Goal: Information Seeking & Learning: Check status

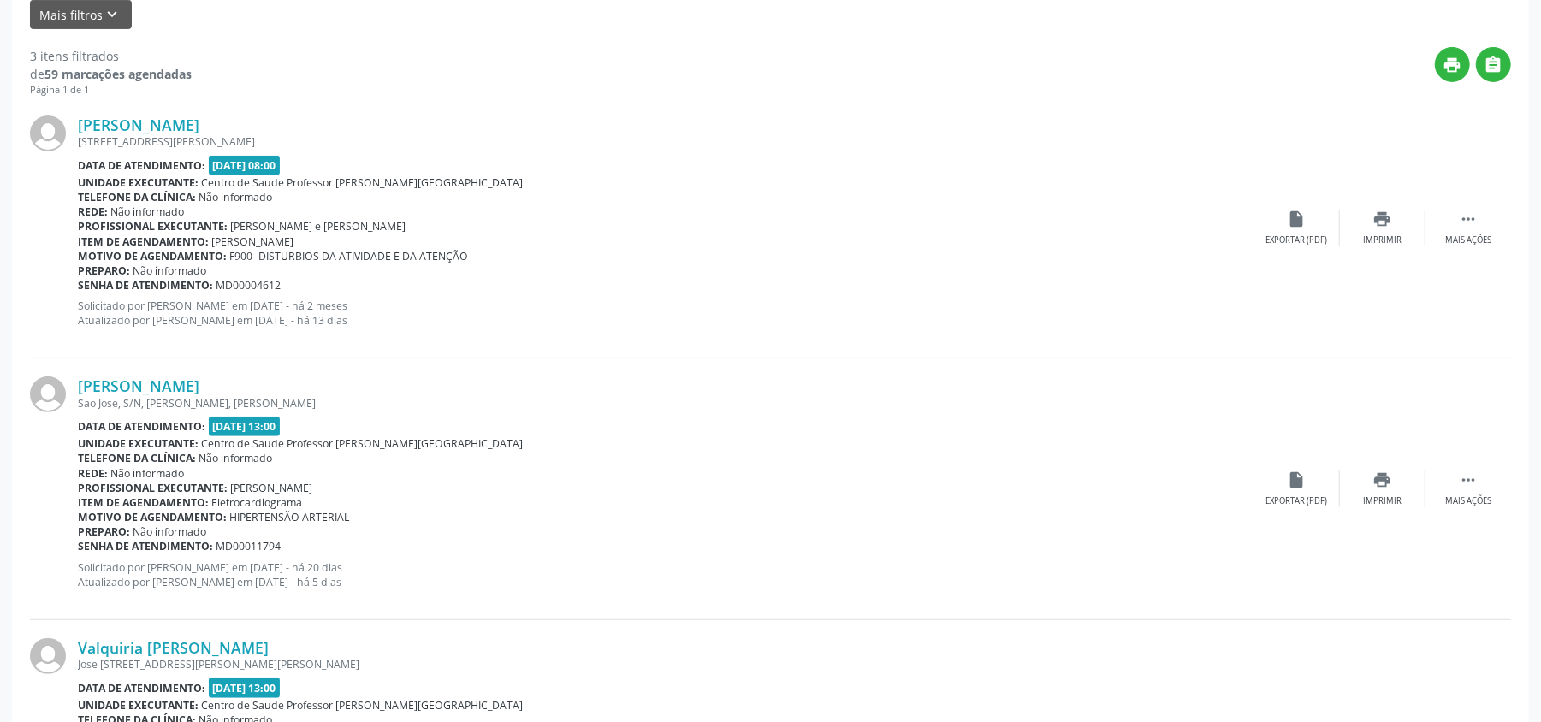
scroll to position [400, 0]
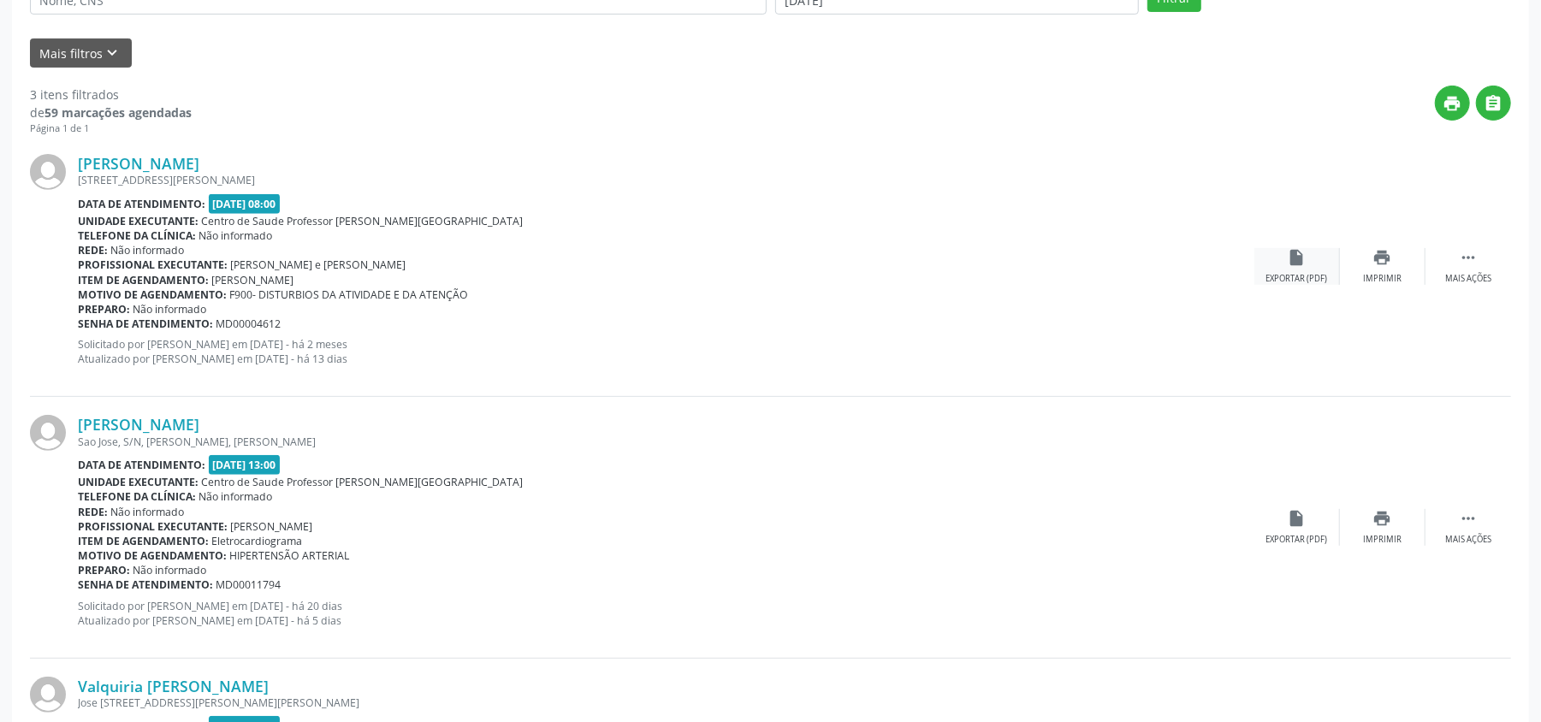
click at [1289, 273] on div "Exportar (PDF)" at bounding box center [1297, 279] width 62 height 12
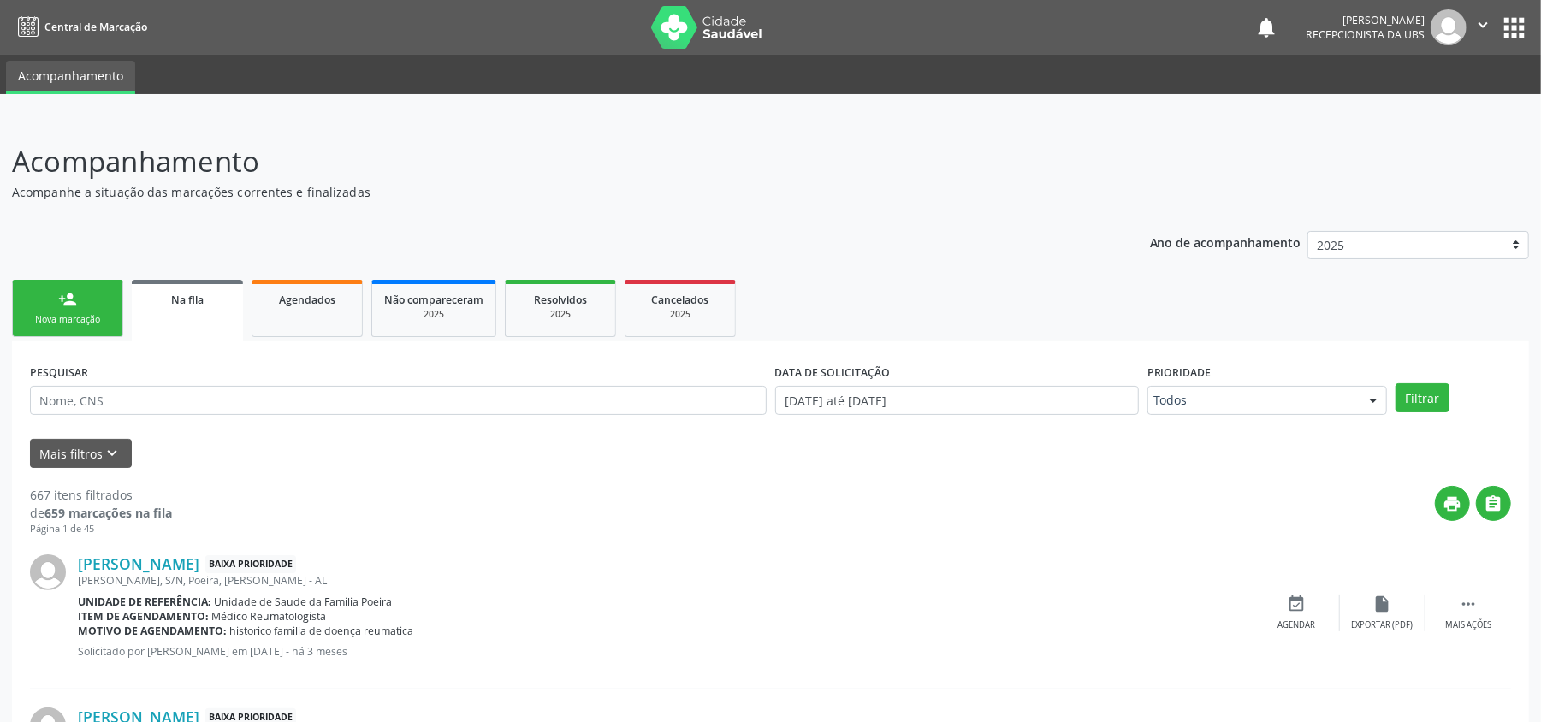
scroll to position [114, 0]
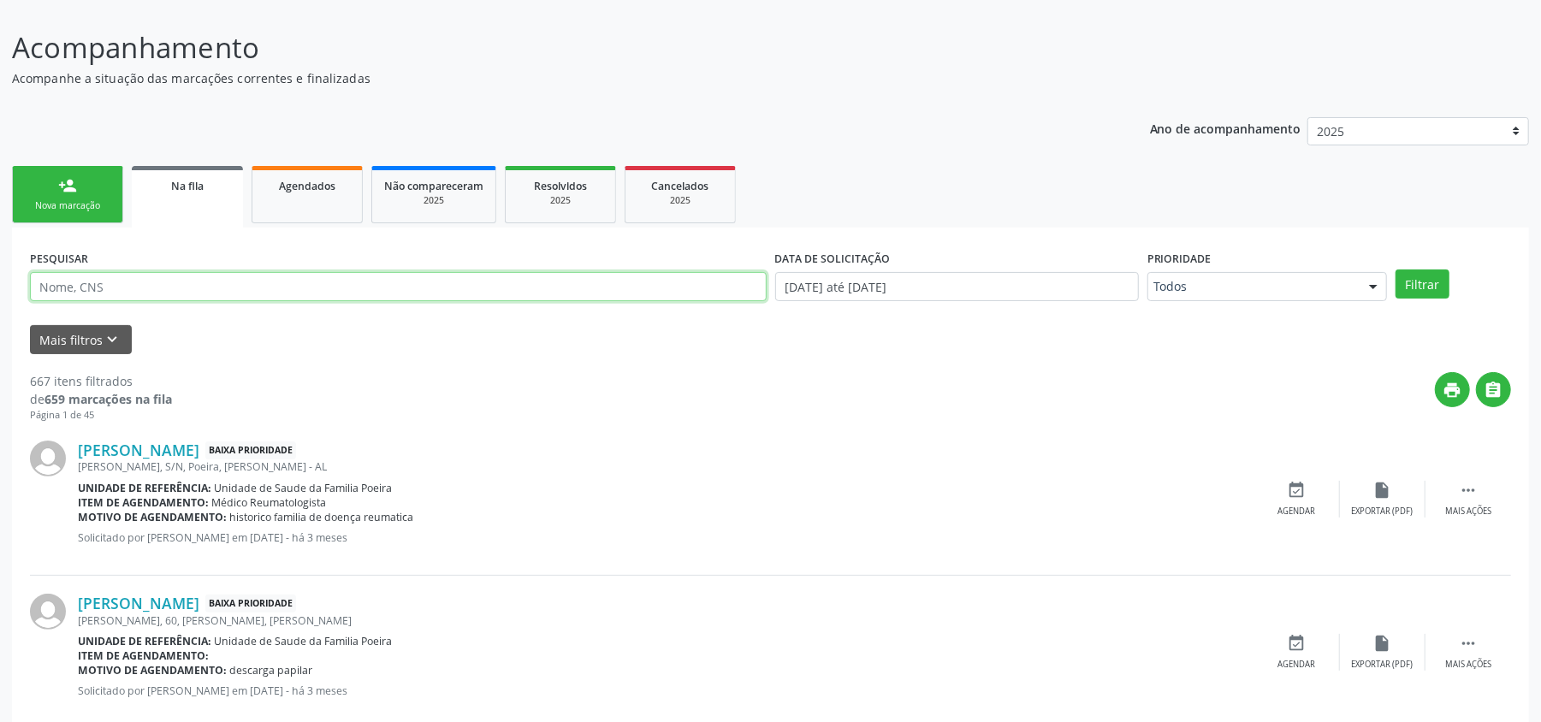
click at [234, 288] on input "text" at bounding box center [398, 286] width 737 height 29
click at [1411, 285] on button "Filtrar" at bounding box center [1423, 284] width 54 height 29
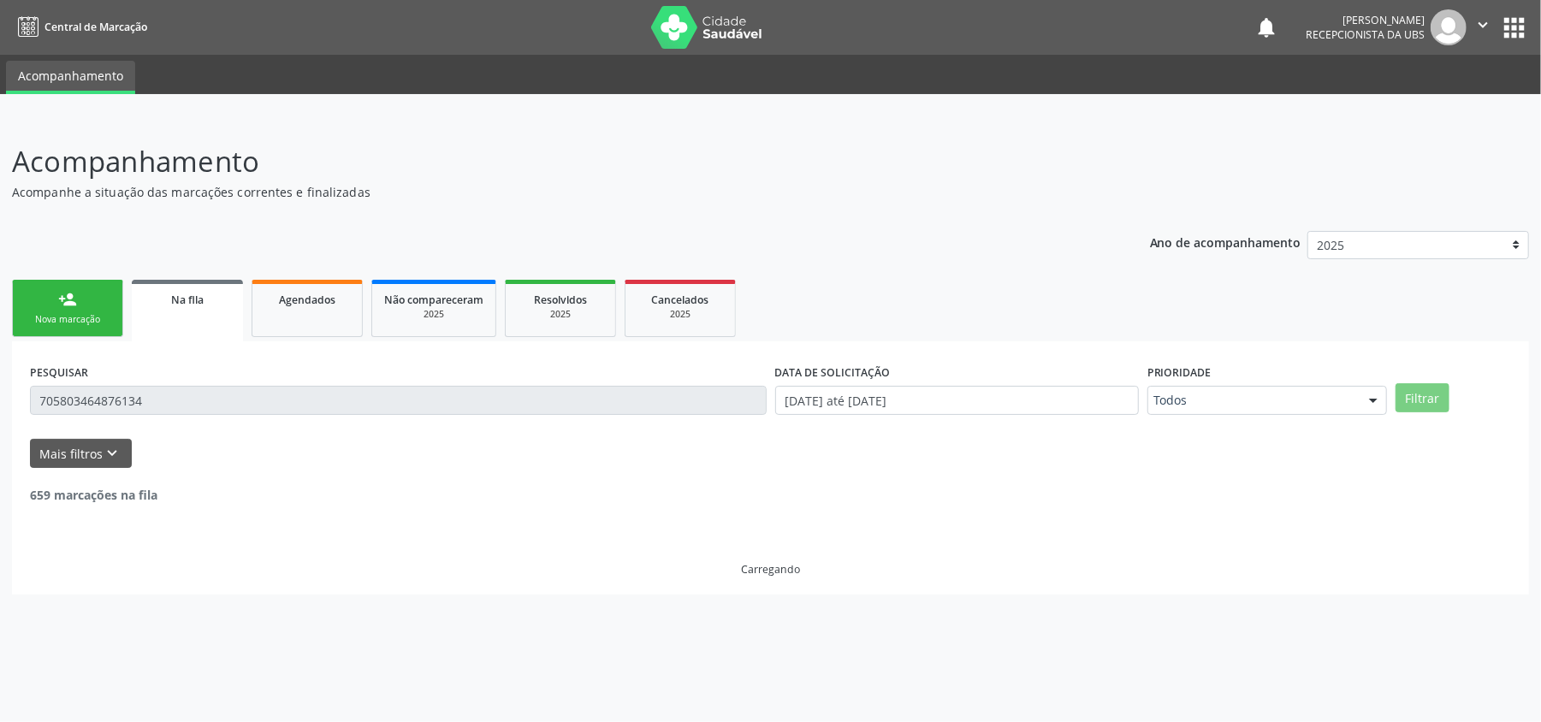
scroll to position [0, 0]
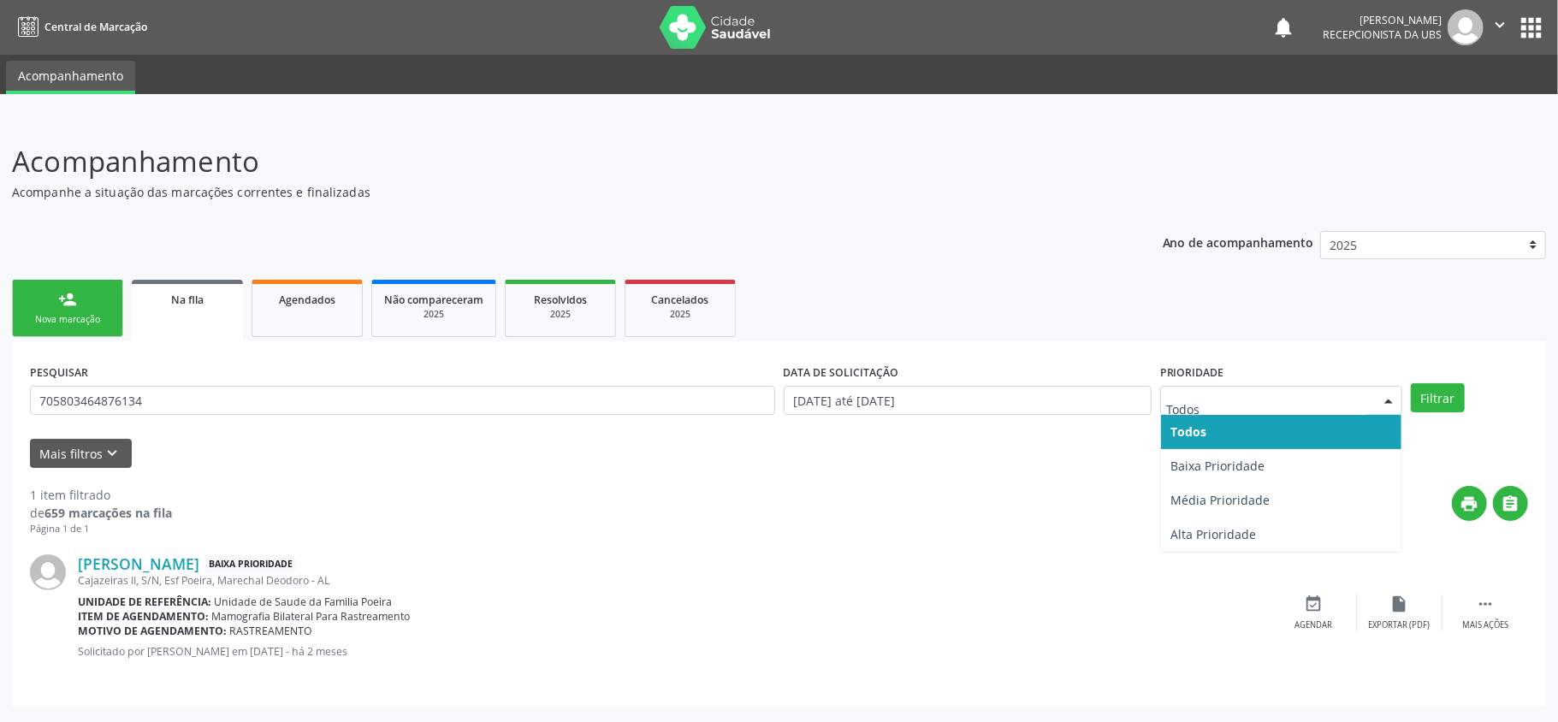
click at [1285, 400] on input "text" at bounding box center [1266, 409] width 201 height 34
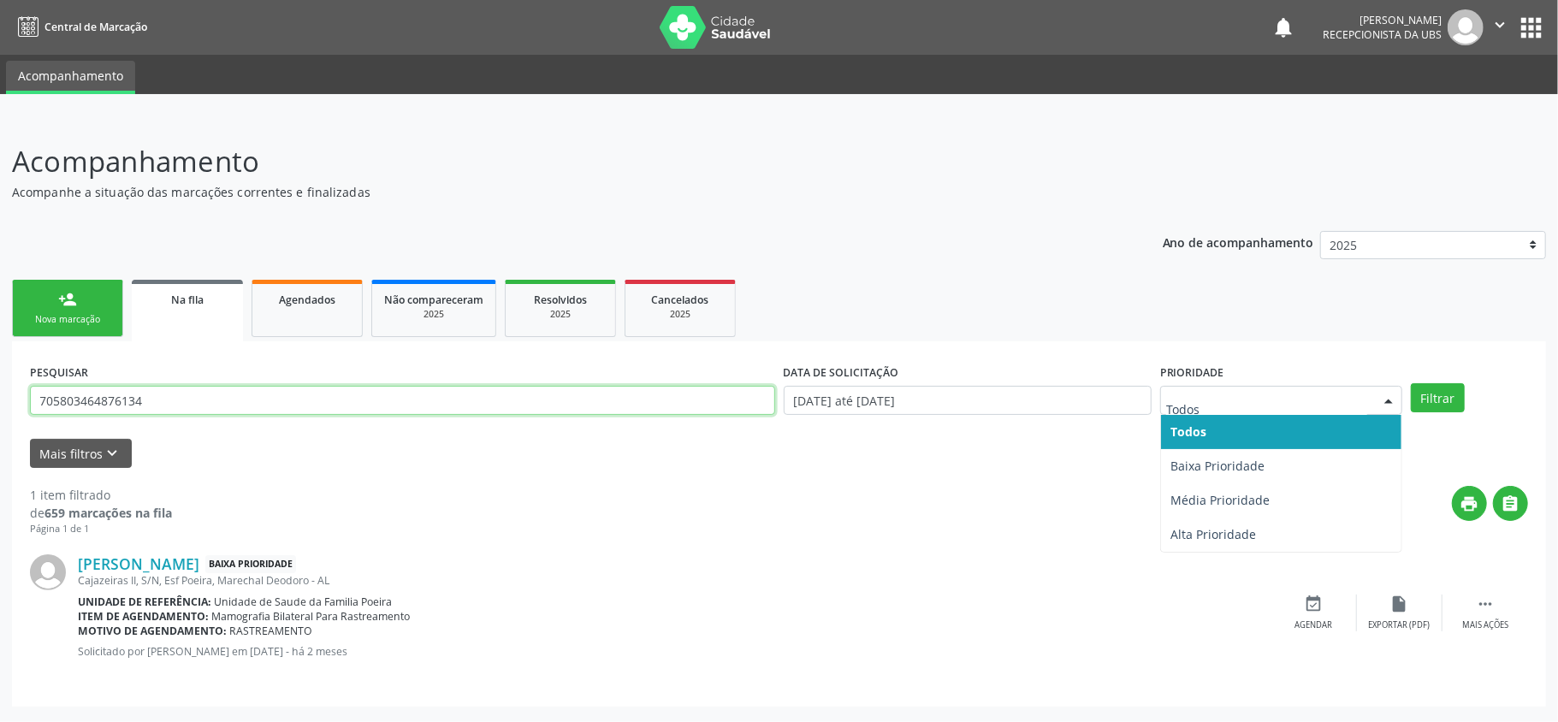
click at [220, 411] on input "705803464876134" at bounding box center [402, 400] width 745 height 29
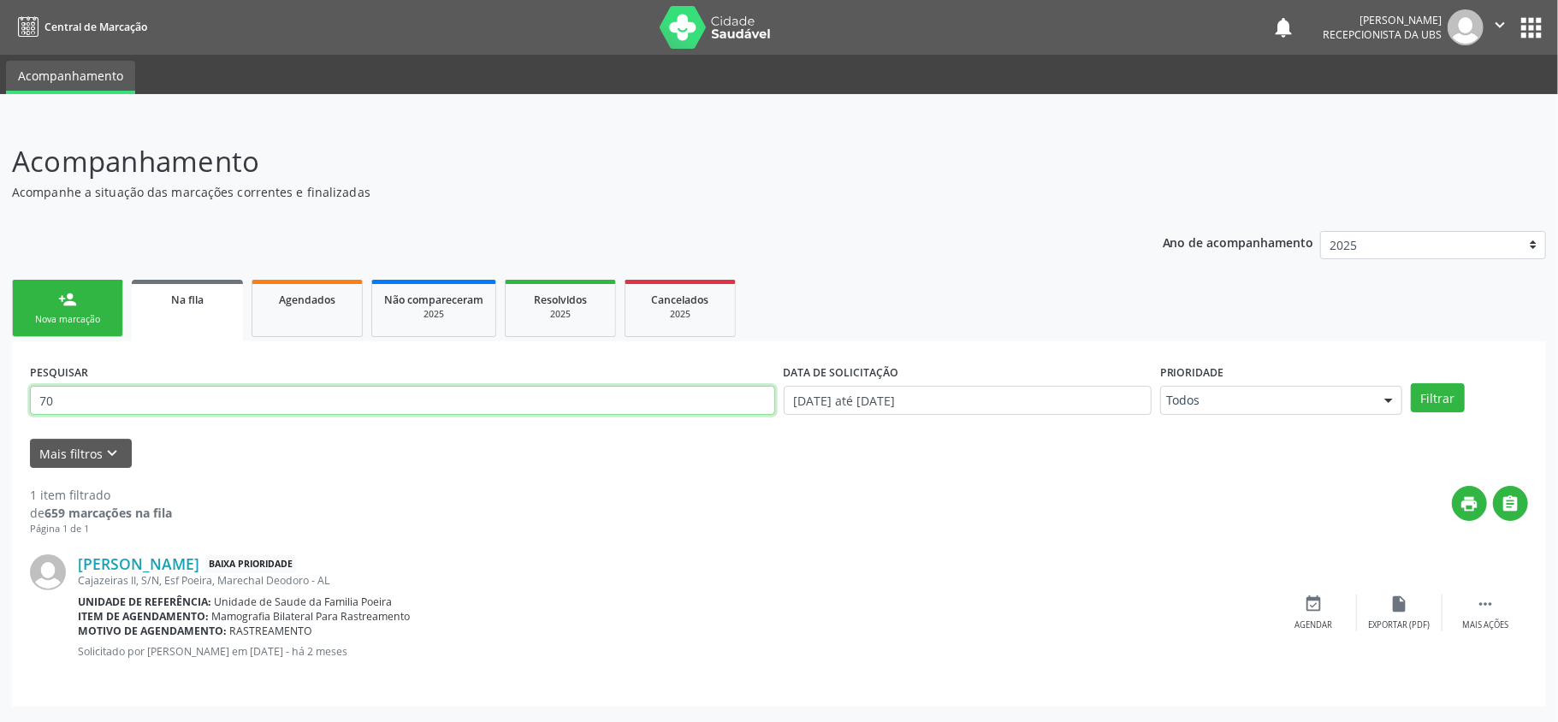
type input "7"
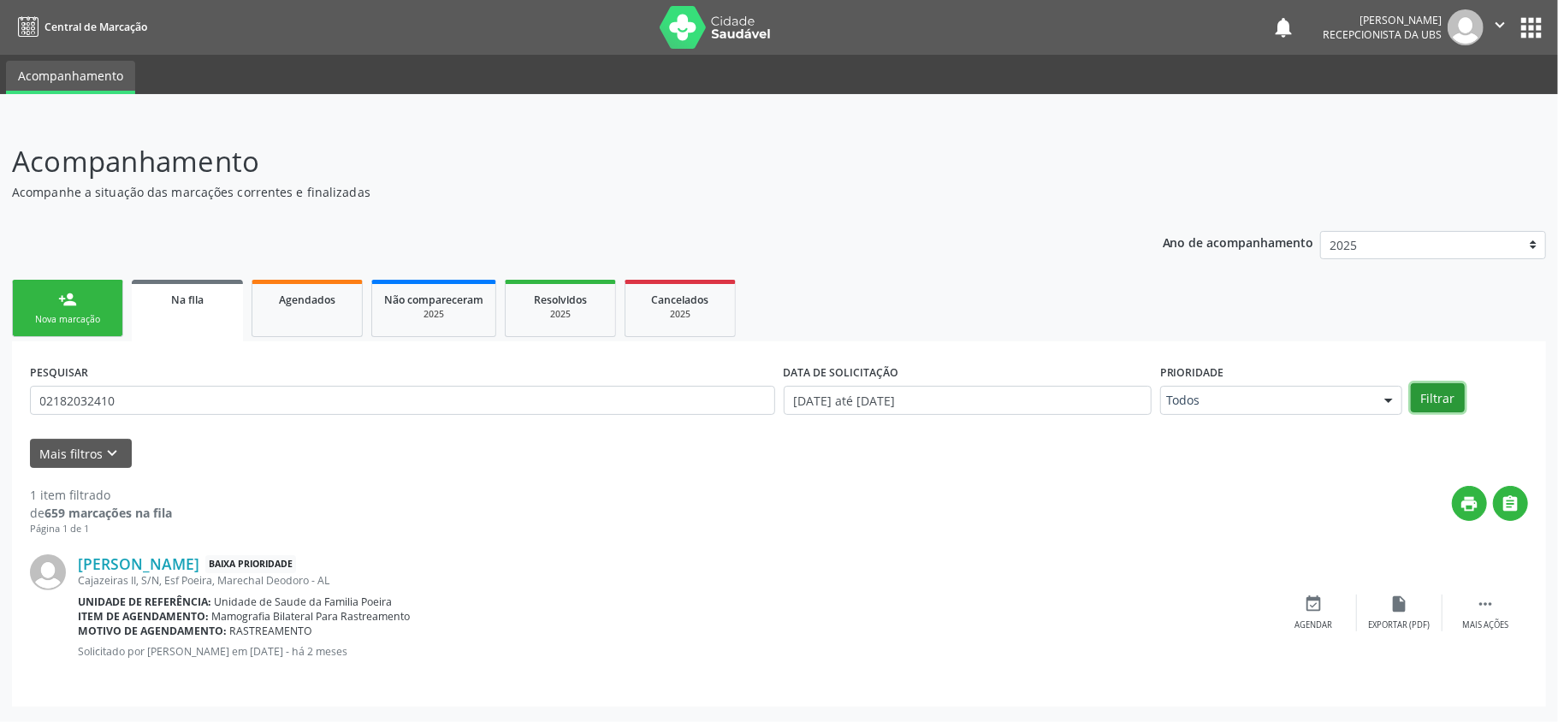
click at [1451, 394] on button "Filtrar" at bounding box center [1438, 397] width 54 height 29
click at [1400, 628] on div "Exportar (PDF)" at bounding box center [1400, 626] width 62 height 12
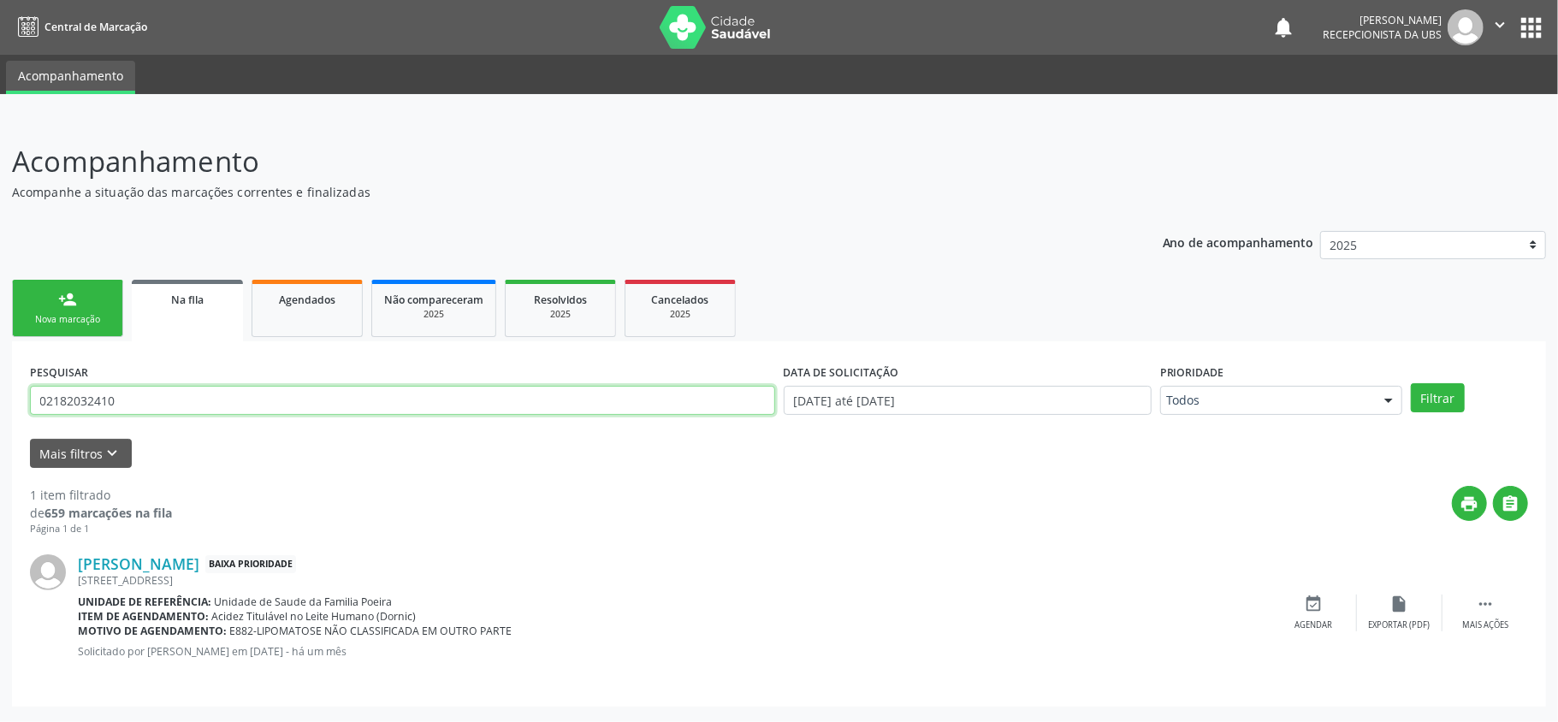
click at [164, 391] on input "02182032410" at bounding box center [402, 400] width 745 height 29
type input "0"
paste input "700008106120400"
type input "700008106120400"
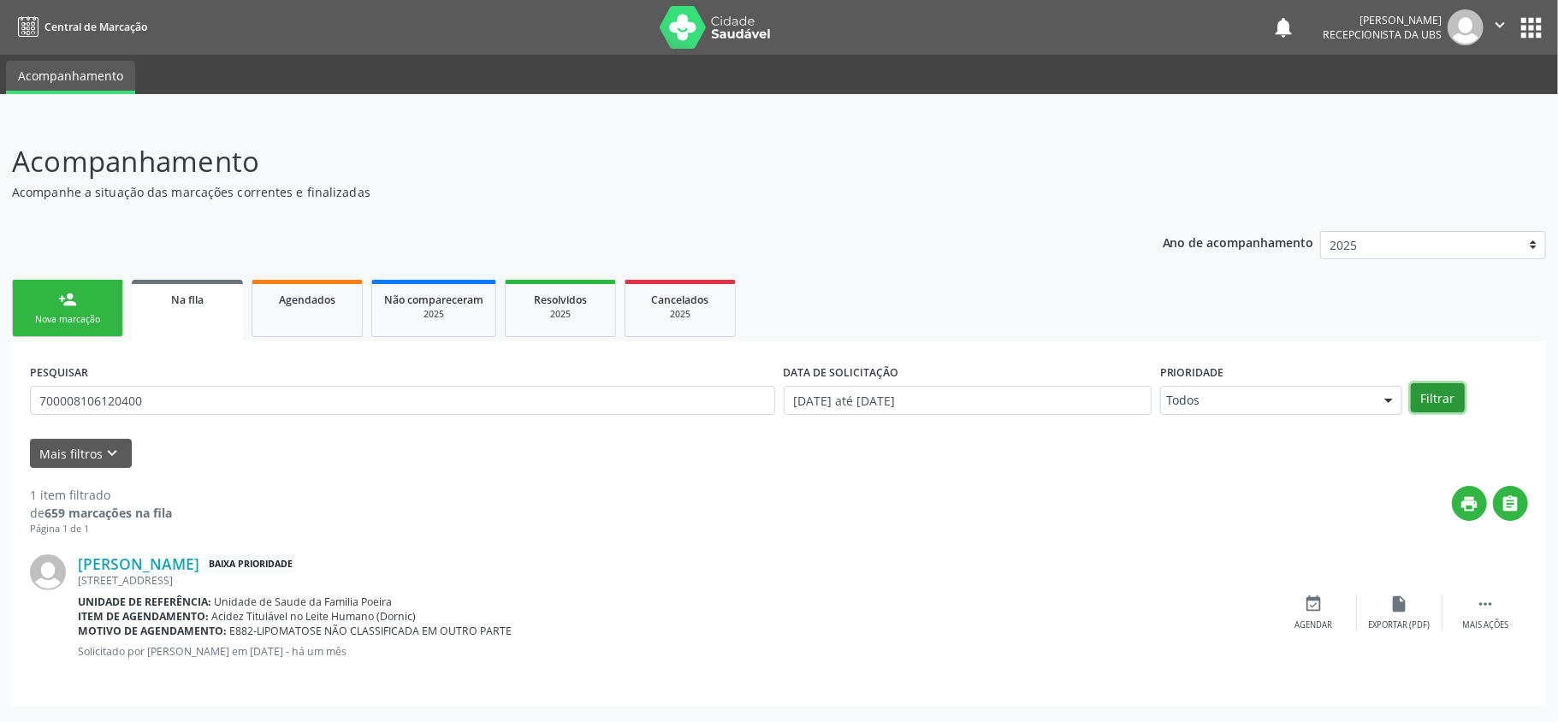
click at [1453, 394] on button "Filtrar" at bounding box center [1438, 397] width 54 height 29
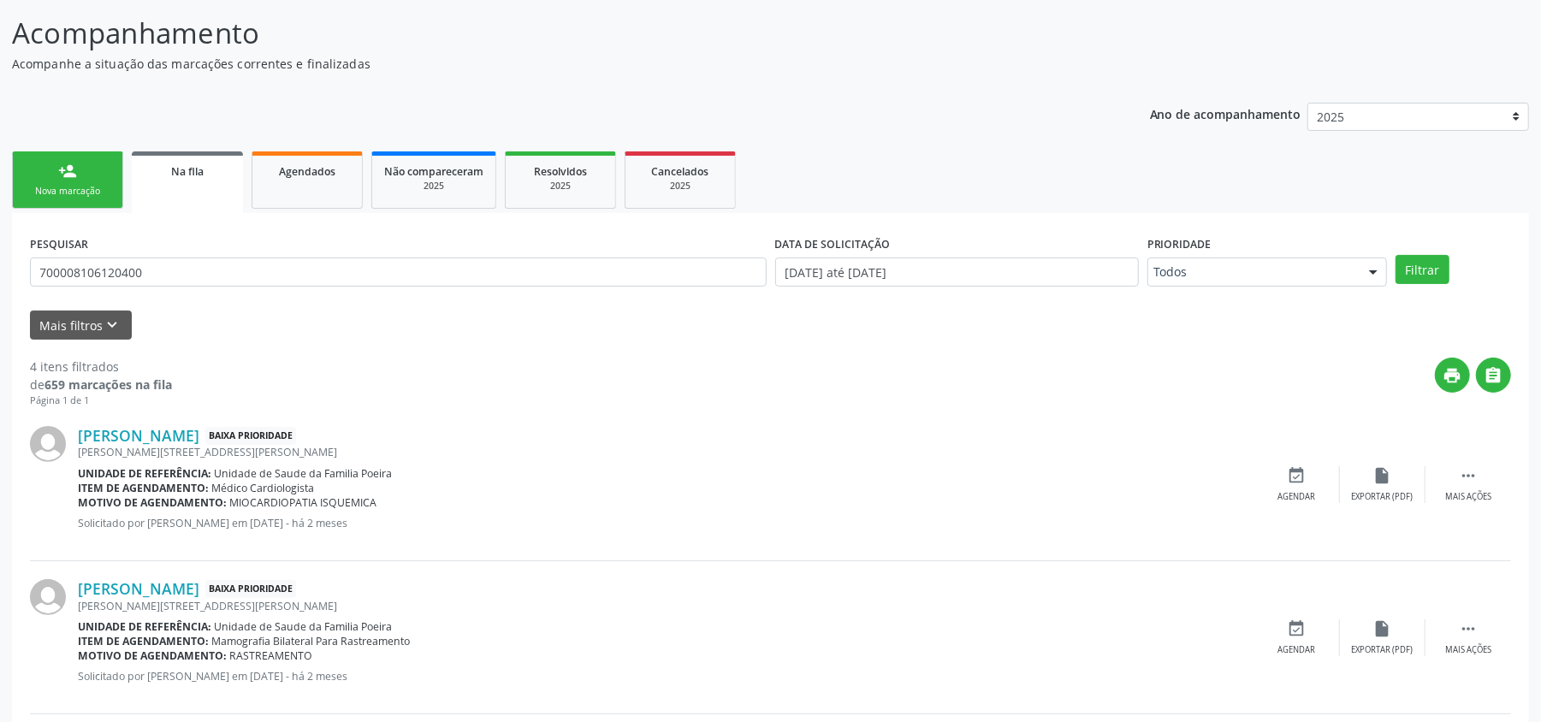
scroll to position [1, 0]
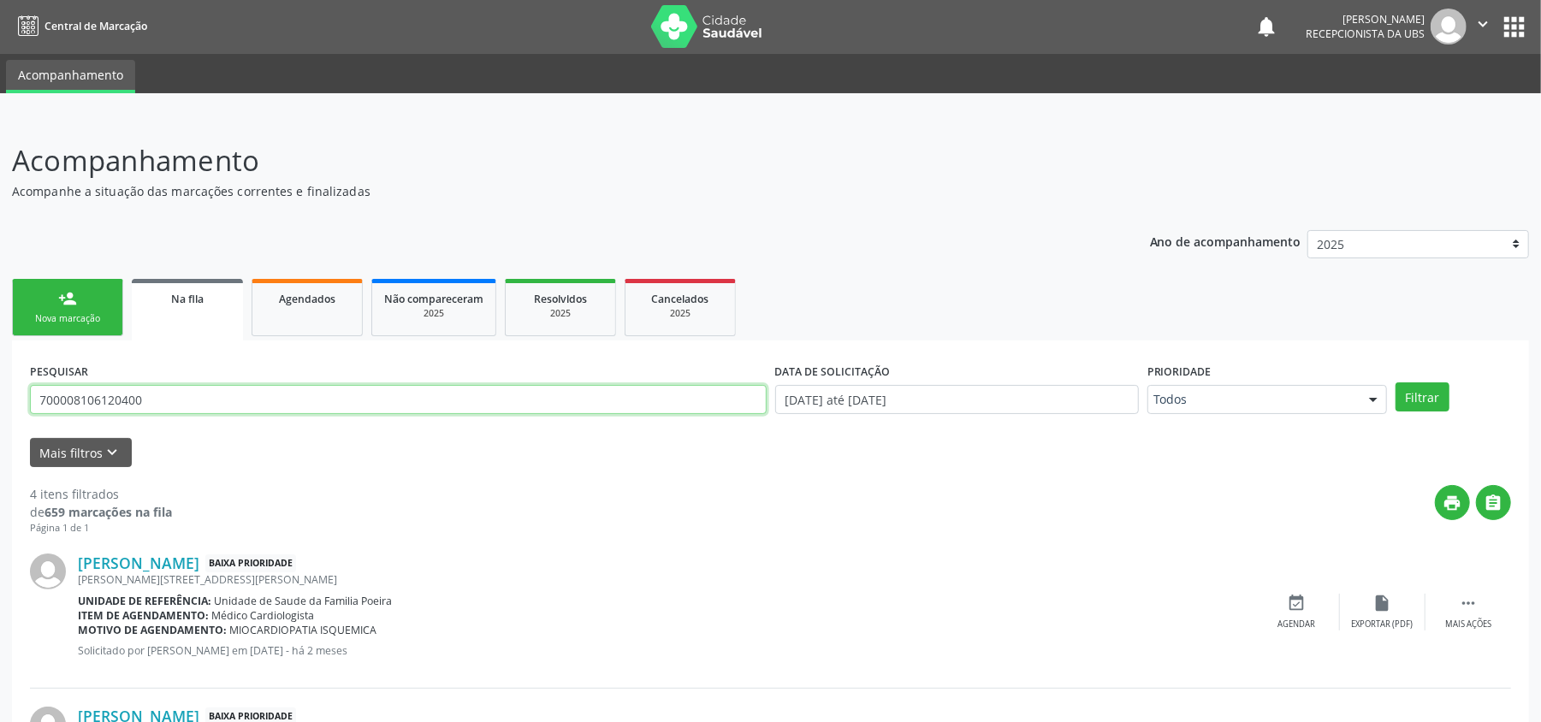
drag, startPoint x: 228, startPoint y: 390, endPoint x: 21, endPoint y: 418, distance: 208.2
click at [3, 436] on div "Acompanhamento Acompanhe a situação das marcações correntes e finalizadas Relat…" at bounding box center [770, 647] width 1541 height 1061
type input "700208932088023"
click at [1419, 391] on button "Filtrar" at bounding box center [1423, 397] width 54 height 29
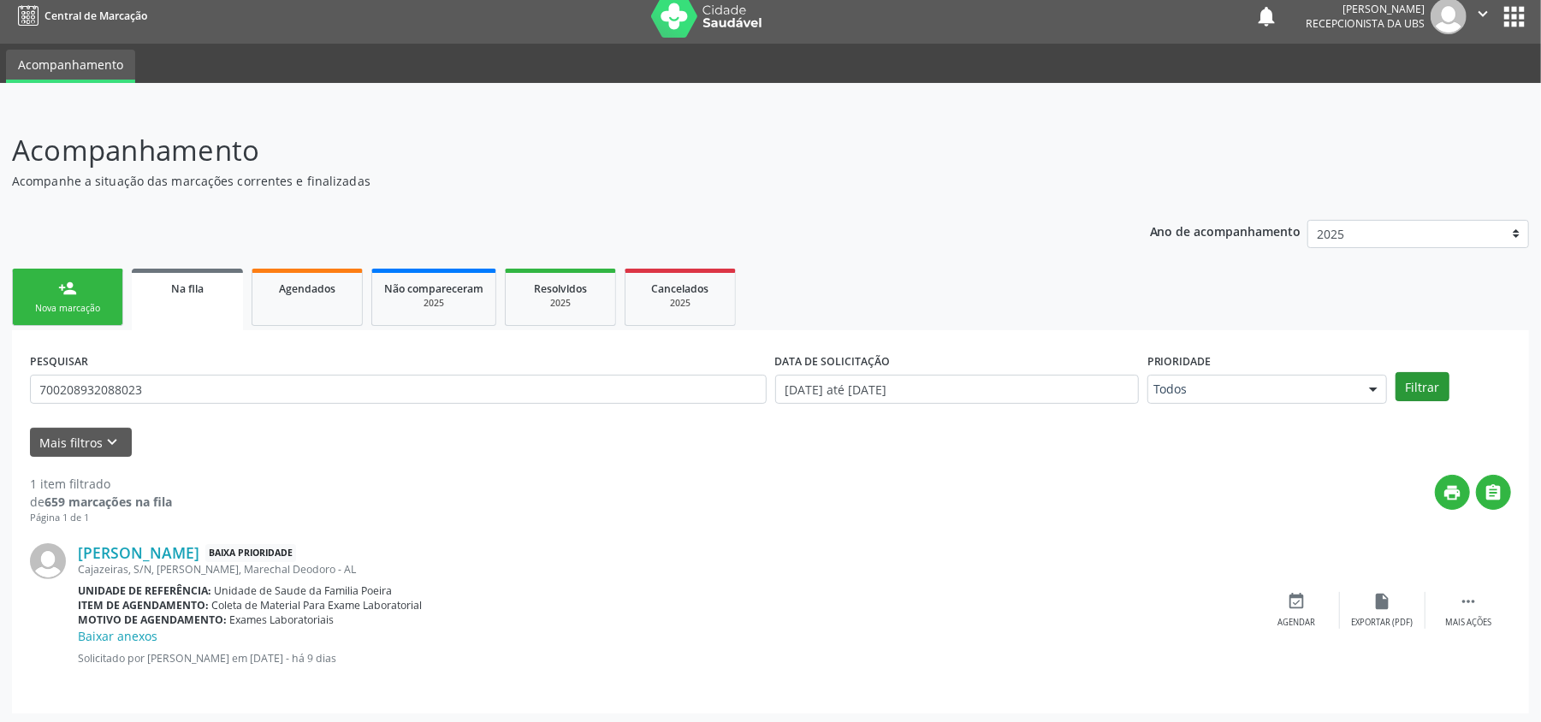
scroll to position [15, 0]
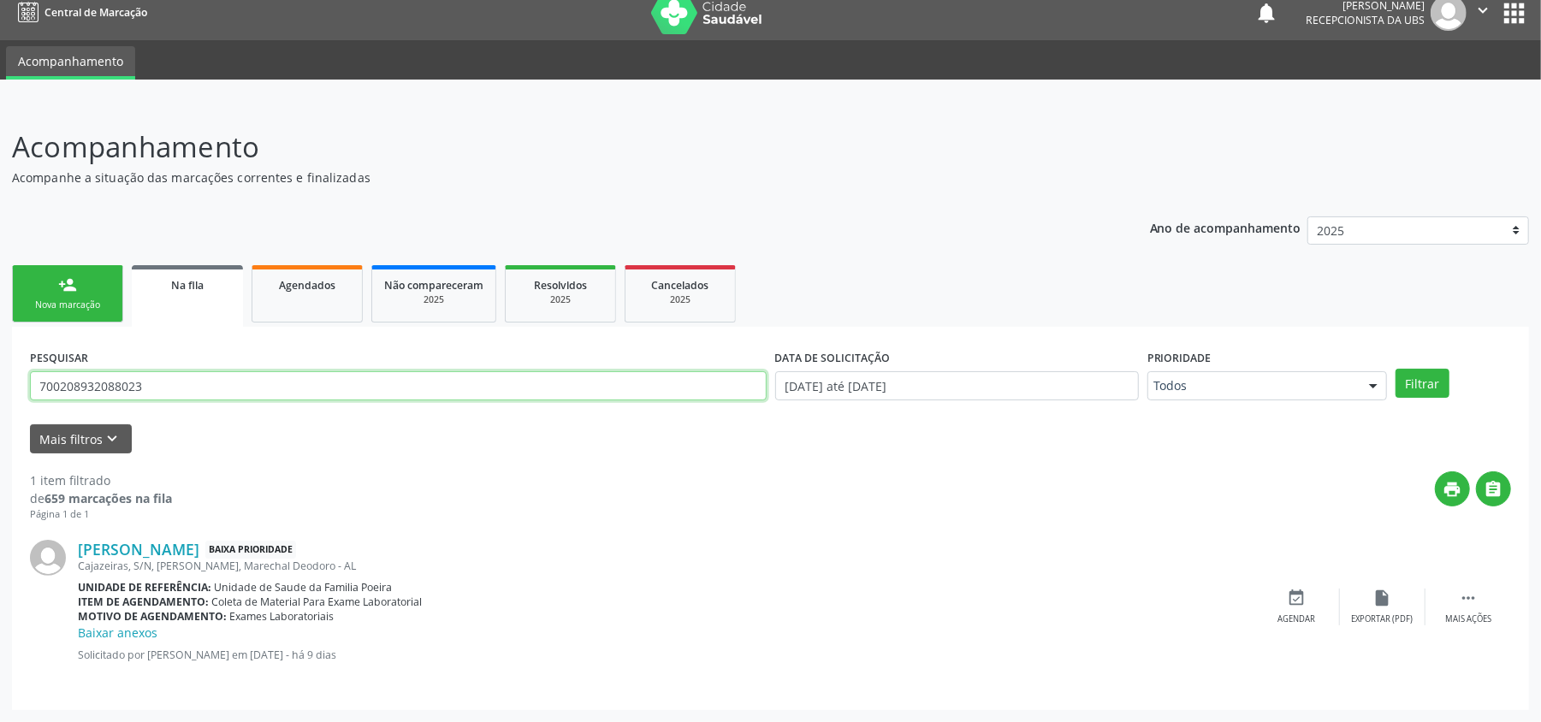
drag, startPoint x: 203, startPoint y: 389, endPoint x: 46, endPoint y: 389, distance: 156.6
click at [27, 389] on div "PESQUISAR 700208932088023" at bounding box center [398, 378] width 745 height 67
type input "709802055419596"
click at [1422, 389] on button "Filtrar" at bounding box center [1423, 383] width 54 height 29
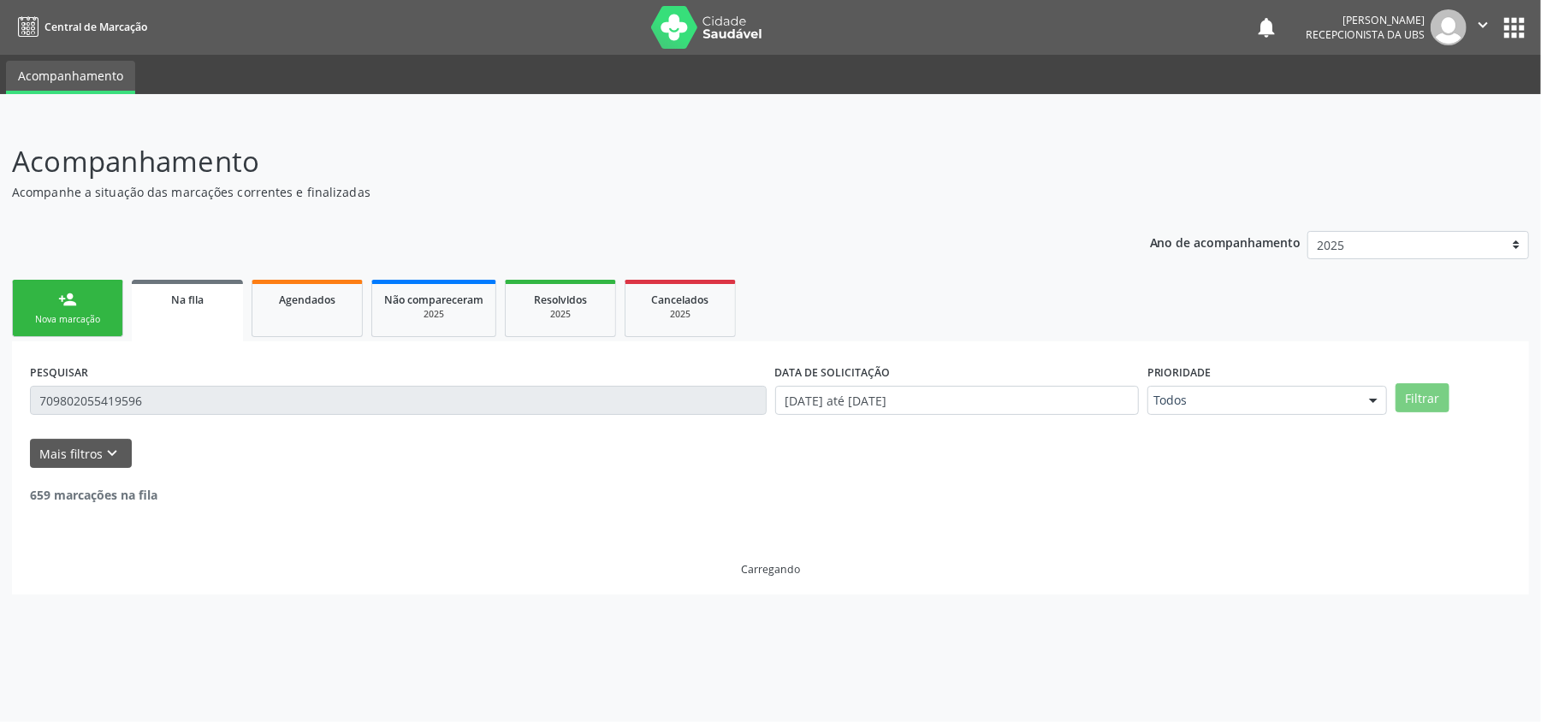
scroll to position [0, 0]
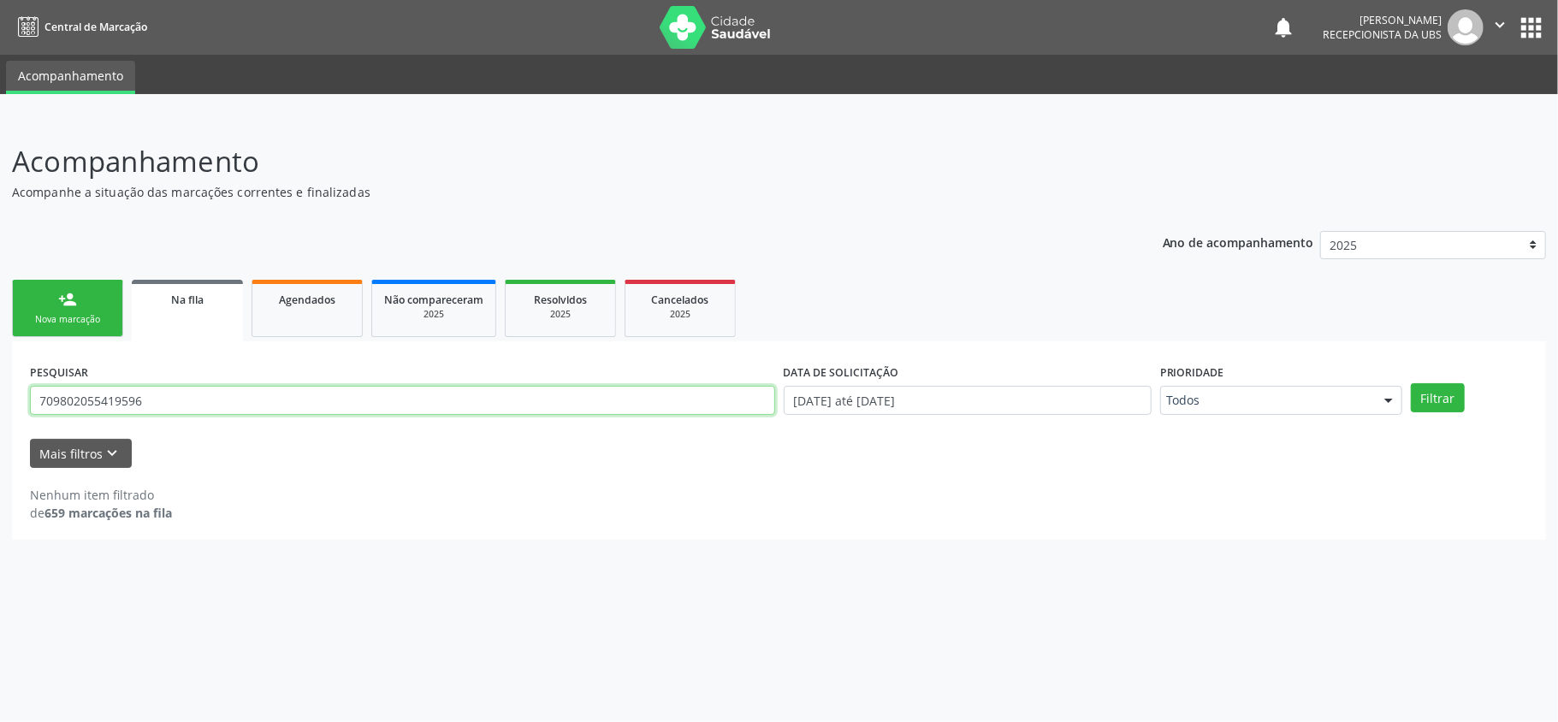
drag, startPoint x: 163, startPoint y: 391, endPoint x: 39, endPoint y: 399, distance: 123.5
click at [24, 399] on div "PESQUISAR 709802055419596 DATA DE SOLICITAÇÃO [DATE] até [DATE] Prioridade Todo…" at bounding box center [779, 440] width 1534 height 199
type input "10556612477"
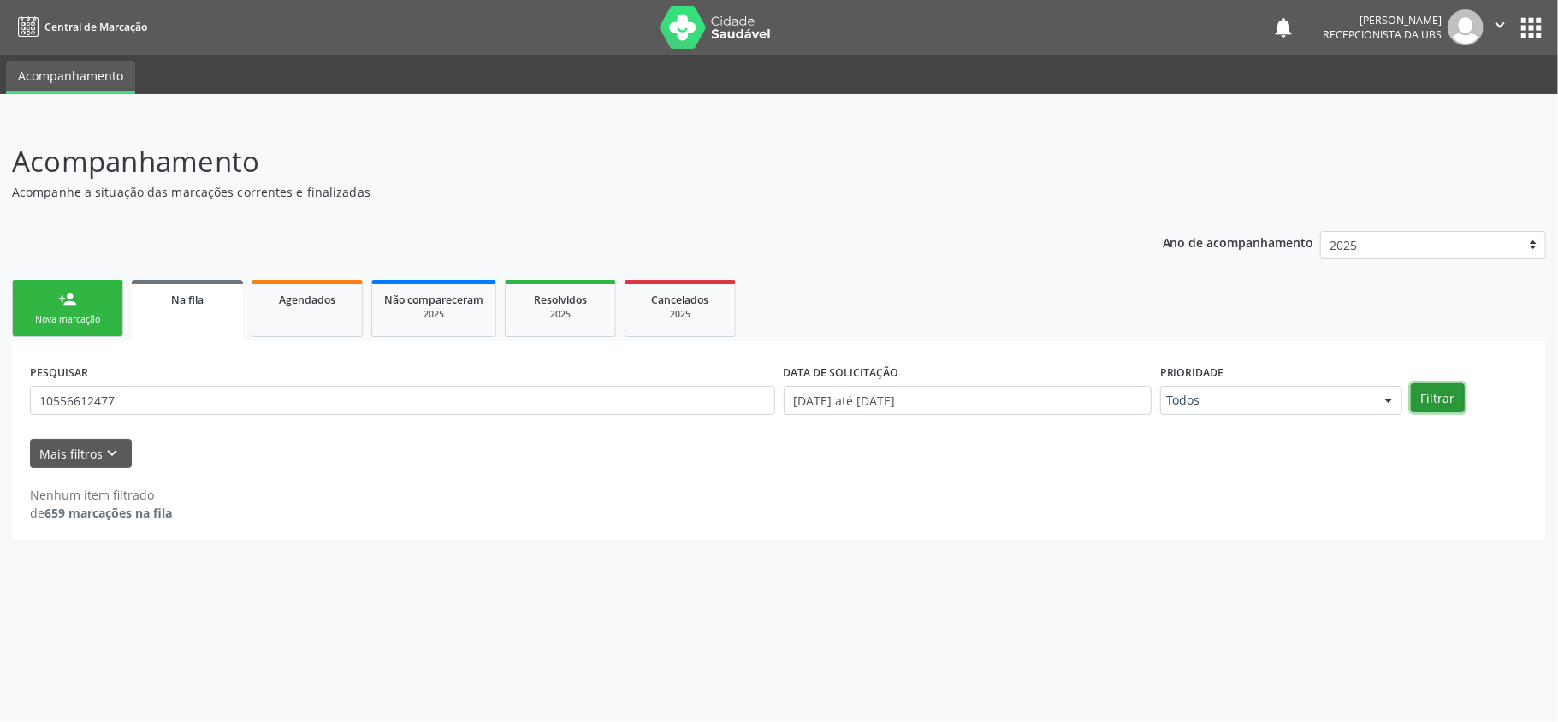
click at [1458, 400] on button "Filtrar" at bounding box center [1438, 397] width 54 height 29
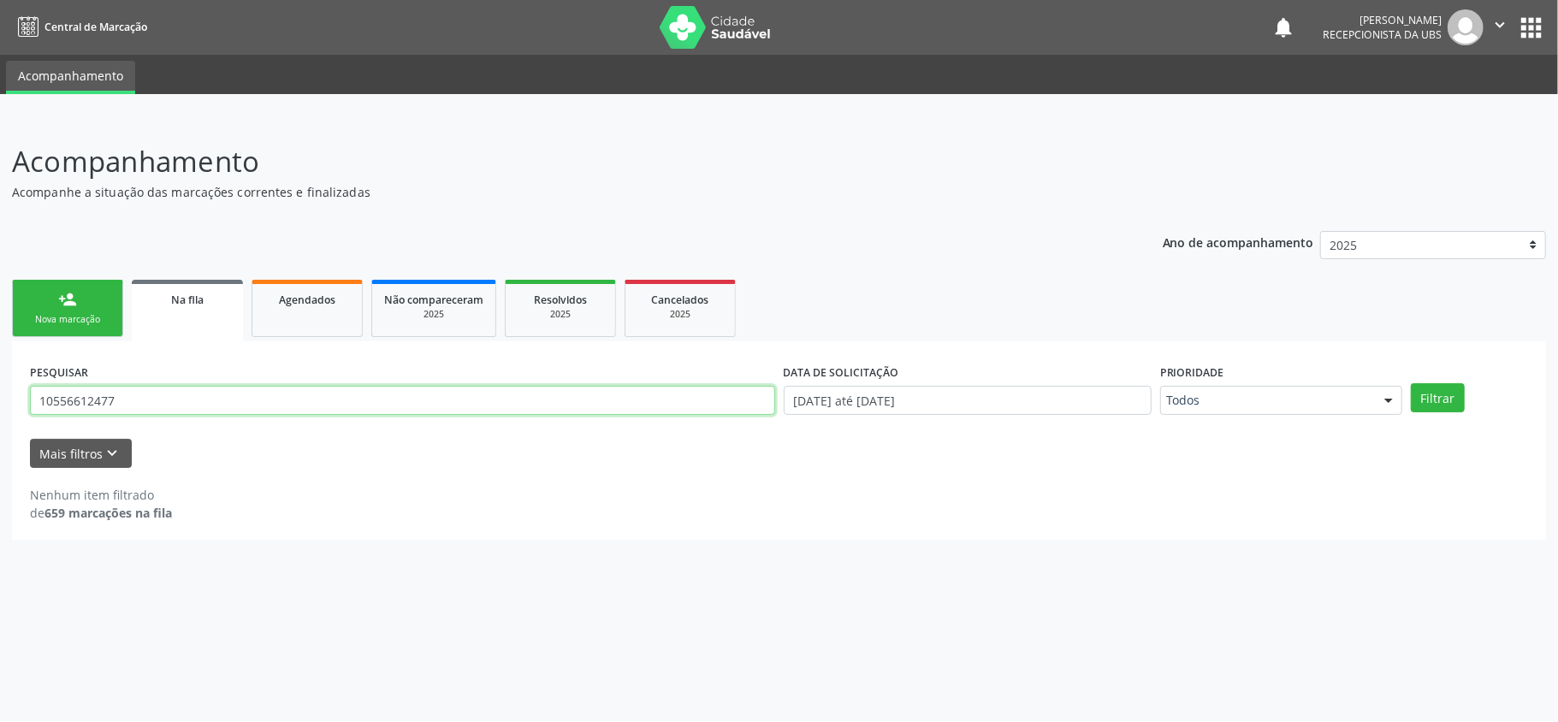
drag, startPoint x: 148, startPoint y: 399, endPoint x: 0, endPoint y: 400, distance: 148.1
click at [0, 404] on div "Acompanhamento Acompanhe a situação das marcações correntes e finalizadas Relat…" at bounding box center [779, 420] width 1558 height 604
type input "38144085434"
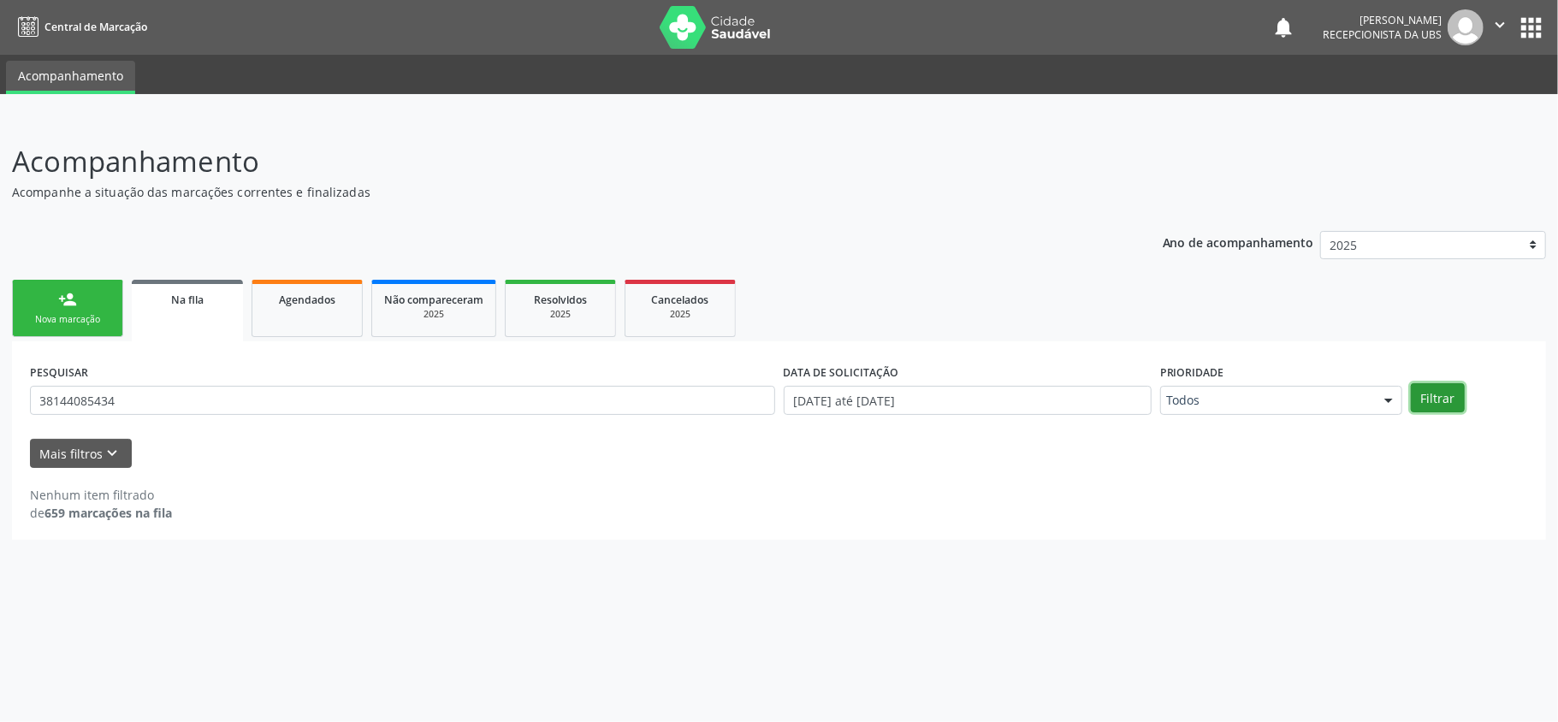
click at [1431, 400] on button "Filtrar" at bounding box center [1438, 397] width 54 height 29
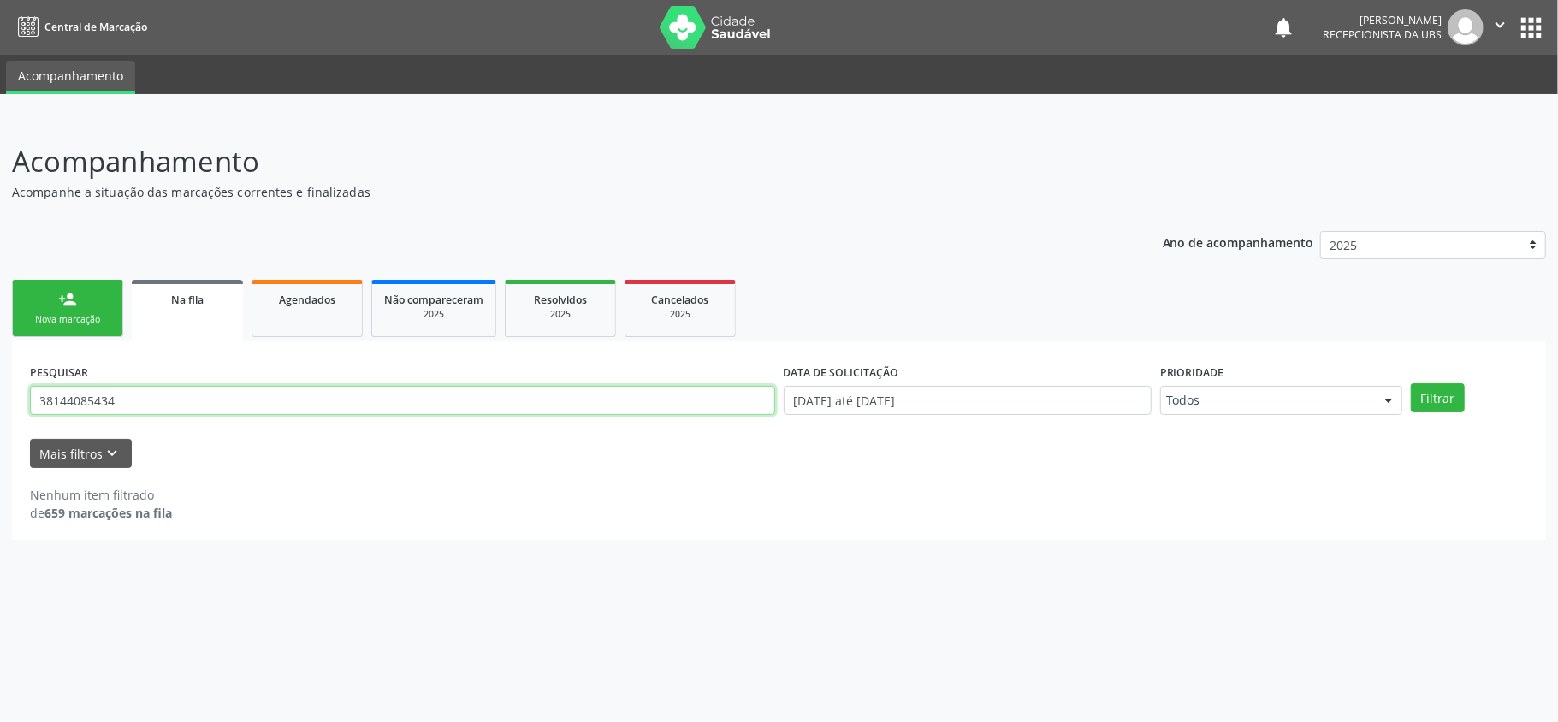
drag, startPoint x: 142, startPoint y: 411, endPoint x: 8, endPoint y: 390, distance: 135.9
click at [8, 390] on div "Acompanhamento Acompanhe a situação das marcações correntes e finalizadas Relat…" at bounding box center [779, 420] width 1558 height 604
type input "16898820427"
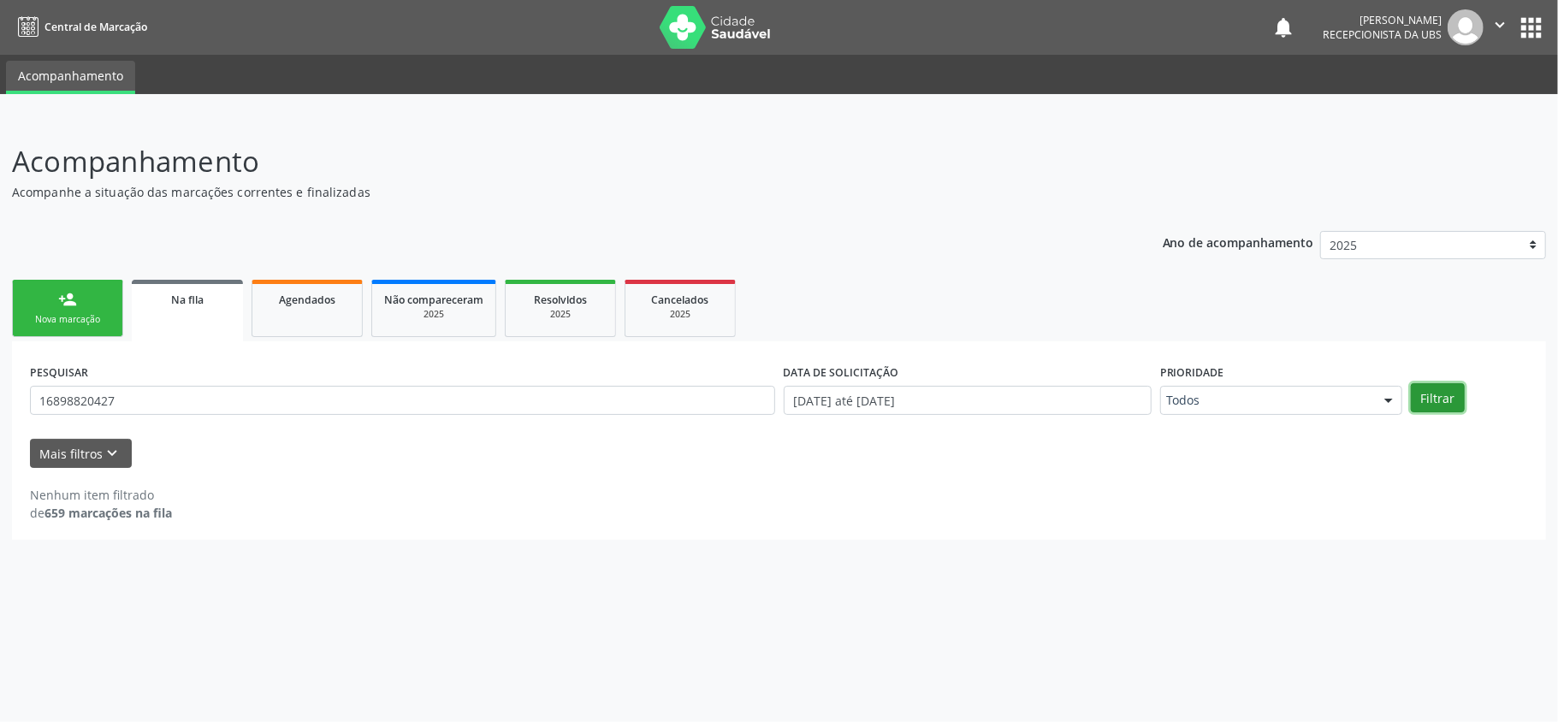
click at [1446, 401] on button "Filtrar" at bounding box center [1438, 397] width 54 height 29
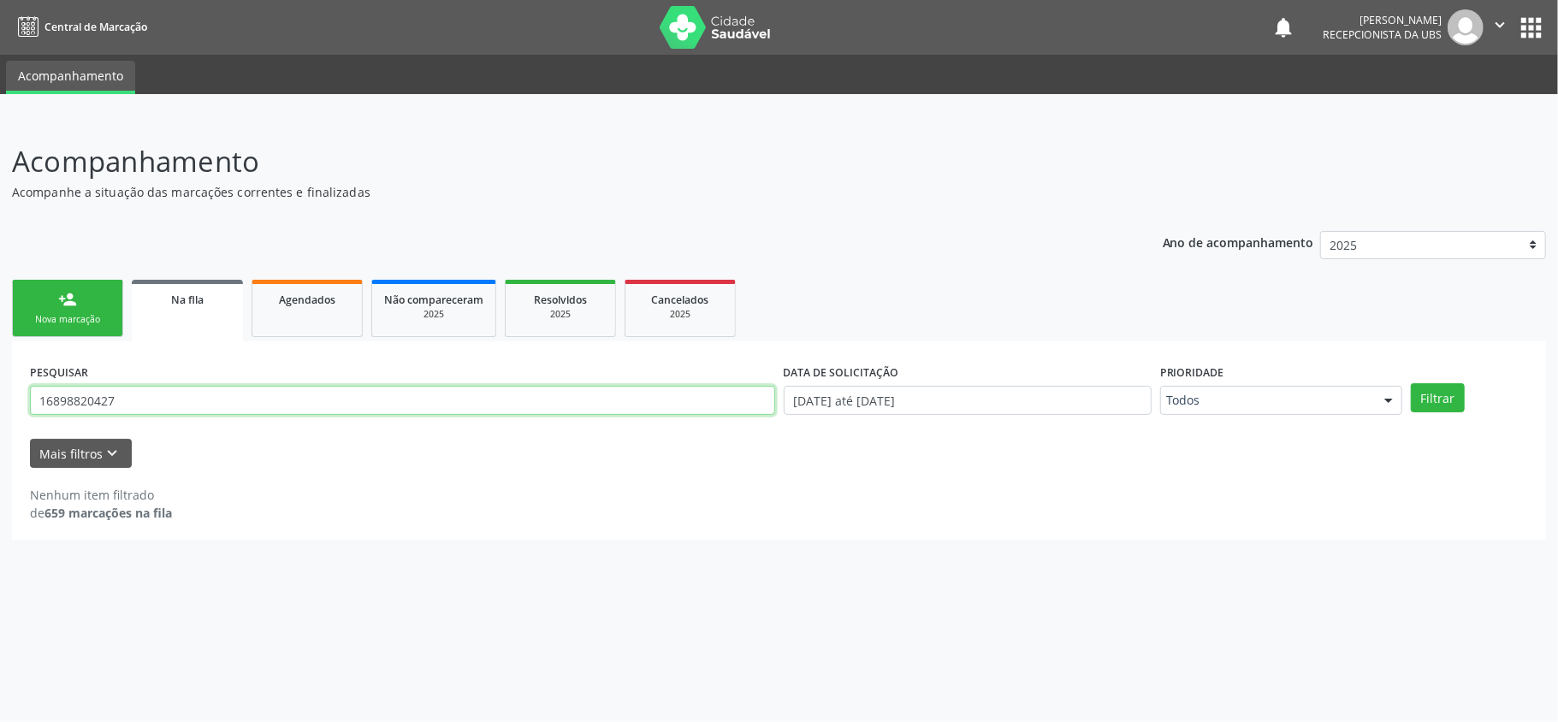
drag, startPoint x: 132, startPoint y: 400, endPoint x: 0, endPoint y: 401, distance: 131.8
click at [0, 401] on div "Acompanhamento Acompanhe a situação das marcações correntes e finalizadas Relat…" at bounding box center [779, 420] width 1558 height 604
type input "709009834500619"
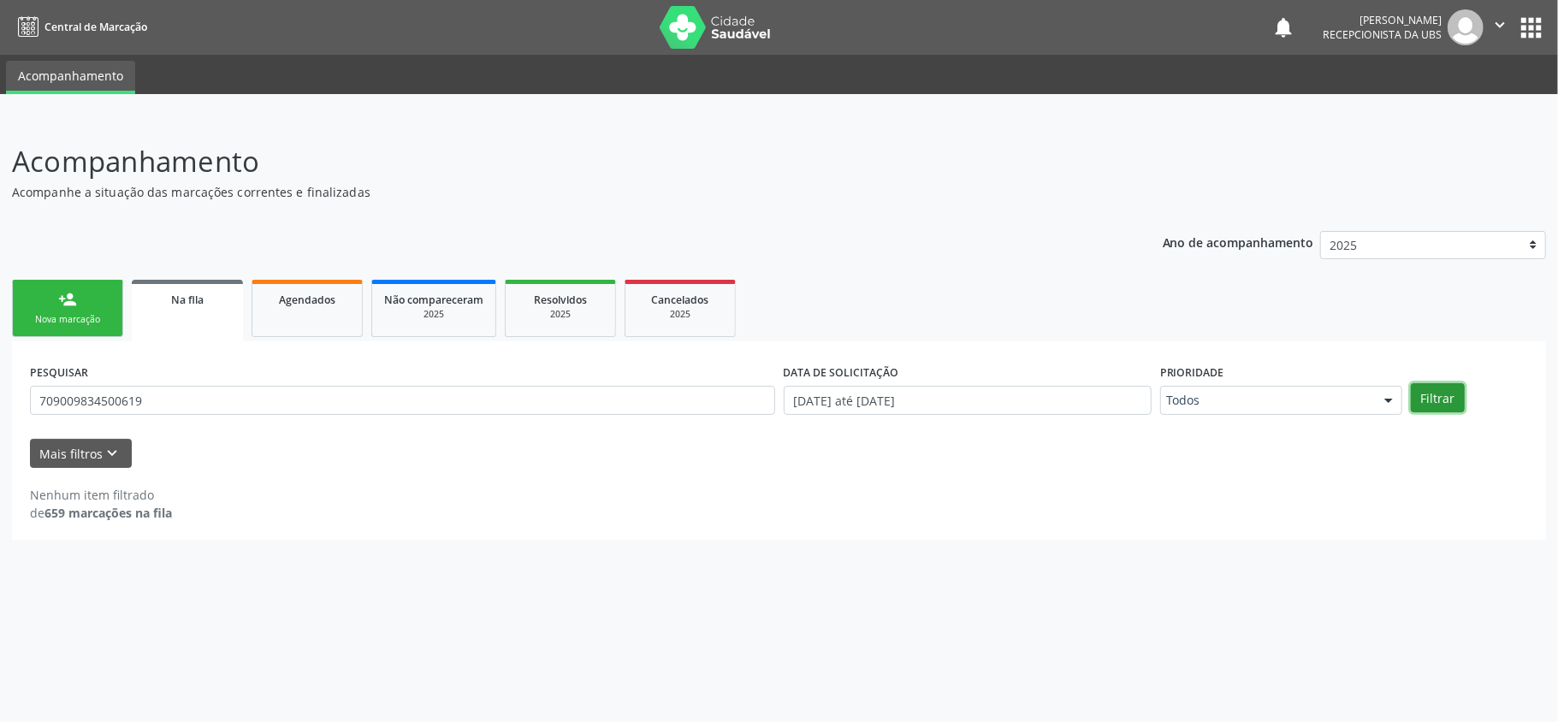
click at [1436, 388] on button "Filtrar" at bounding box center [1438, 397] width 54 height 29
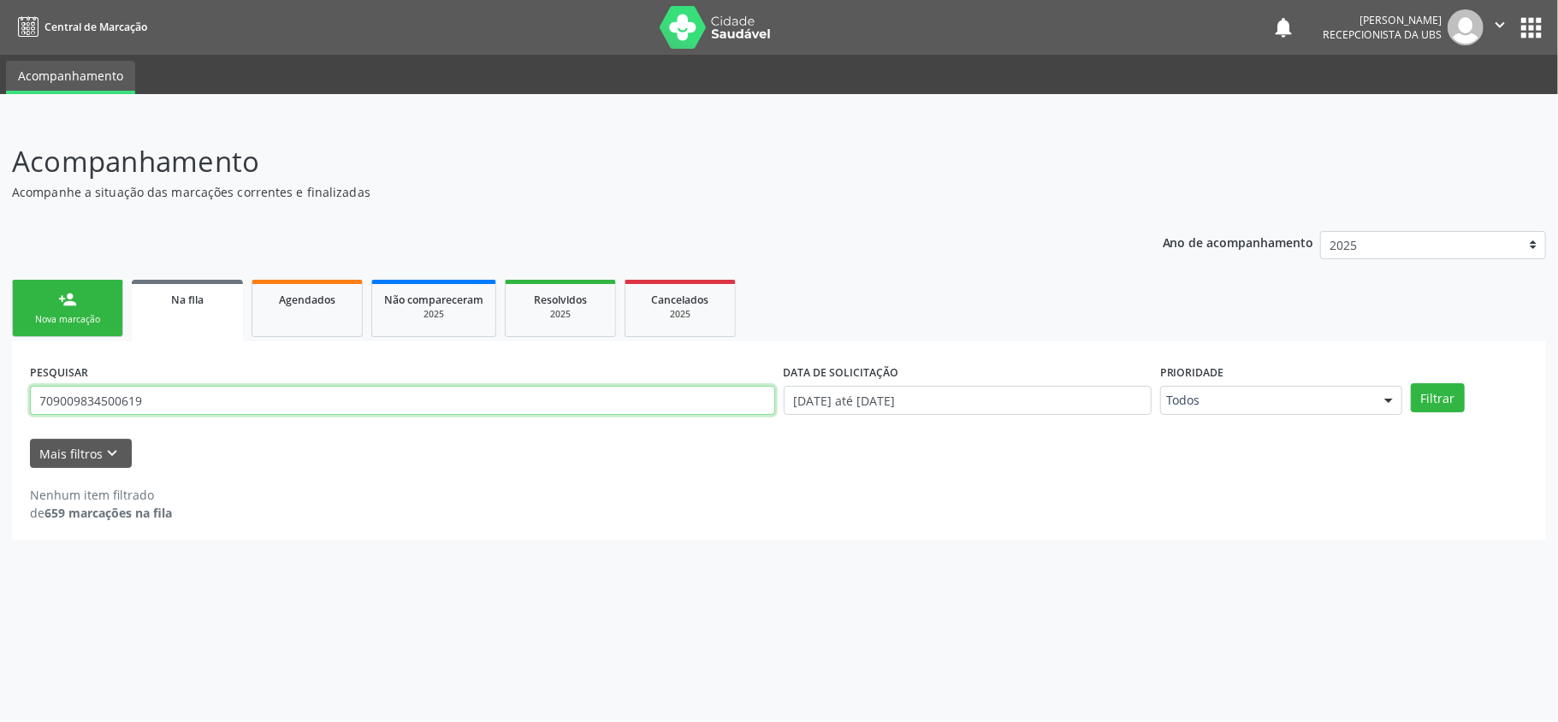
drag, startPoint x: 211, startPoint y: 407, endPoint x: 0, endPoint y: 401, distance: 210.6
click at [0, 401] on div "Acompanhamento Acompanhe a situação das marcações correntes e finalizadas Relat…" at bounding box center [779, 420] width 1558 height 604
type input "706903192494730"
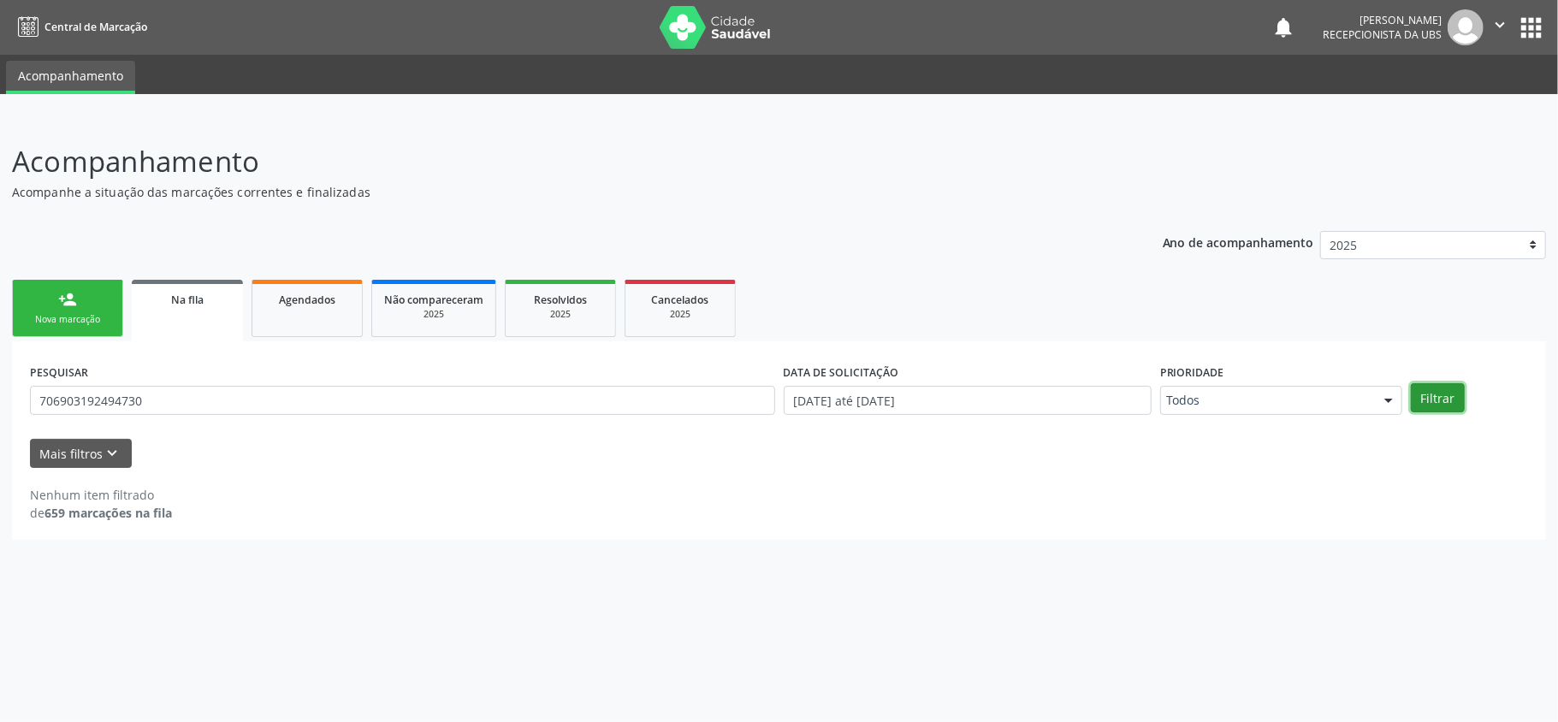
click at [1453, 394] on button "Filtrar" at bounding box center [1438, 397] width 54 height 29
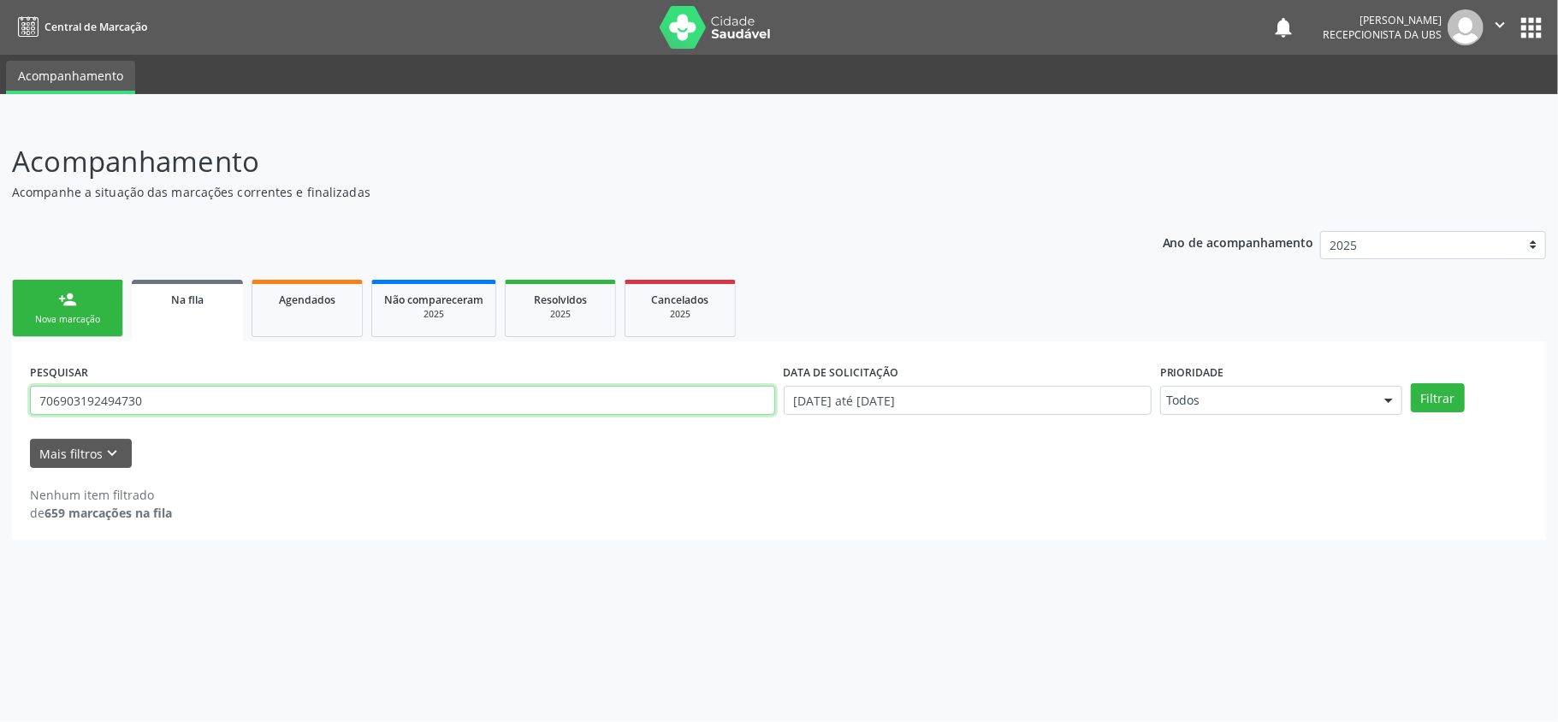
drag, startPoint x: 164, startPoint y: 406, endPoint x: 0, endPoint y: 402, distance: 164.3
click at [0, 402] on div "Acompanhamento Acompanhe a situação das marcações correntes e finalizadas Relat…" at bounding box center [779, 420] width 1558 height 604
type input "89488202491"
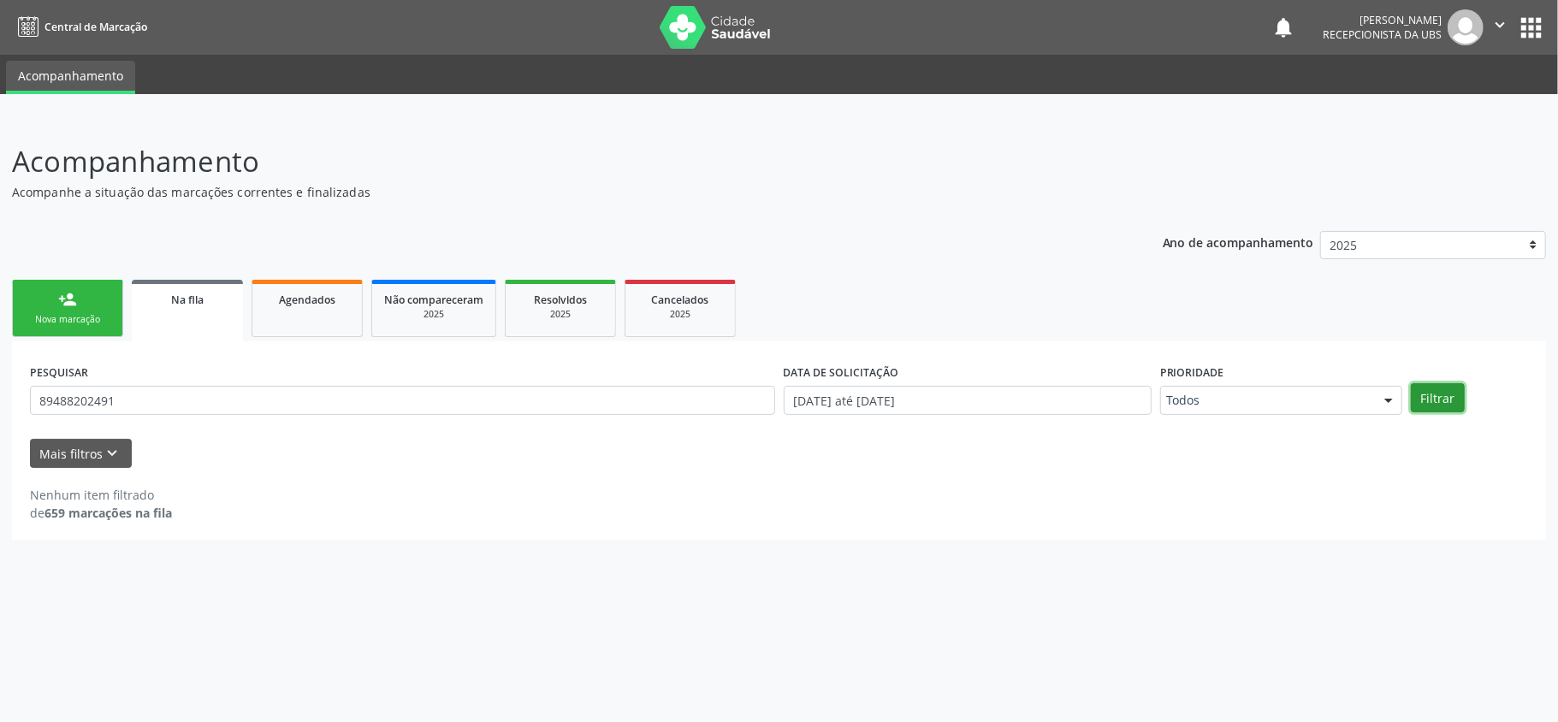
click at [1436, 390] on button "Filtrar" at bounding box center [1438, 397] width 54 height 29
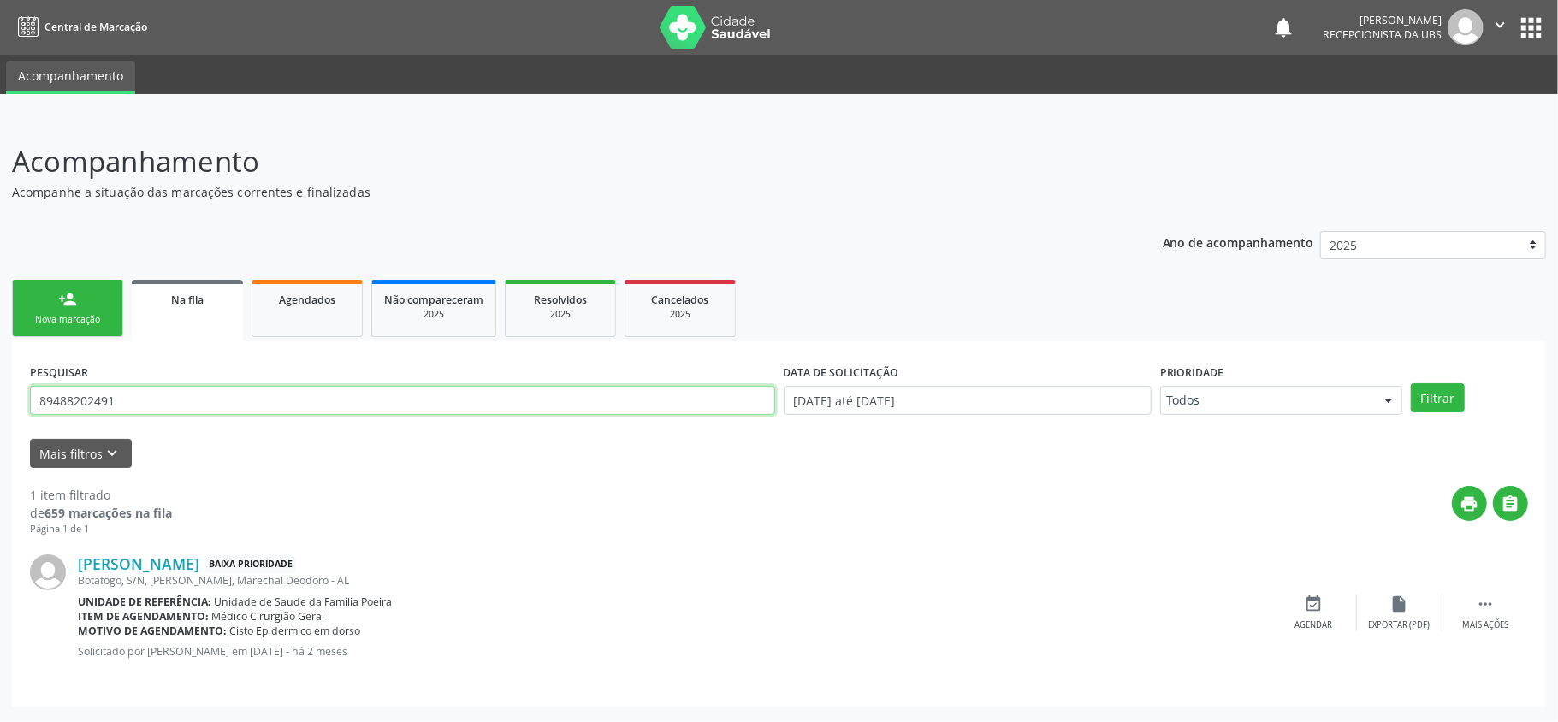
drag, startPoint x: 135, startPoint y: 405, endPoint x: 1, endPoint y: 388, distance: 135.4
click at [0, 388] on div "Acompanhamento Acompanhe a situação das marcações correntes e finalizadas Relat…" at bounding box center [779, 420] width 1558 height 604
type input "700208932088023"
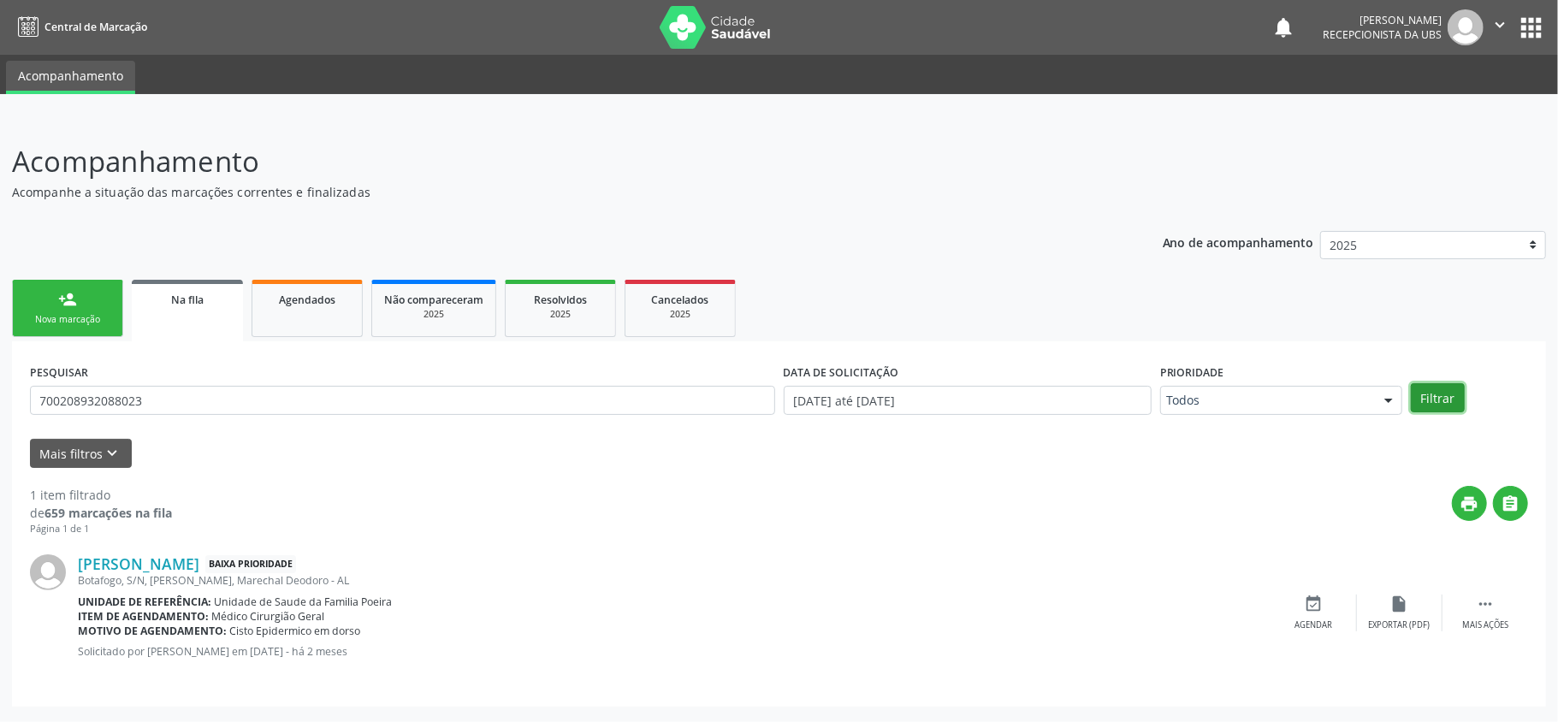
click at [1443, 394] on button "Filtrar" at bounding box center [1438, 397] width 54 height 29
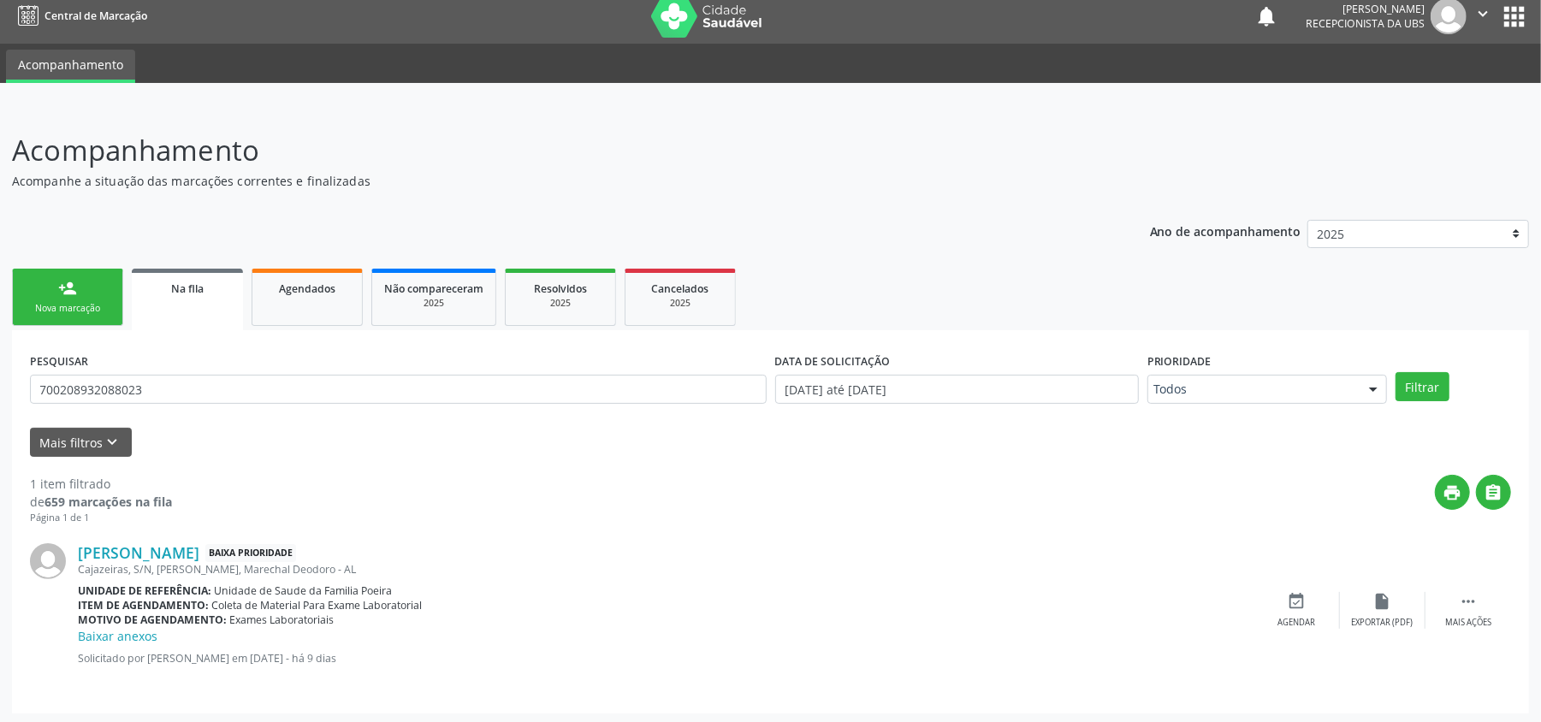
scroll to position [15, 0]
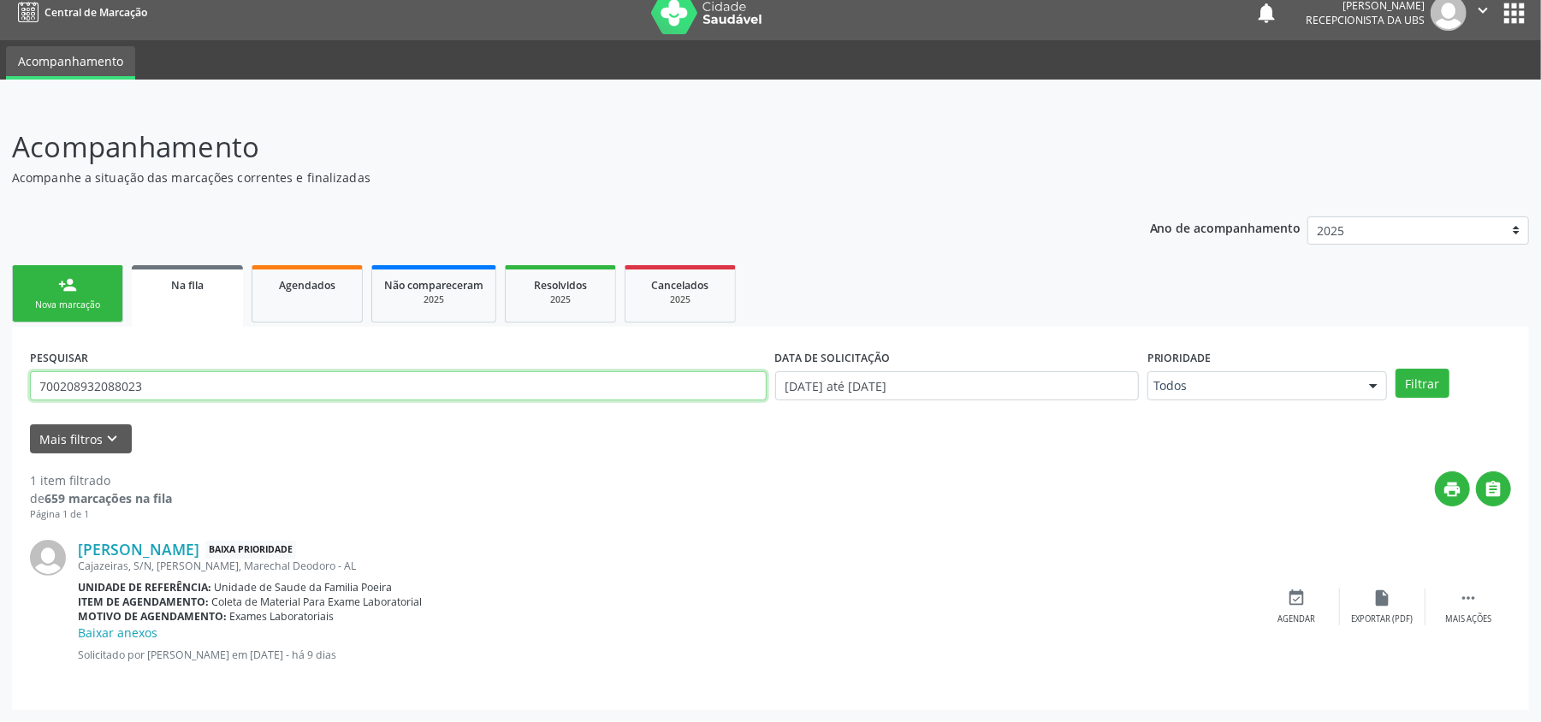
drag, startPoint x: 223, startPoint y: 385, endPoint x: 3, endPoint y: 398, distance: 220.3
click at [0, 401] on div "Acompanhamento Acompanhe a situação das marcações correntes e finalizadas Relat…" at bounding box center [770, 413] width 1541 height 619
type input "04212669455"
click at [1426, 377] on button "Filtrar" at bounding box center [1423, 383] width 54 height 29
drag, startPoint x: 122, startPoint y: 390, endPoint x: 0, endPoint y: 416, distance: 124.2
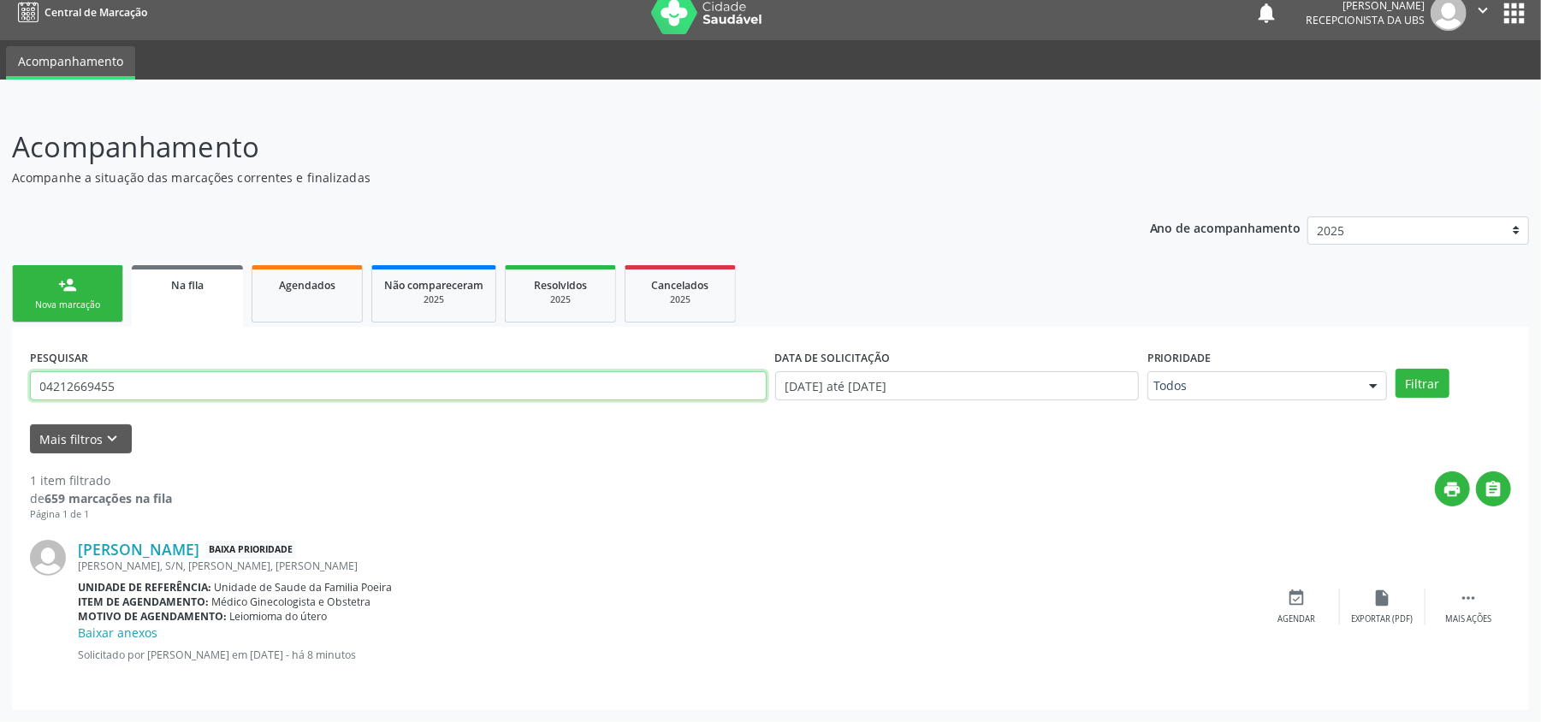
click at [0, 416] on div "Acompanhamento Acompanhe a situação das marcações correntes e finalizadas Relat…" at bounding box center [770, 413] width 1541 height 619
type input "700800408326082"
click at [1432, 377] on button "Filtrar" at bounding box center [1423, 383] width 54 height 29
drag, startPoint x: 199, startPoint y: 394, endPoint x: 9, endPoint y: 425, distance: 192.5
click at [9, 425] on div "Acompanhamento Acompanhe a situação das marcações correntes e finalizadas Relat…" at bounding box center [770, 413] width 1541 height 619
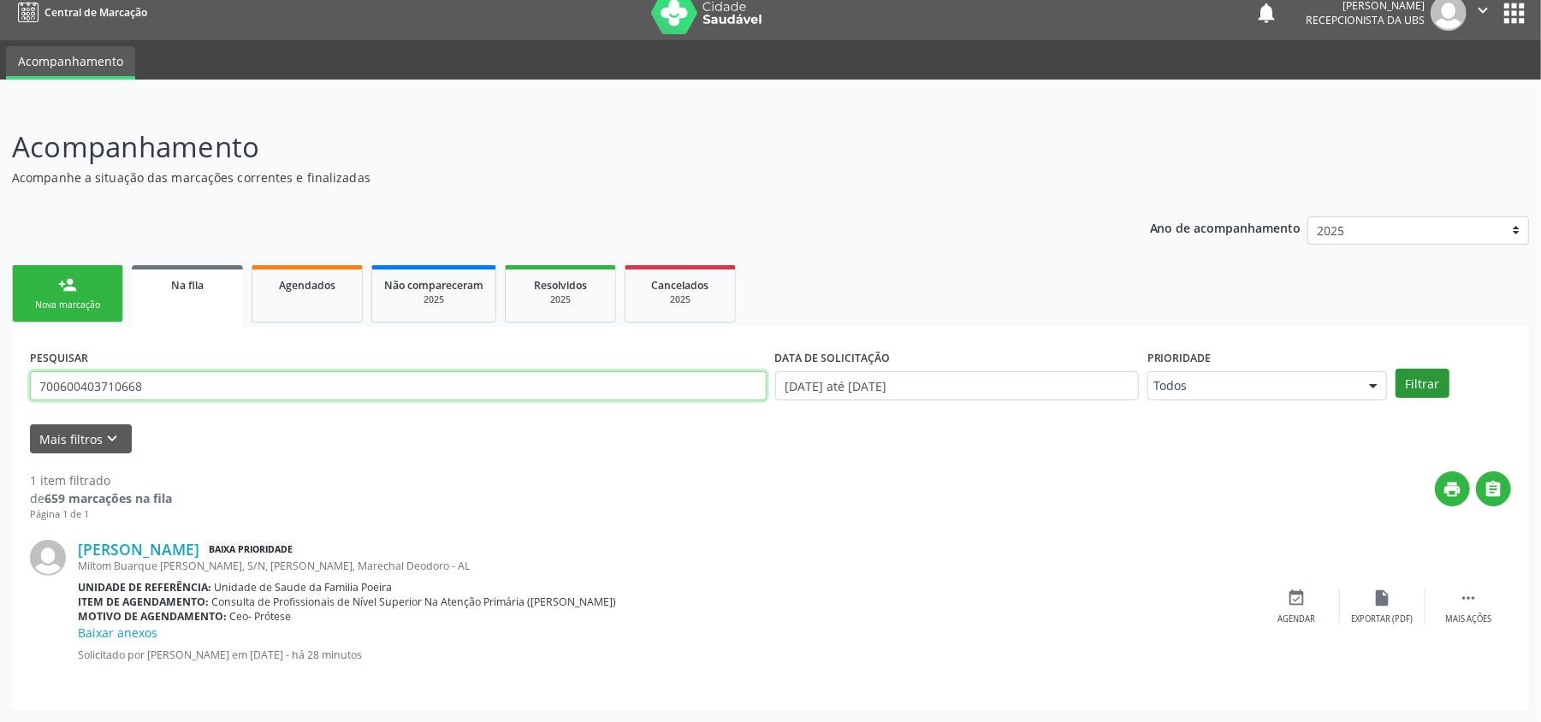
type input "700600403710668"
click at [1415, 390] on button "Filtrar" at bounding box center [1423, 383] width 54 height 29
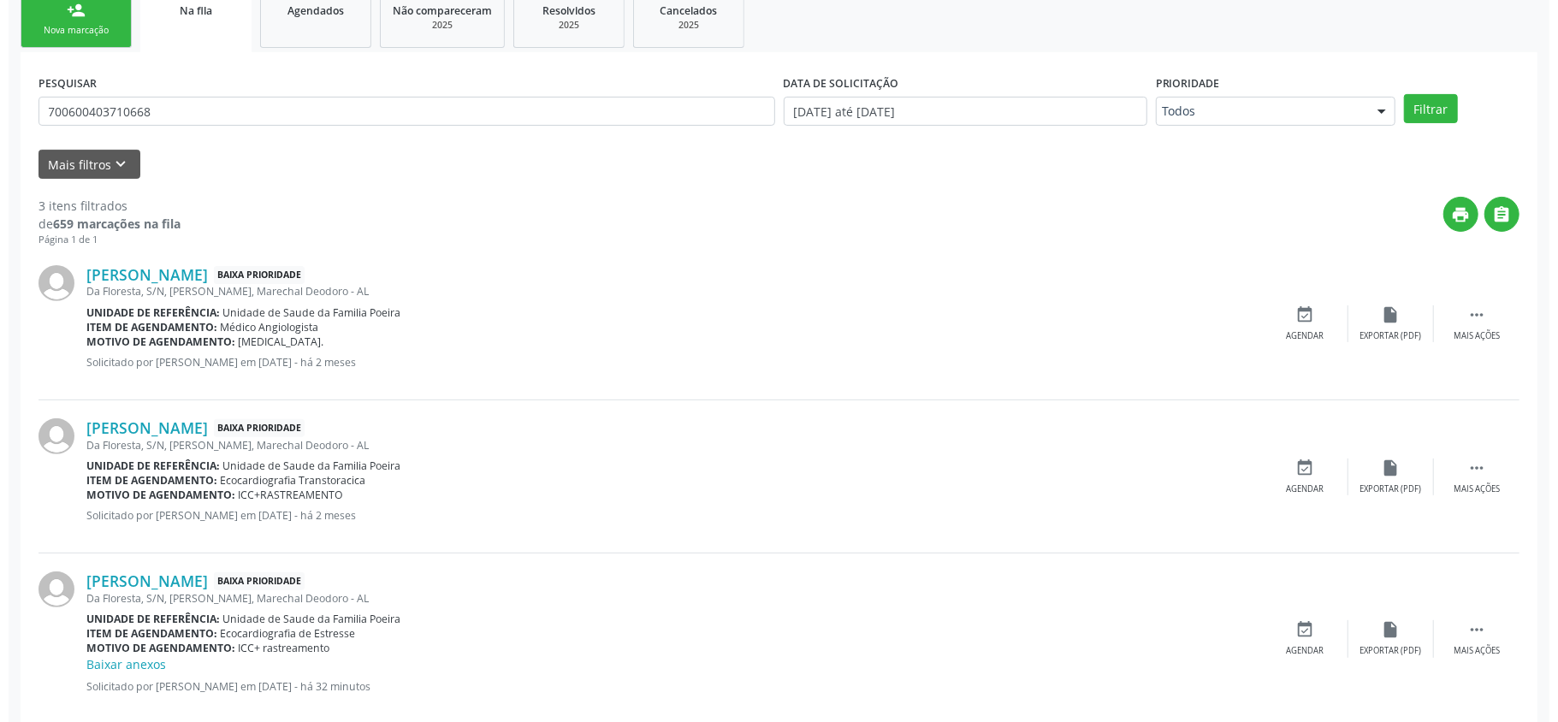
scroll to position [323, 0]
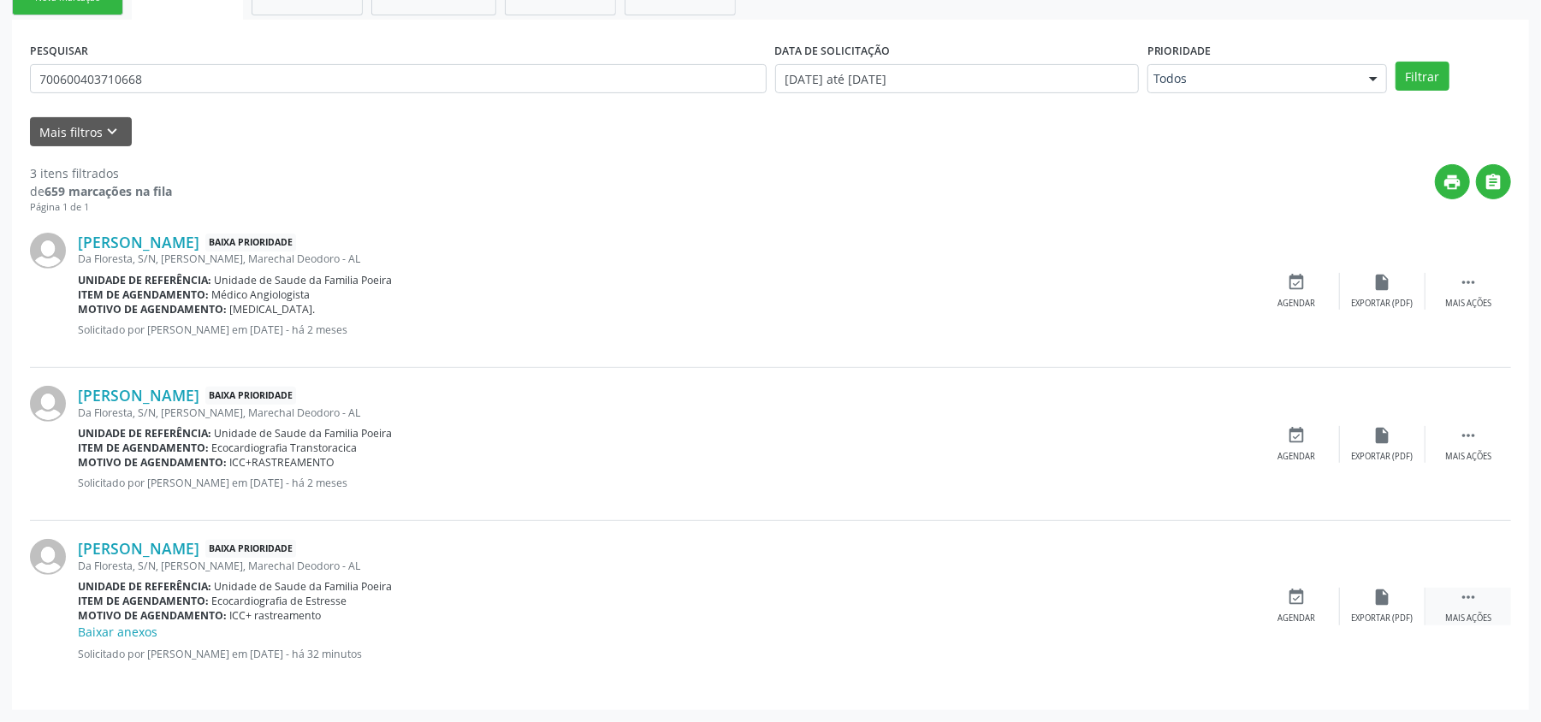
click at [1473, 611] on div " Mais ações" at bounding box center [1469, 606] width 86 height 37
click at [1313, 599] on div "cancel Cancelar" at bounding box center [1298, 606] width 86 height 37
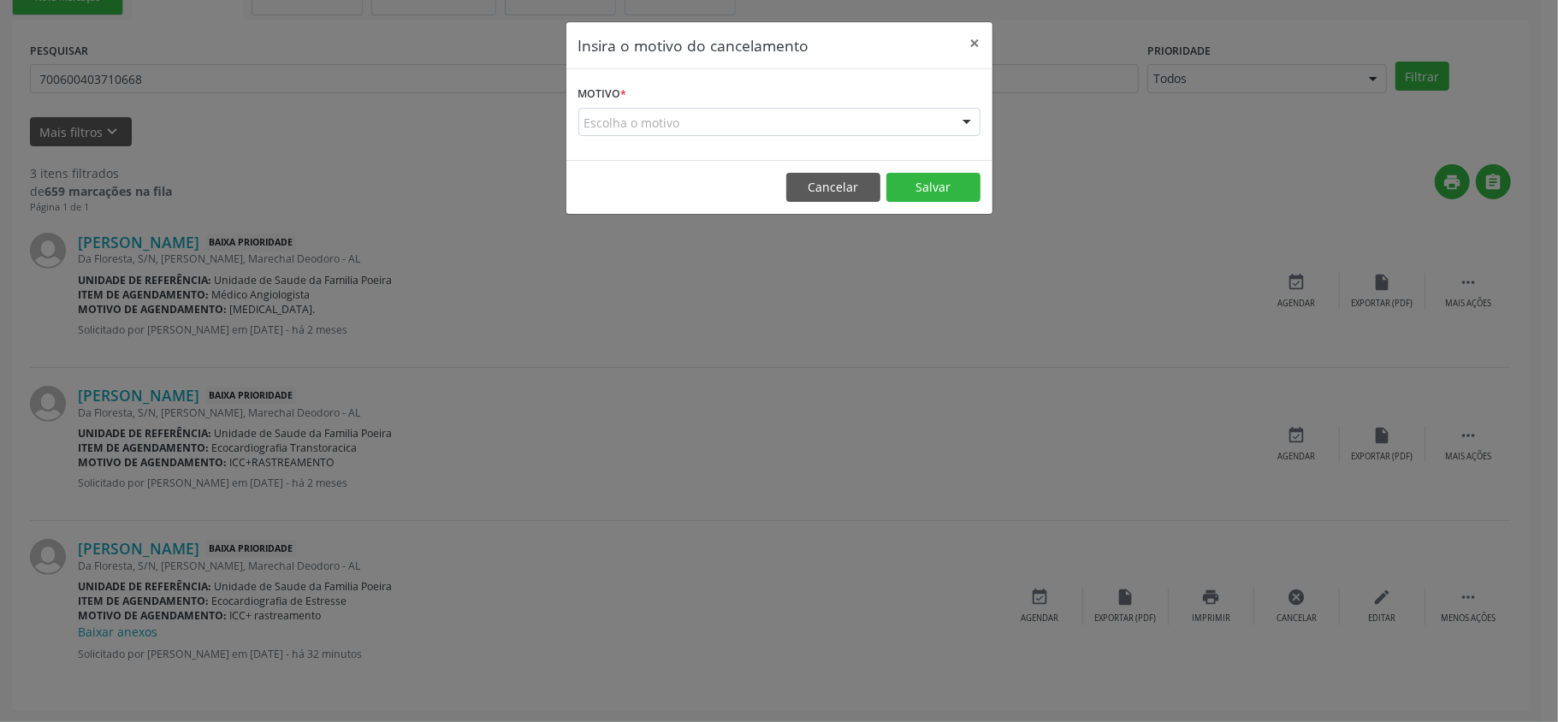
click at [810, 116] on div "Escolha o motivo" at bounding box center [779, 122] width 402 height 29
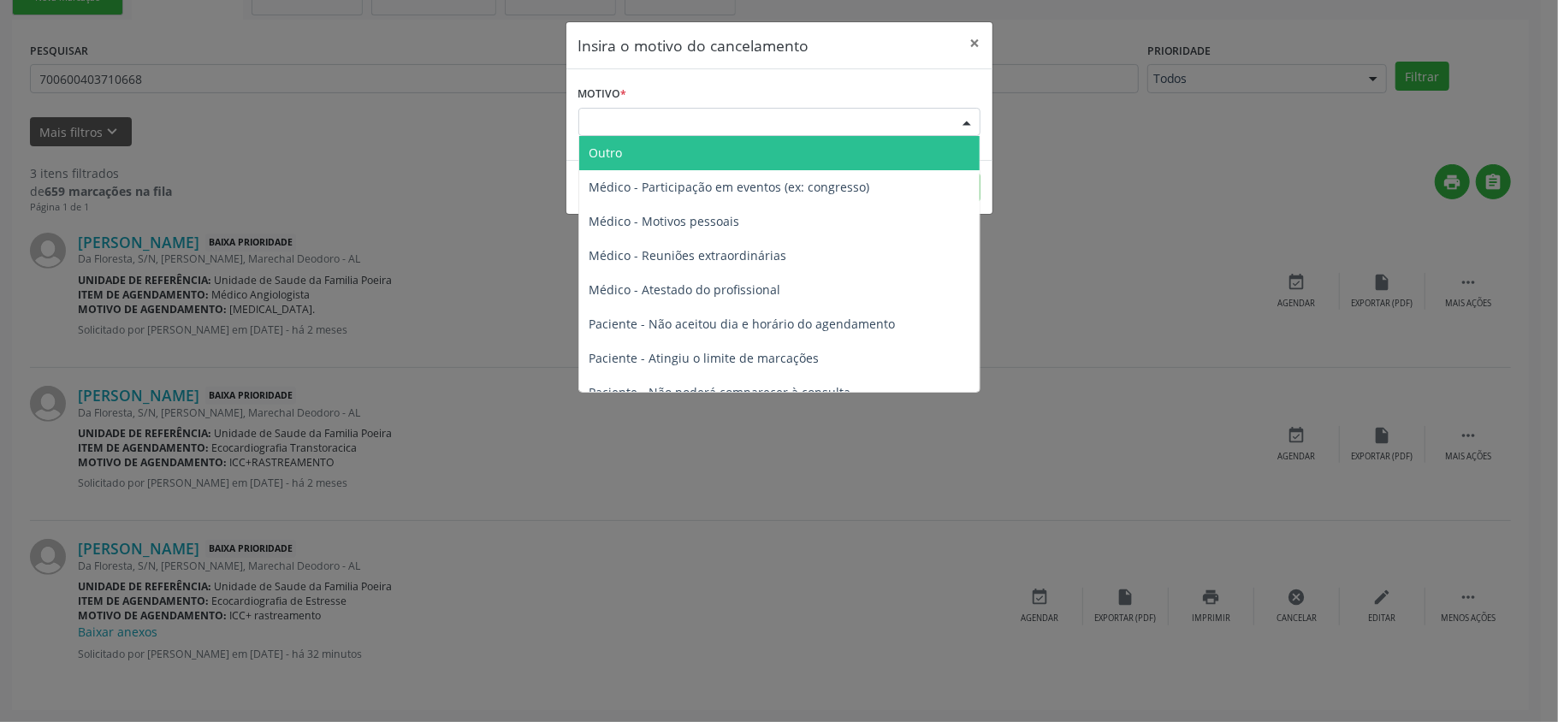
click at [729, 152] on span "Outro" at bounding box center [779, 153] width 400 height 34
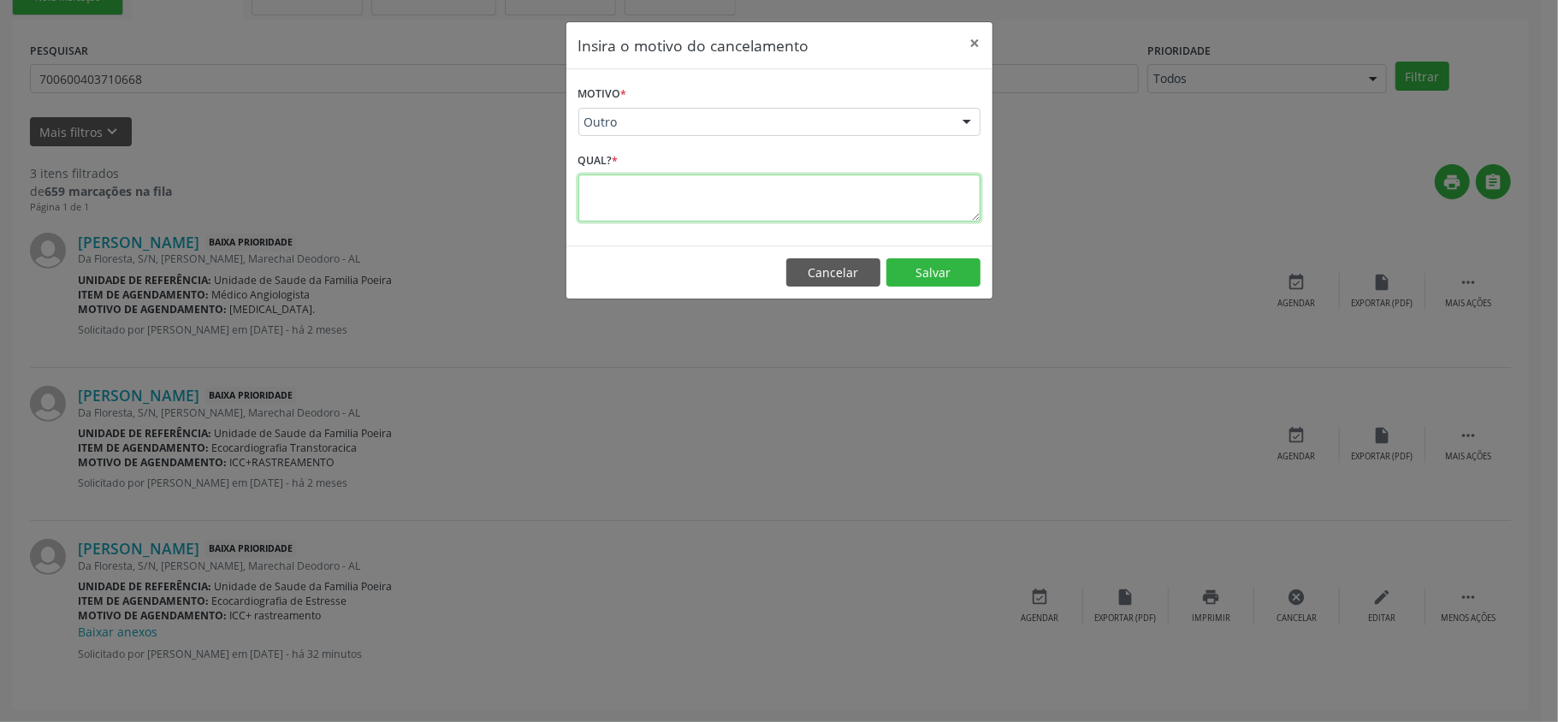
click at [729, 206] on textarea at bounding box center [779, 198] width 402 height 47
type textarea "EXISTE UM DO MESMO NO SISTEMA"
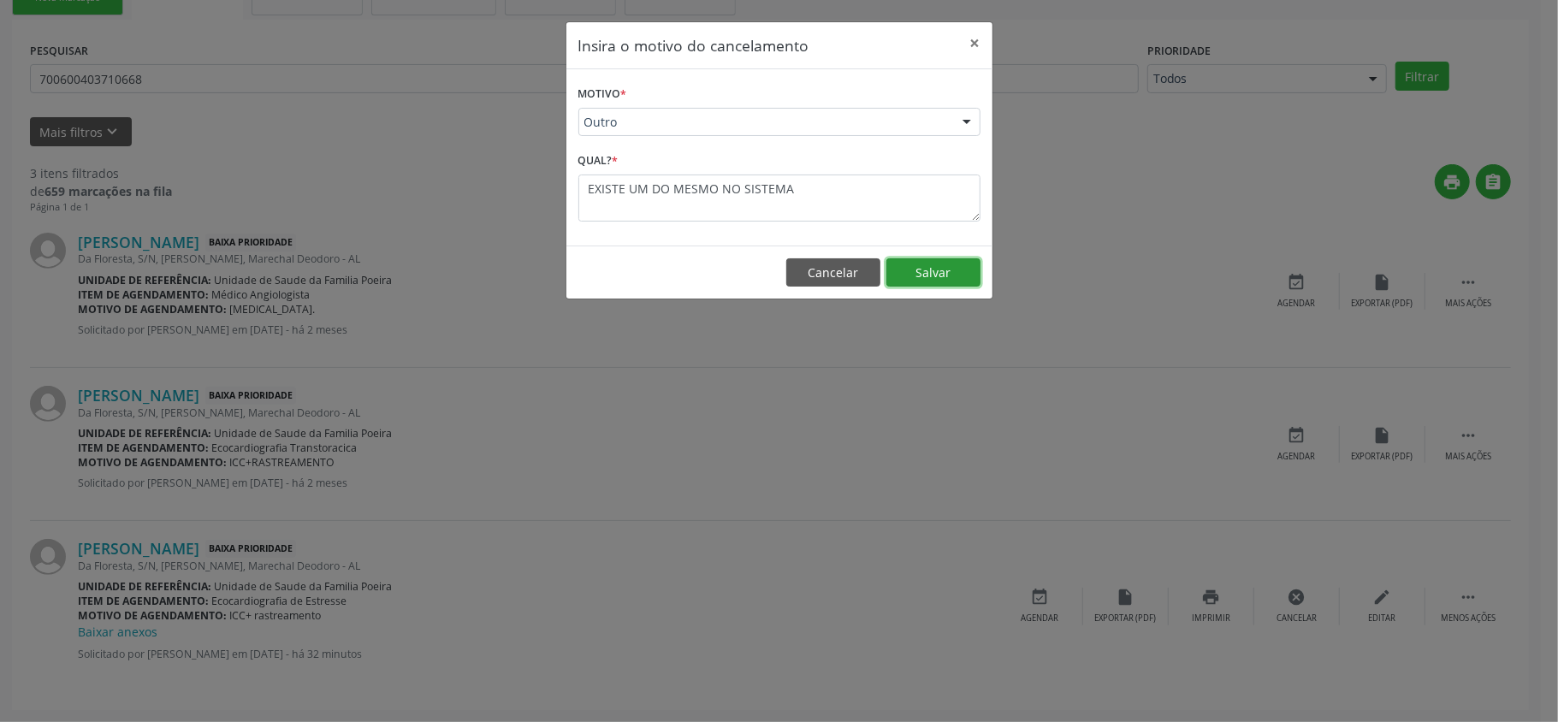
click at [905, 282] on button "Salvar" at bounding box center [934, 272] width 94 height 29
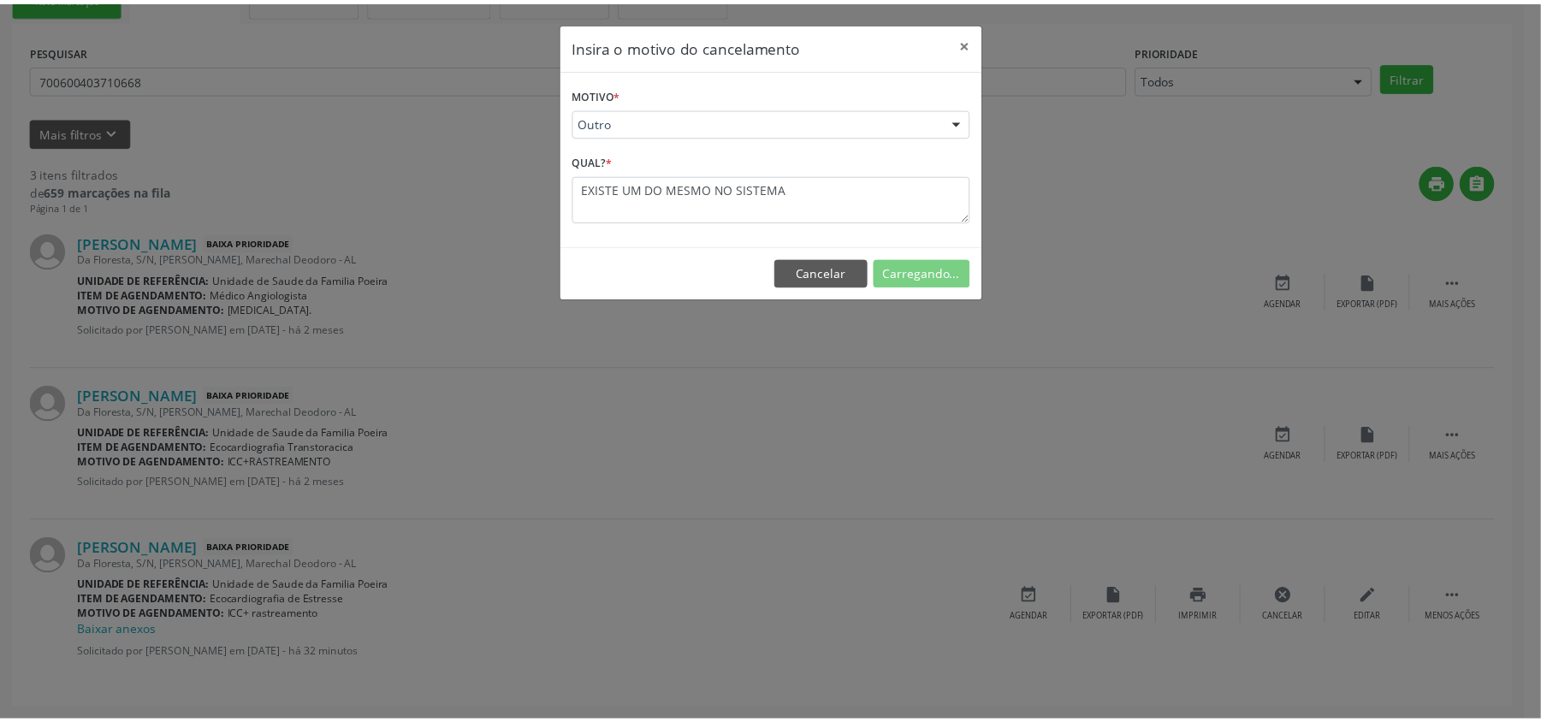
scroll to position [0, 0]
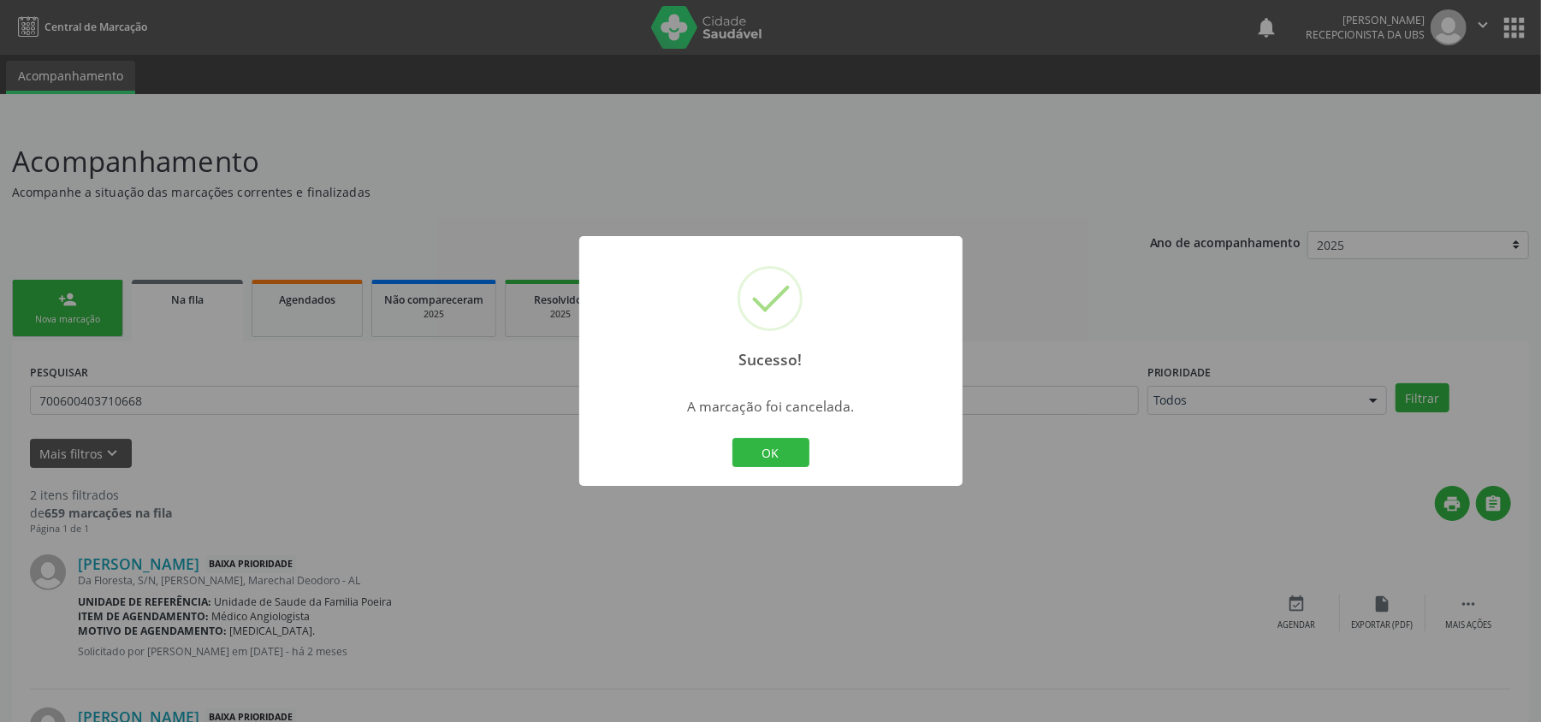
click at [982, 305] on div "Sucesso! × A marcação foi cancelada. OK Cancel" at bounding box center [770, 361] width 1541 height 722
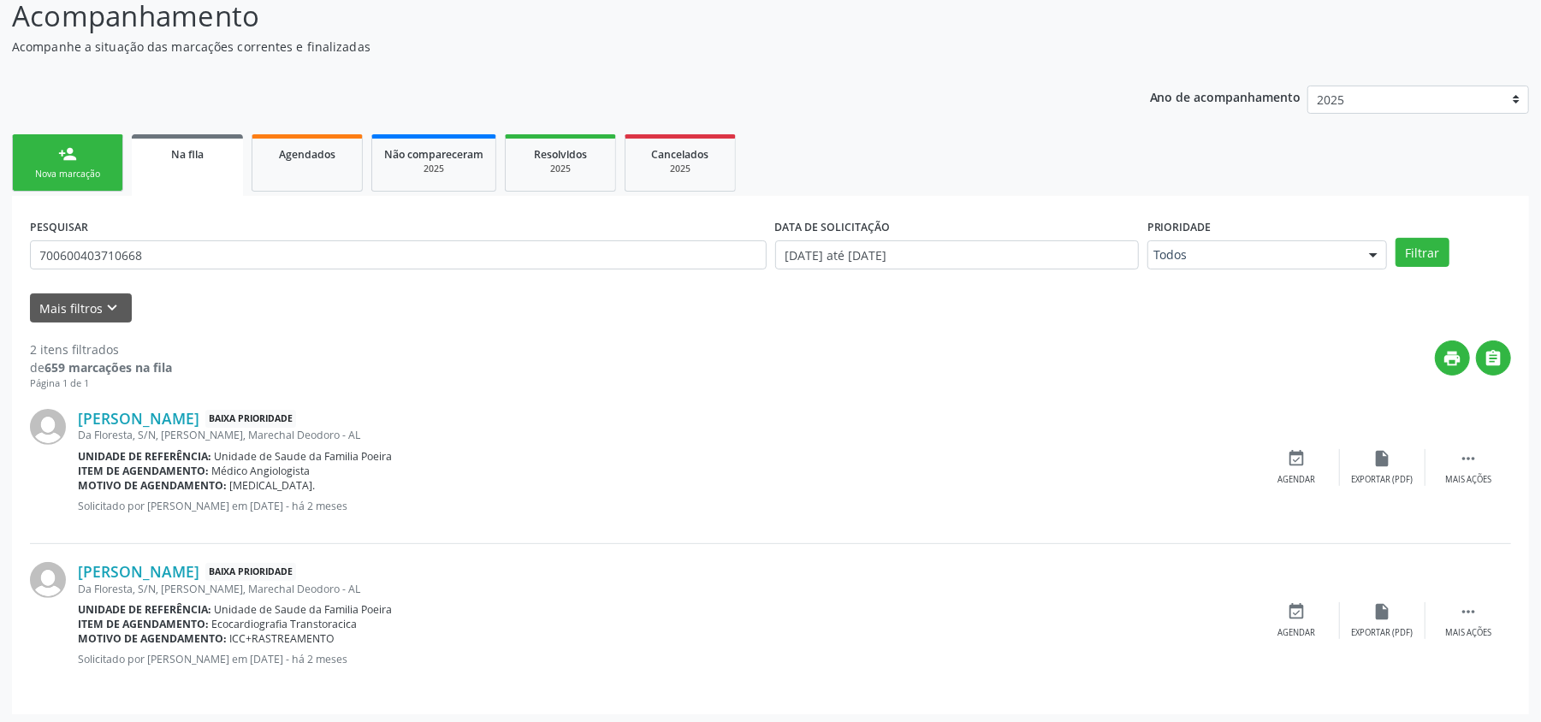
scroll to position [151, 0]
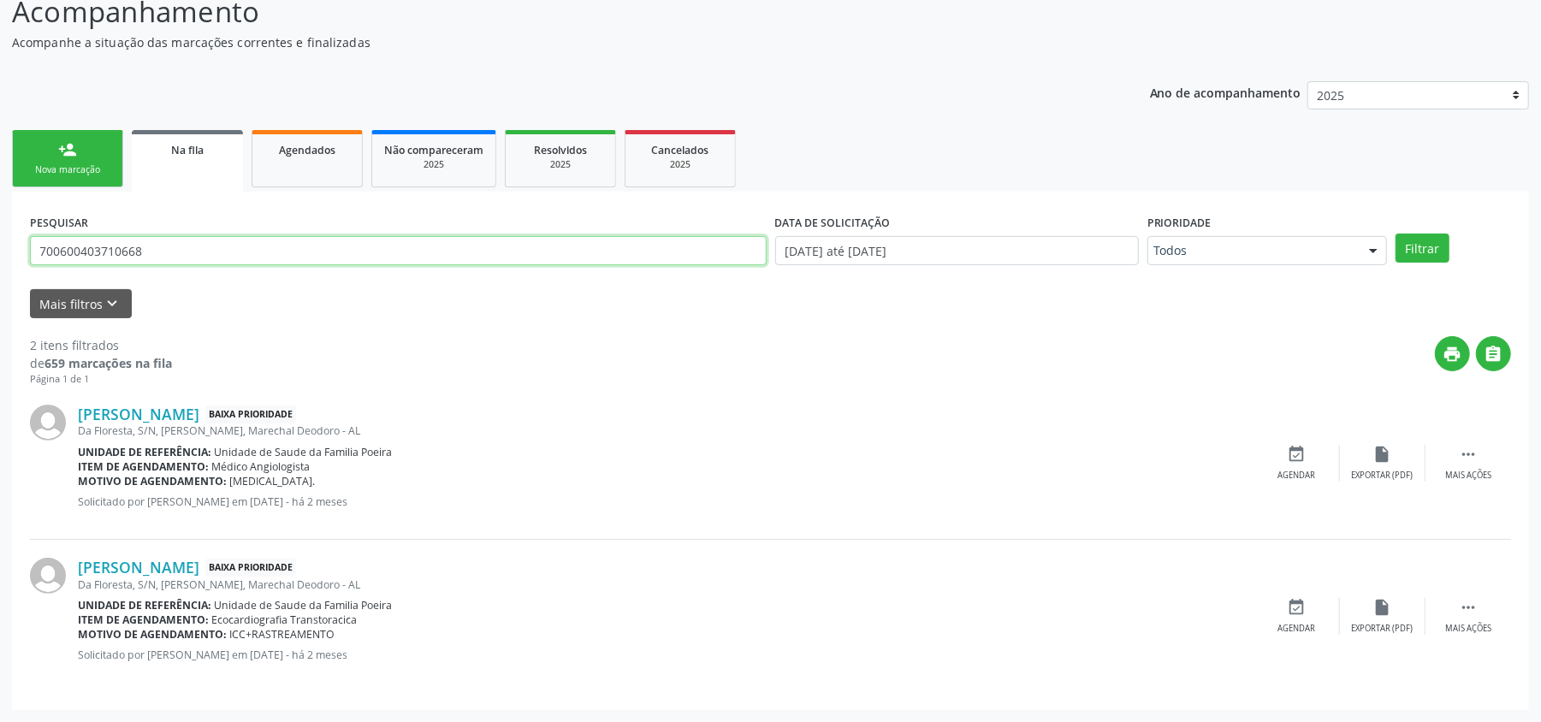
drag, startPoint x: 0, startPoint y: 250, endPoint x: 0, endPoint y: 293, distance: 42.8
click at [0, 293] on div "Acompanhamento Acompanhe a situação das marcações correntes e finalizadas Relat…" at bounding box center [770, 345] width 1541 height 754
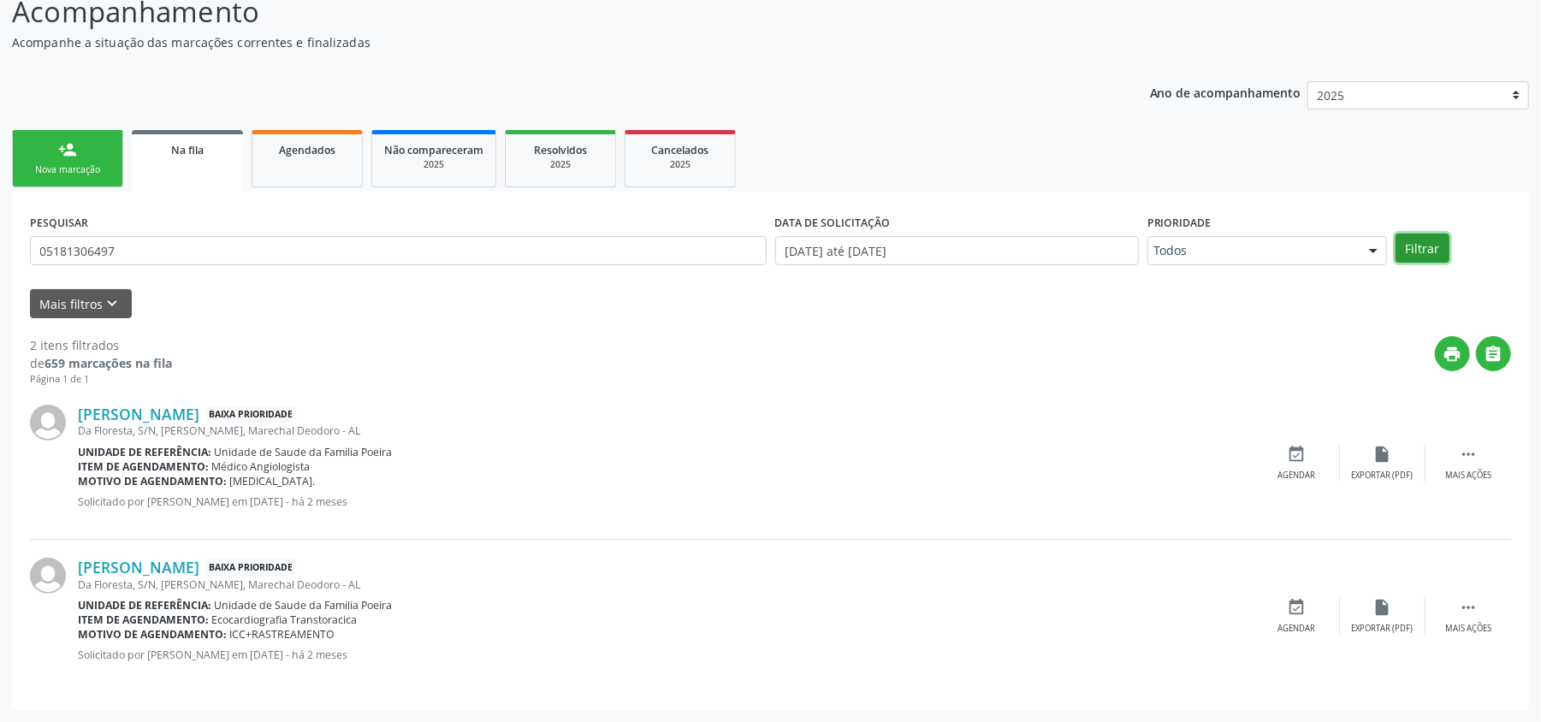
click at [1419, 245] on button "Filtrar" at bounding box center [1423, 248] width 54 height 29
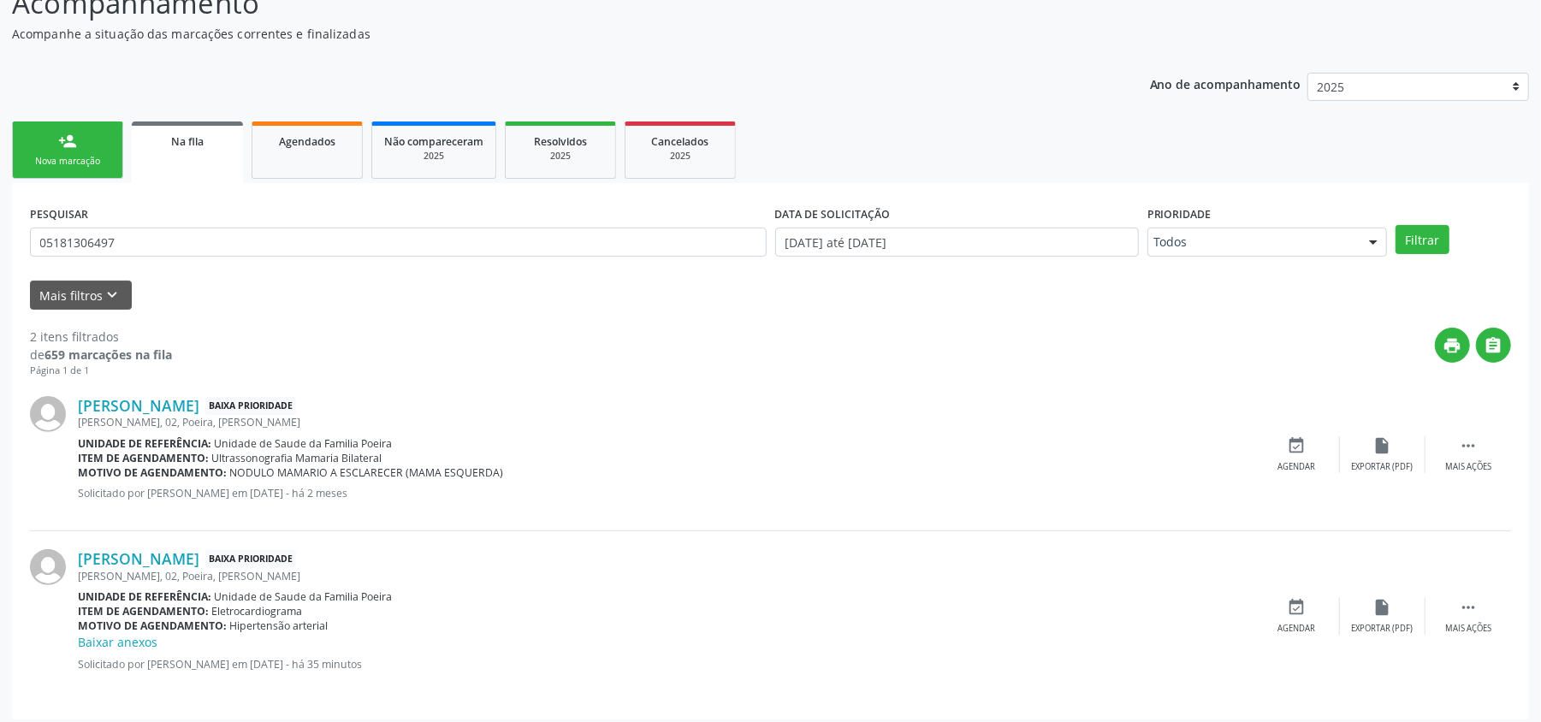
scroll to position [169, 0]
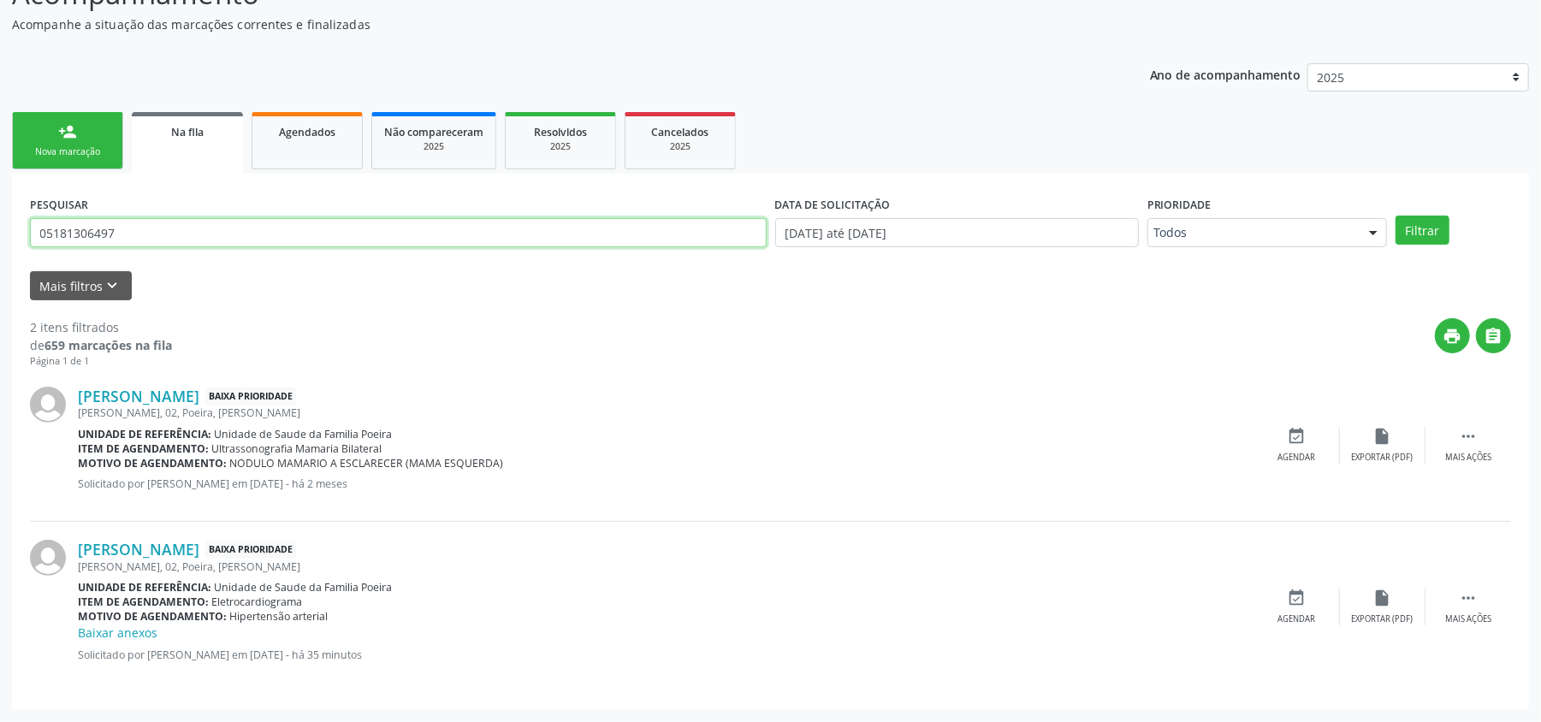
drag, startPoint x: 138, startPoint y: 224, endPoint x: 2, endPoint y: 236, distance: 136.6
click at [2, 236] on div "Acompanhamento Acompanhe a situação das marcações correntes e finalizadas Relat…" at bounding box center [770, 336] width 1541 height 772
type input "34767843472"
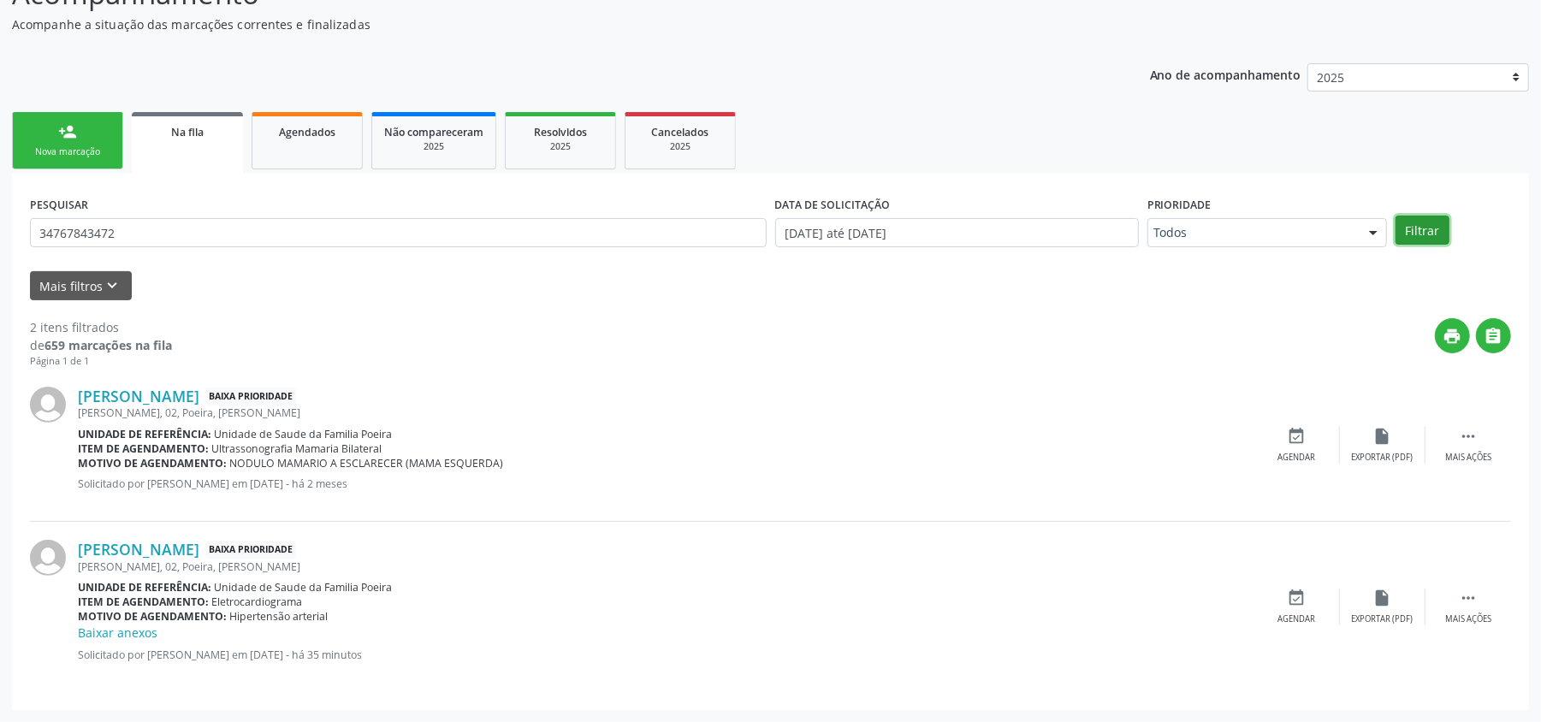
click at [1433, 226] on button "Filtrar" at bounding box center [1423, 230] width 54 height 29
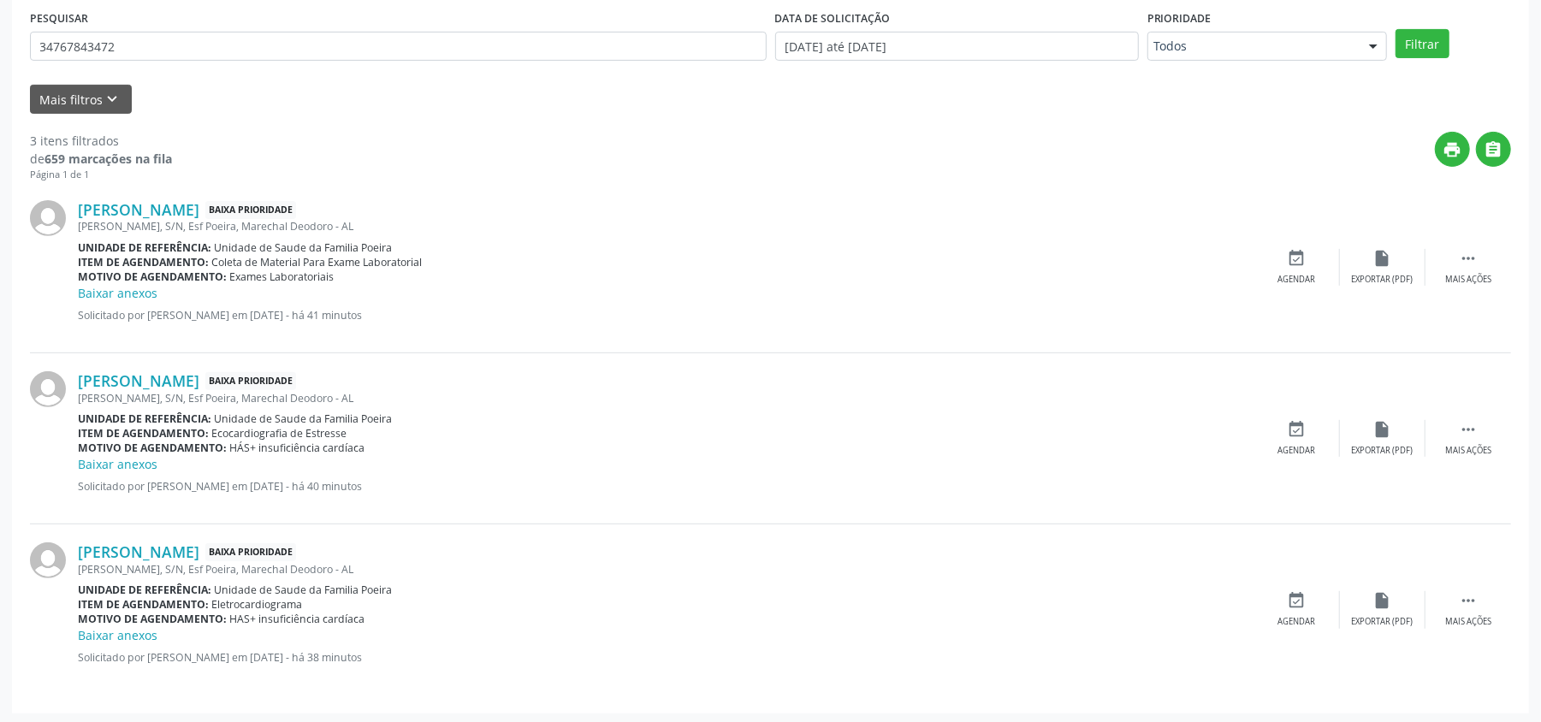
scroll to position [358, 0]
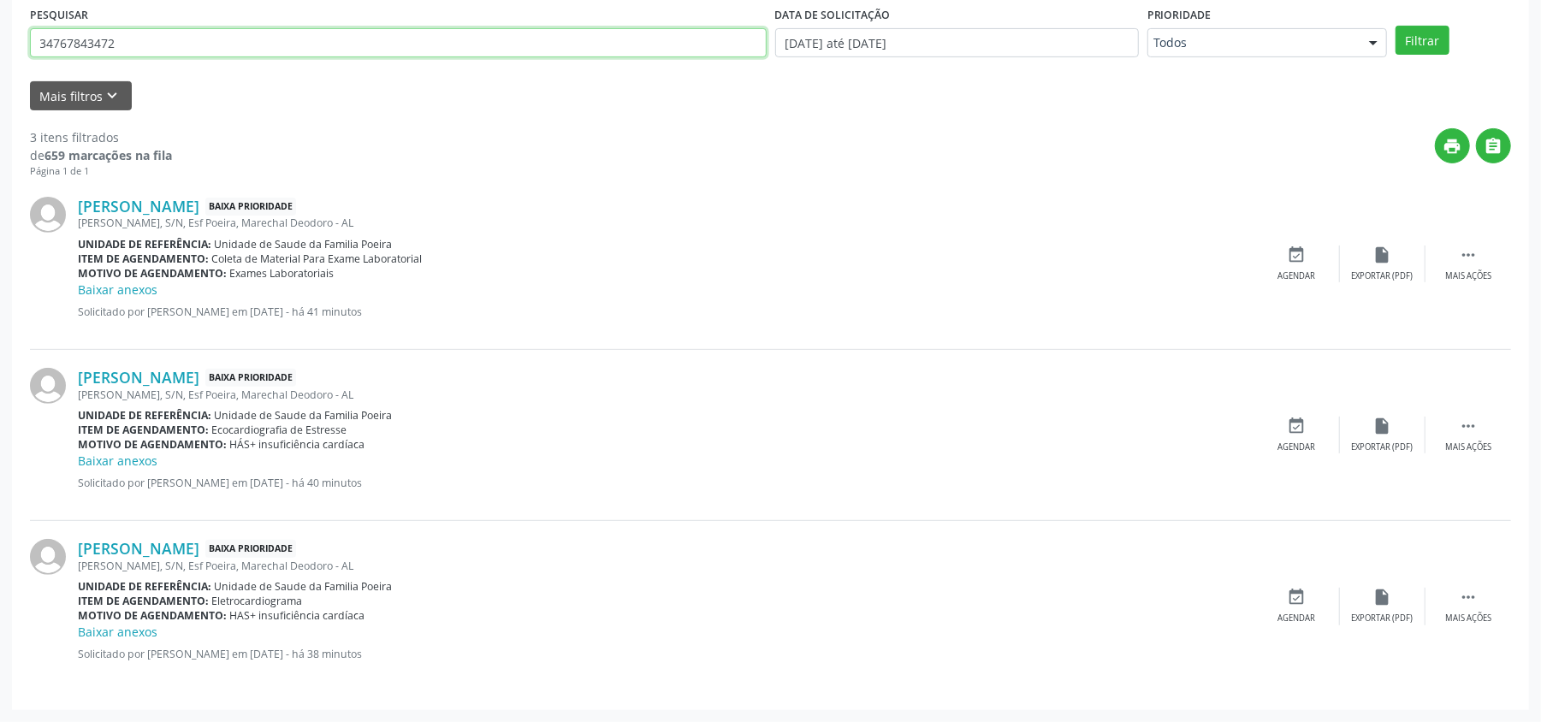
drag, startPoint x: 164, startPoint y: 42, endPoint x: 0, endPoint y: 63, distance: 165.7
click at [0, 63] on div "Acompanhamento Acompanhe a situação das marcações correntes e finalizadas Relat…" at bounding box center [770, 241] width 1541 height 962
type input "708406260008763"
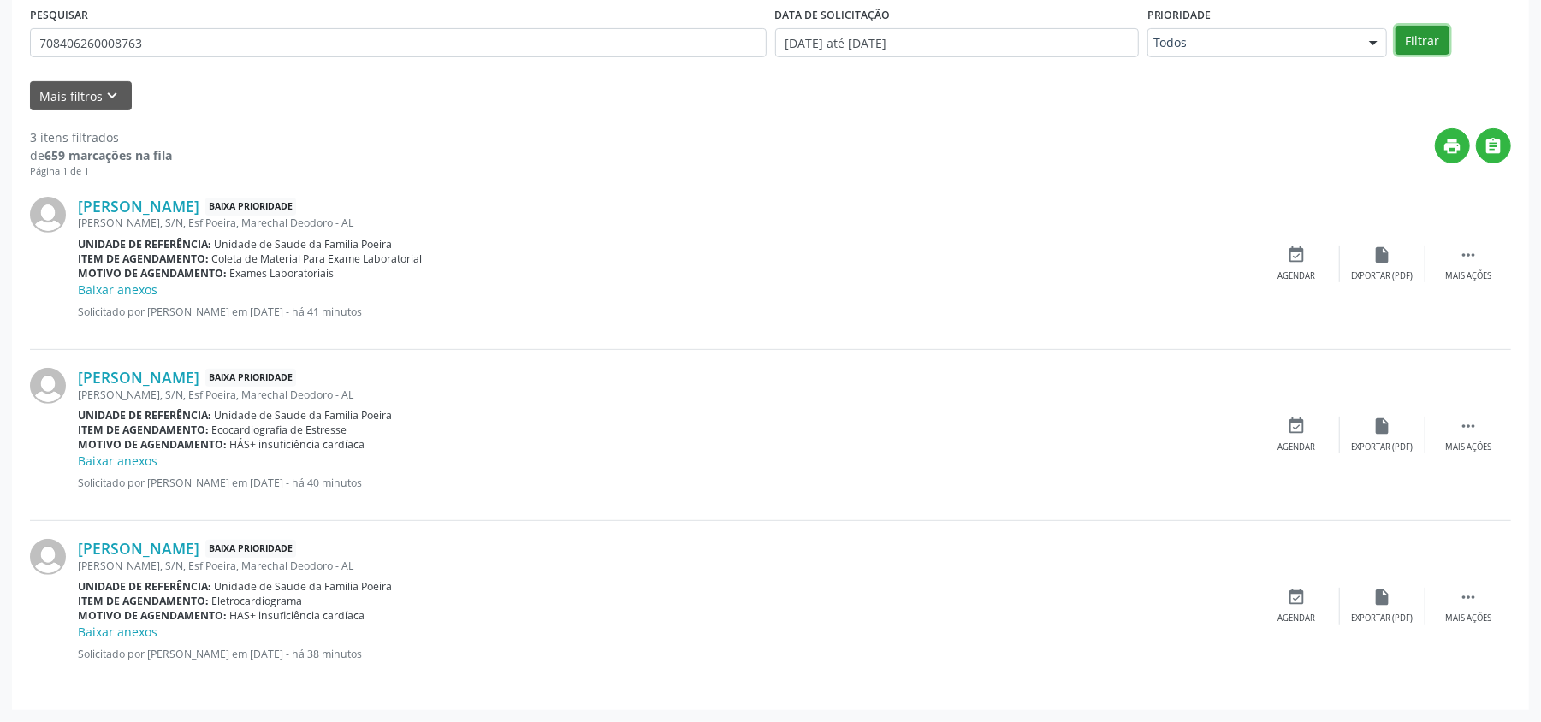
click at [1433, 39] on button "Filtrar" at bounding box center [1423, 40] width 54 height 29
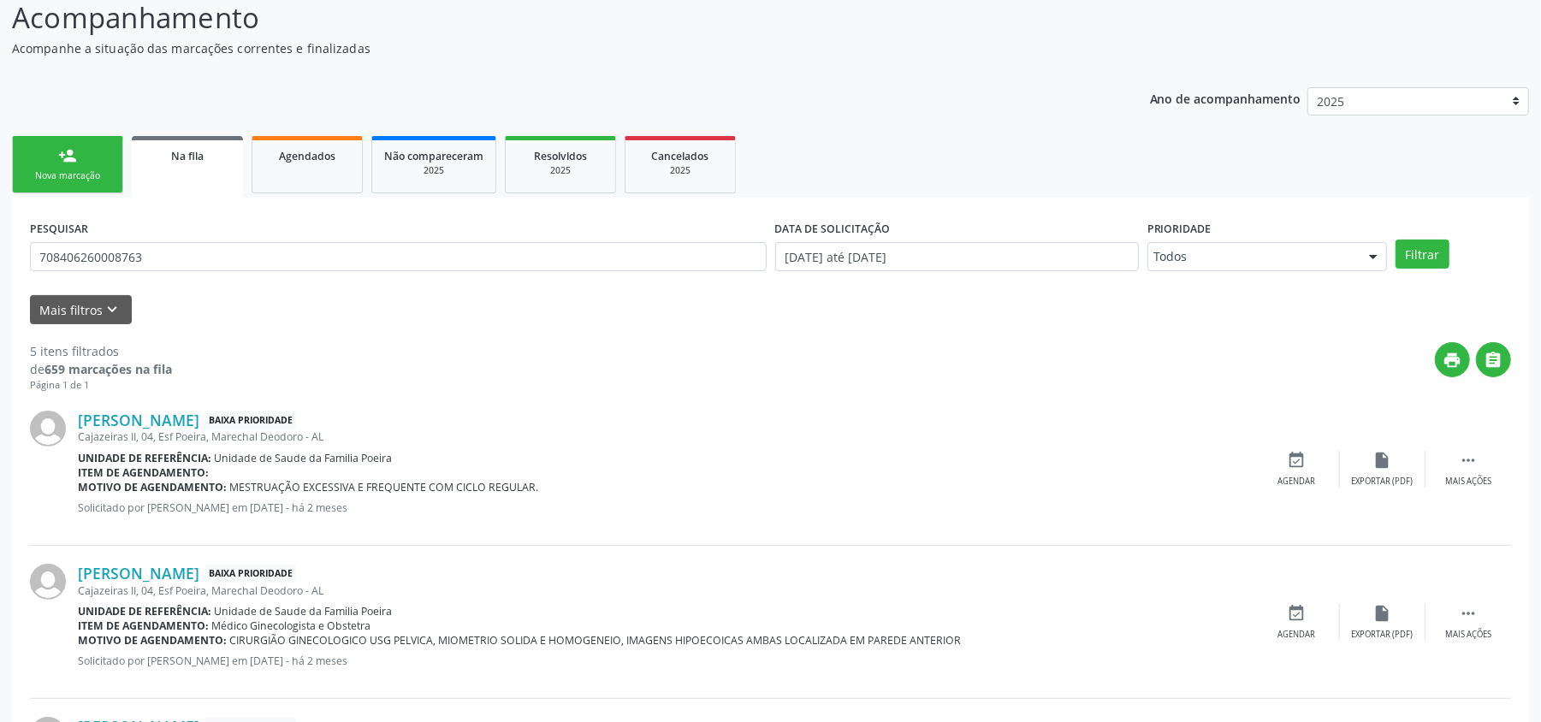
scroll to position [59, 0]
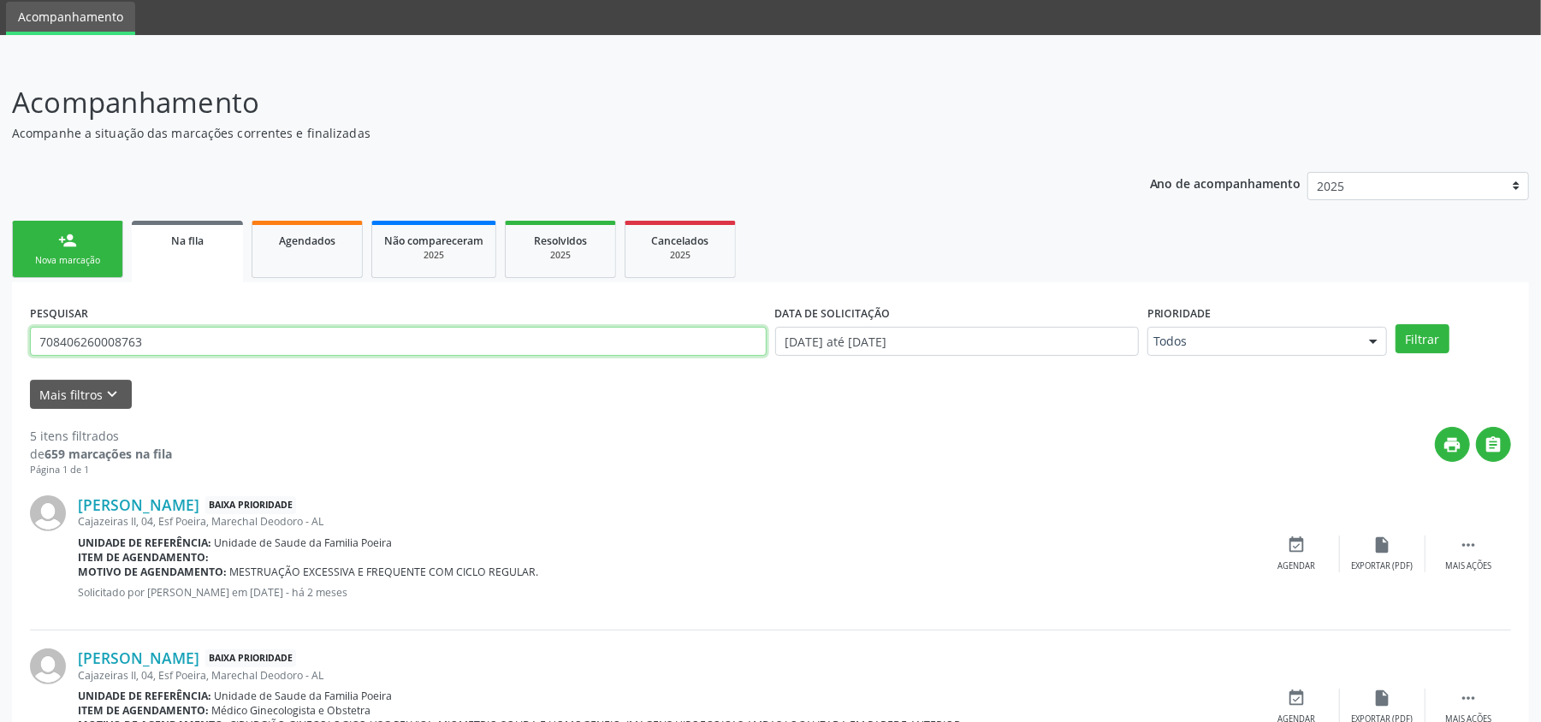
drag, startPoint x: 149, startPoint y: 337, endPoint x: 0, endPoint y: 349, distance: 149.4
click at [0, 349] on div "Acompanhamento Acompanhe a situação das marcações correntes e finalizadas Relat…" at bounding box center [770, 675] width 1541 height 1232
type input "704307539163997"
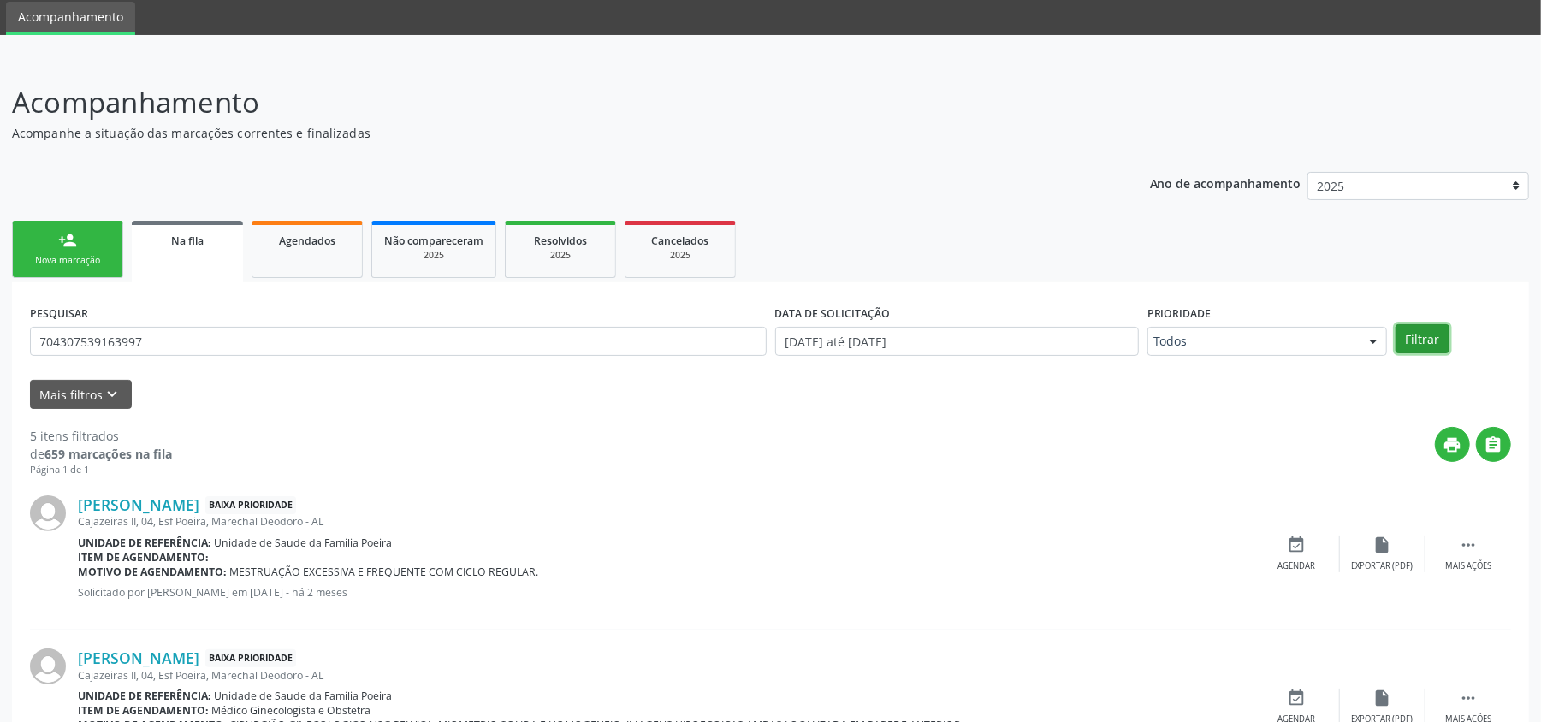
click at [1428, 334] on button "Filtrar" at bounding box center [1423, 338] width 54 height 29
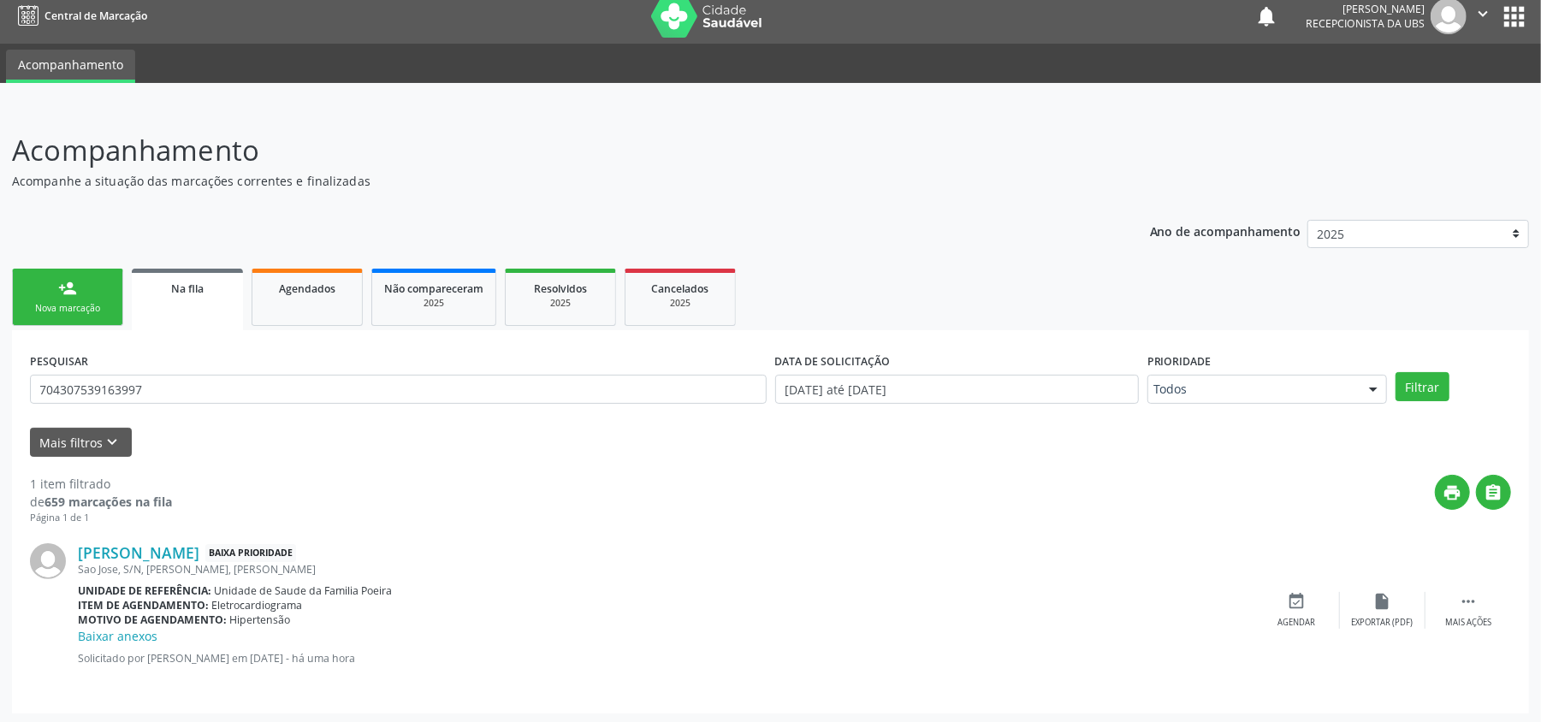
scroll to position [15, 0]
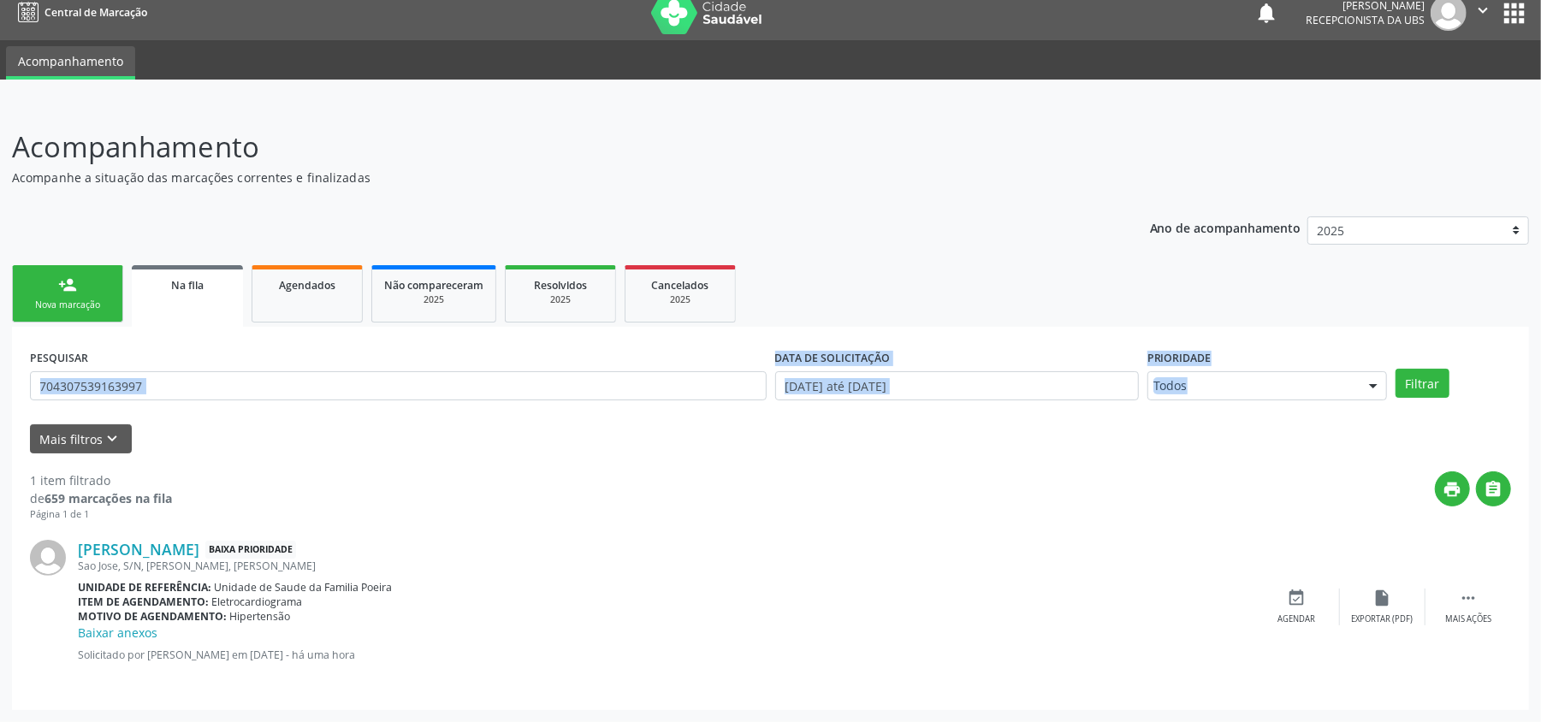
drag, startPoint x: 156, startPoint y: 364, endPoint x: 0, endPoint y: 456, distance: 181.1
click at [0, 456] on div "Acompanhamento Acompanhe a situação das marcações correntes e finalizadas Relat…" at bounding box center [770, 413] width 1541 height 619
click at [180, 381] on input "704307539163997" at bounding box center [398, 385] width 737 height 29
drag, startPoint x: 180, startPoint y: 381, endPoint x: 151, endPoint y: 381, distance: 29.1
click at [172, 381] on input "704307539163997" at bounding box center [398, 385] width 737 height 29
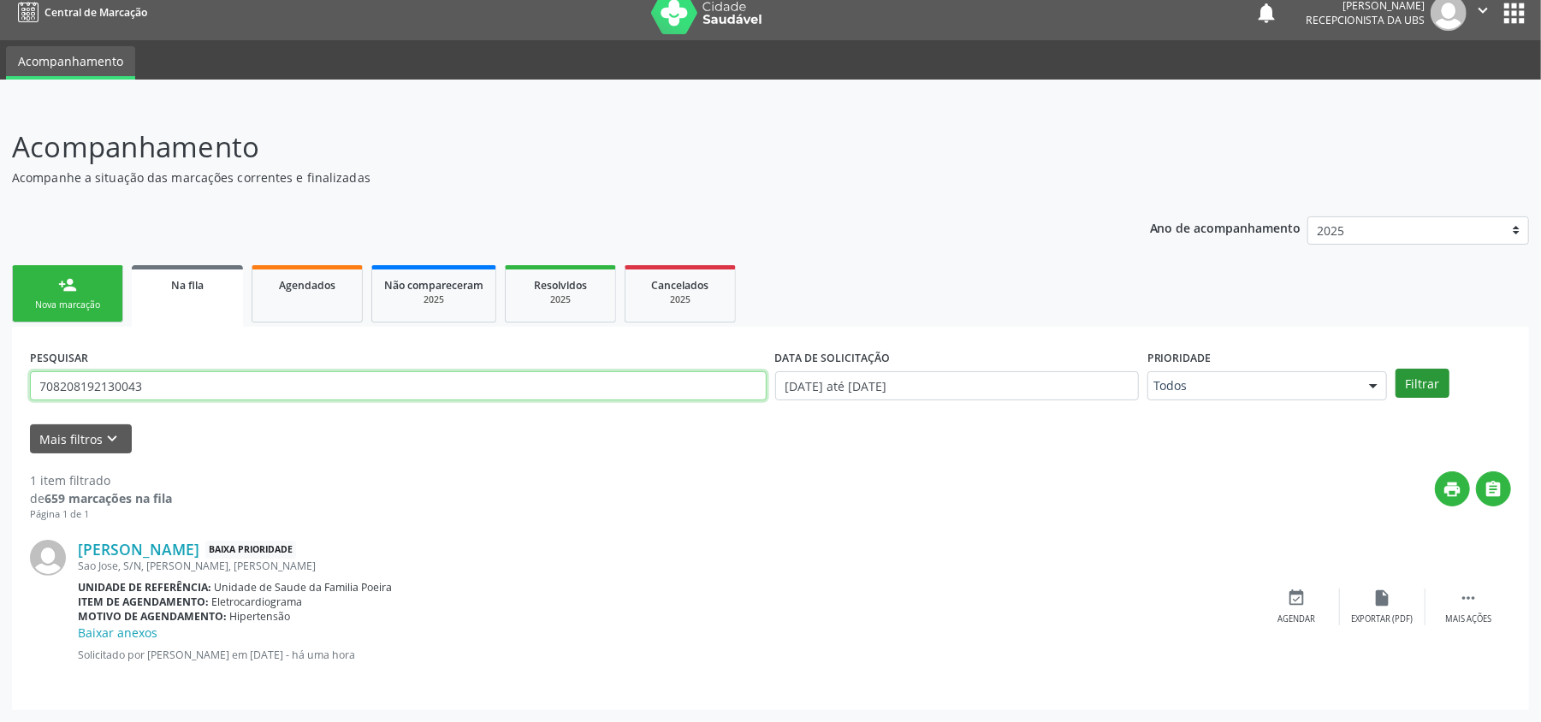
type input "708208192130043"
click at [1409, 371] on button "Filtrar" at bounding box center [1423, 383] width 54 height 29
drag, startPoint x: 197, startPoint y: 381, endPoint x: 43, endPoint y: 412, distance: 157.3
click at [1, 412] on div "Acompanhamento Acompanhe a situação das marcações correntes e finalizadas Relat…" at bounding box center [770, 413] width 1541 height 619
click at [1443, 381] on button "Filtrar" at bounding box center [1423, 383] width 54 height 29
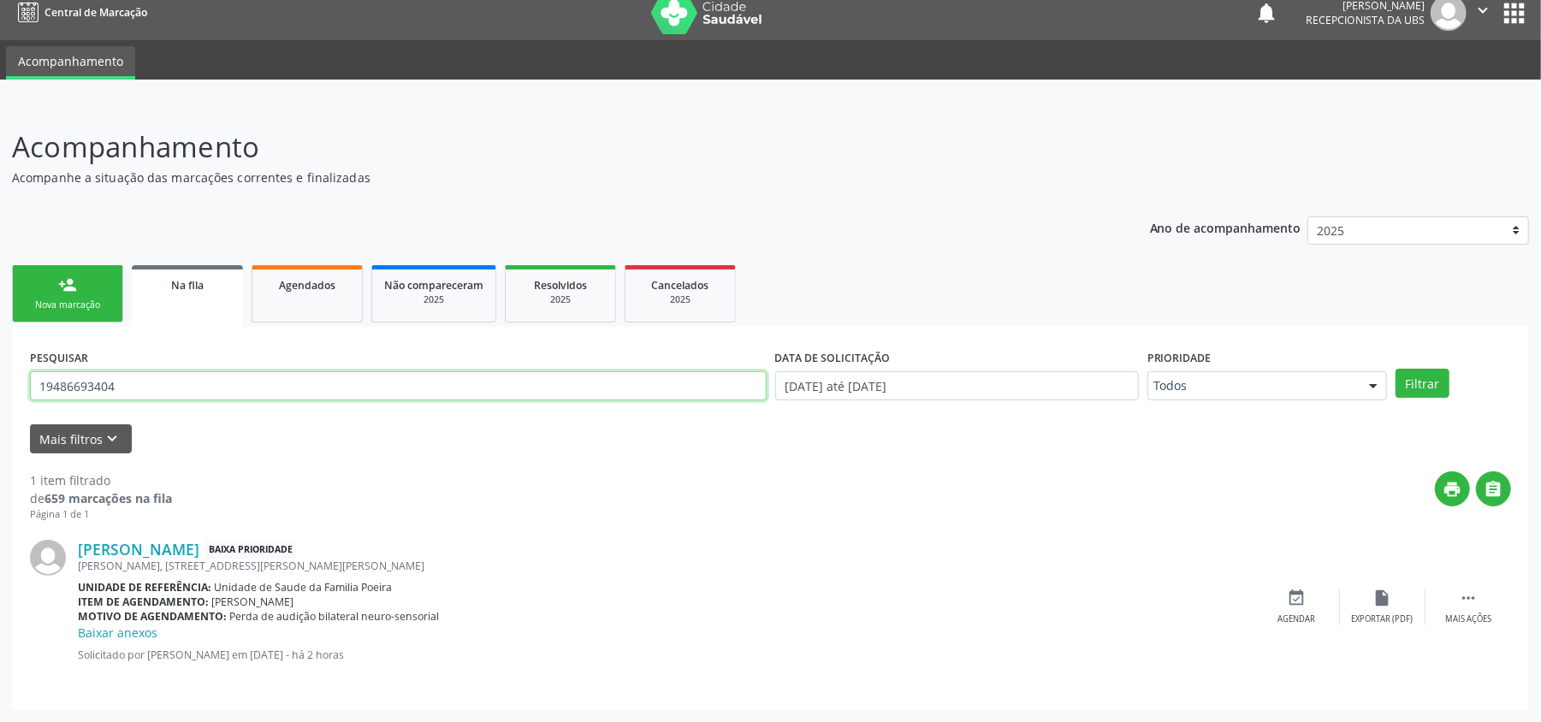
drag, startPoint x: 155, startPoint y: 382, endPoint x: 0, endPoint y: 447, distance: 168.0
click at [0, 447] on div "Acompanhamento Acompanhe a situação das marcações correntes e finalizadas Relat…" at bounding box center [770, 413] width 1541 height 619
type input "11955576475"
click at [1429, 369] on button "Filtrar" at bounding box center [1423, 383] width 54 height 29
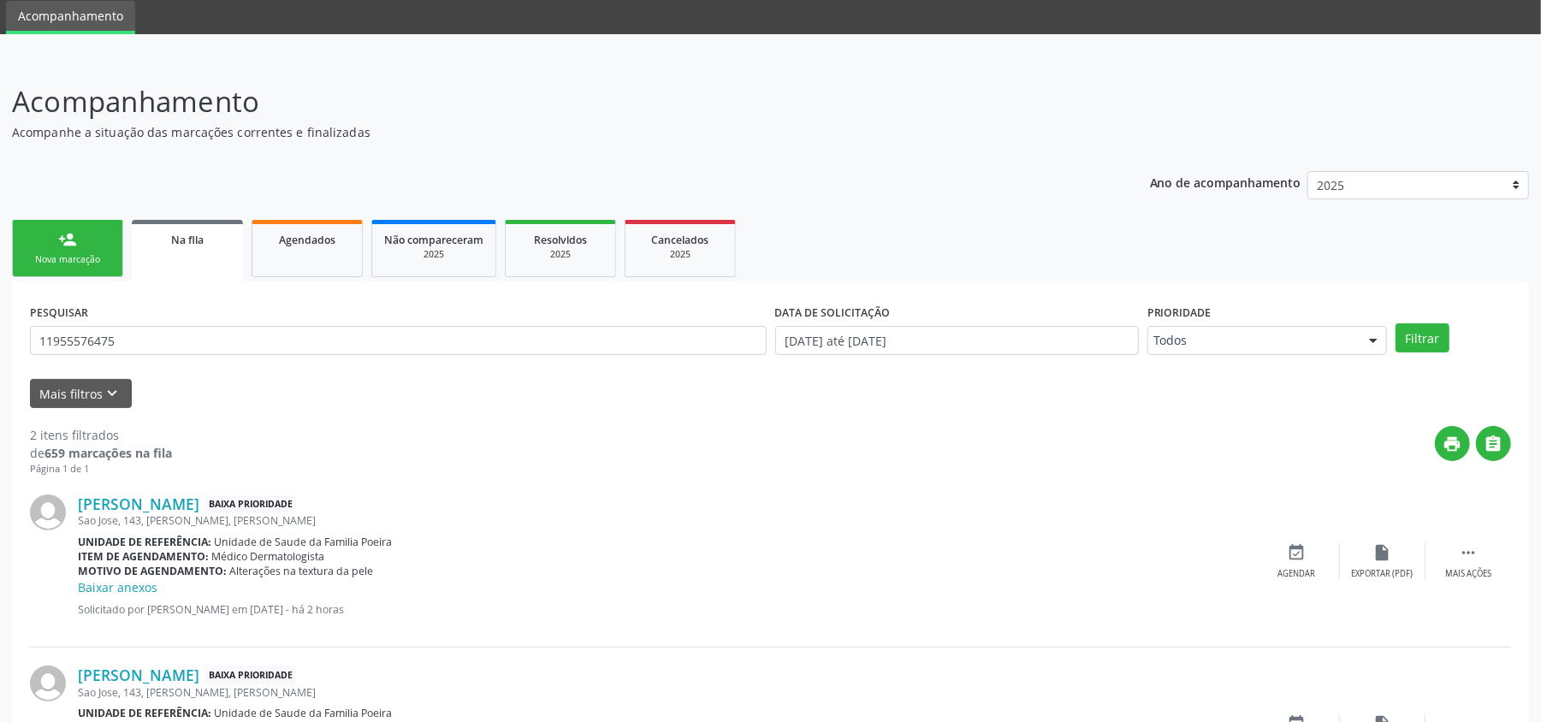
scroll to position [187, 0]
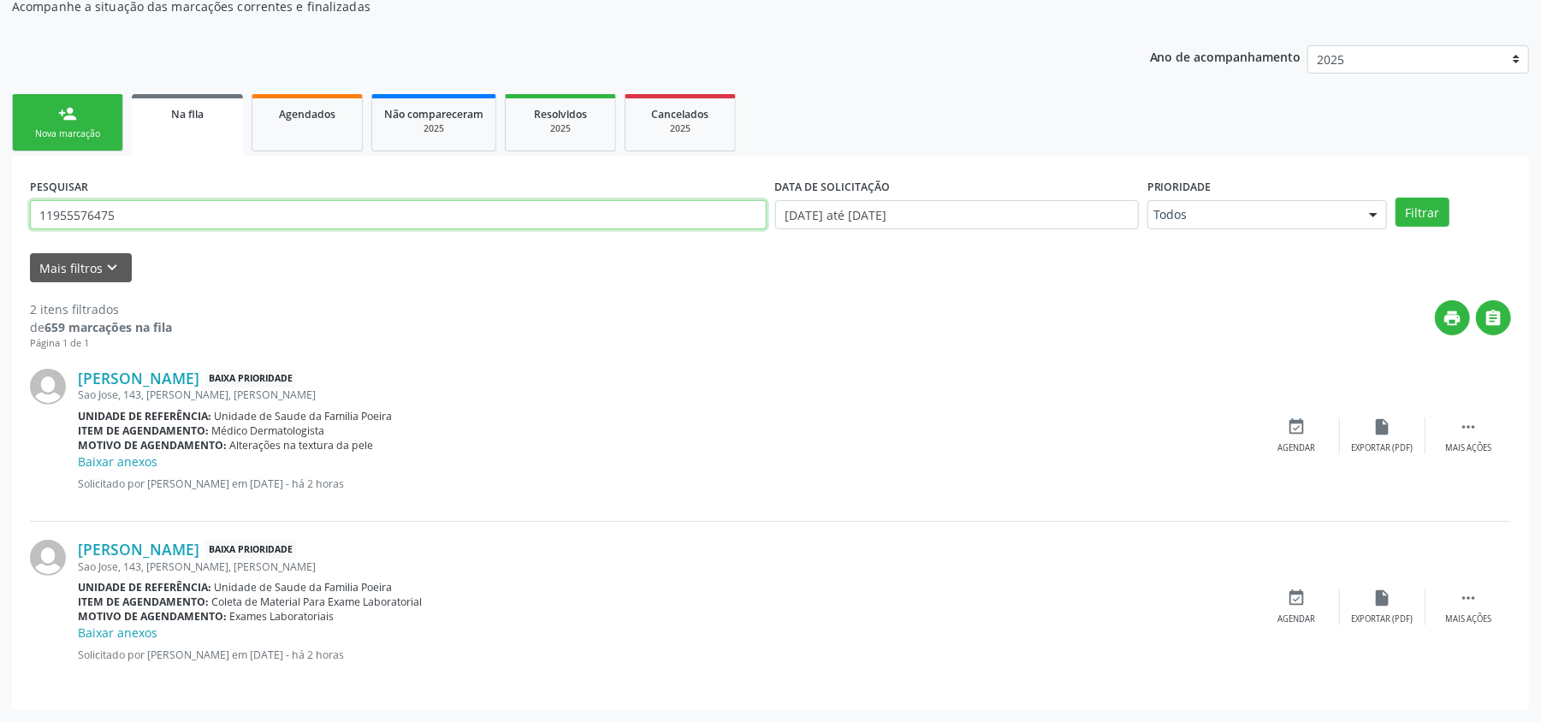
drag, startPoint x: 60, startPoint y: 217, endPoint x: 0, endPoint y: 236, distance: 62.8
click at [0, 236] on div "Acompanhamento Acompanhe a situação das marcações correntes e finalizadas Relat…" at bounding box center [770, 327] width 1541 height 790
type input "70046970476"
click at [1428, 200] on button "Filtrar" at bounding box center [1423, 212] width 54 height 29
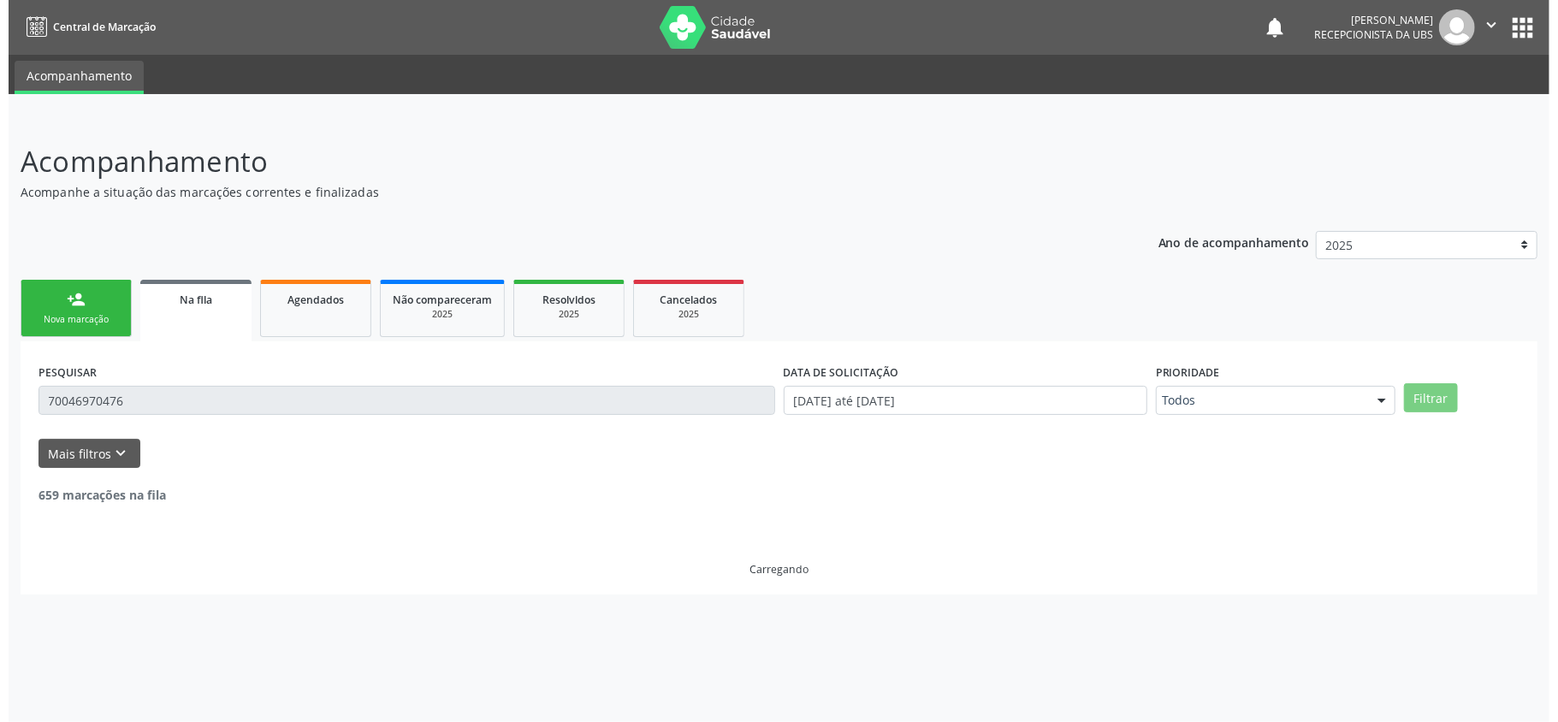
scroll to position [0, 0]
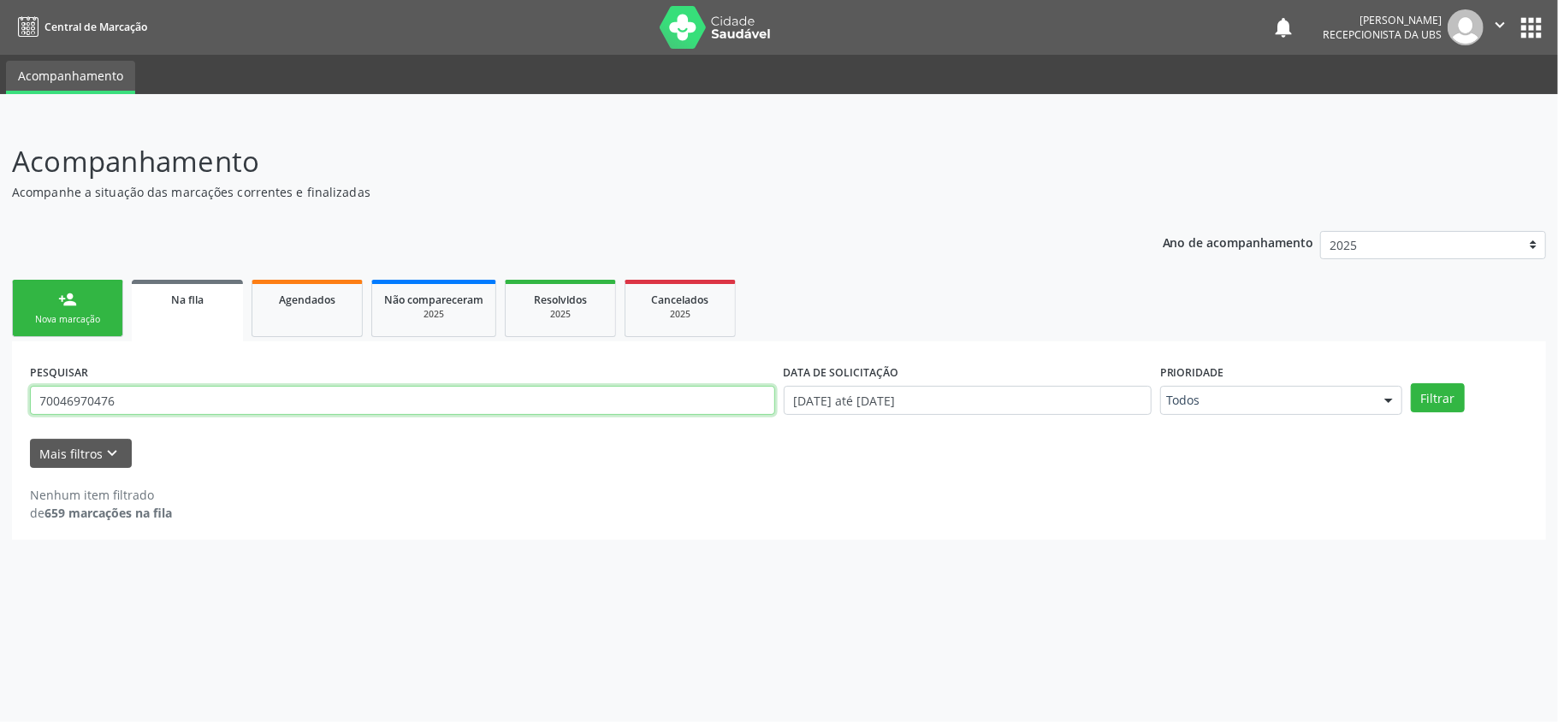
drag, startPoint x: 116, startPoint y: 407, endPoint x: 0, endPoint y: 412, distance: 116.5
click at [0, 412] on div "Acompanhamento Acompanhe a situação das marcações correntes e finalizadas Relat…" at bounding box center [779, 420] width 1558 height 604
type input "898006227871496"
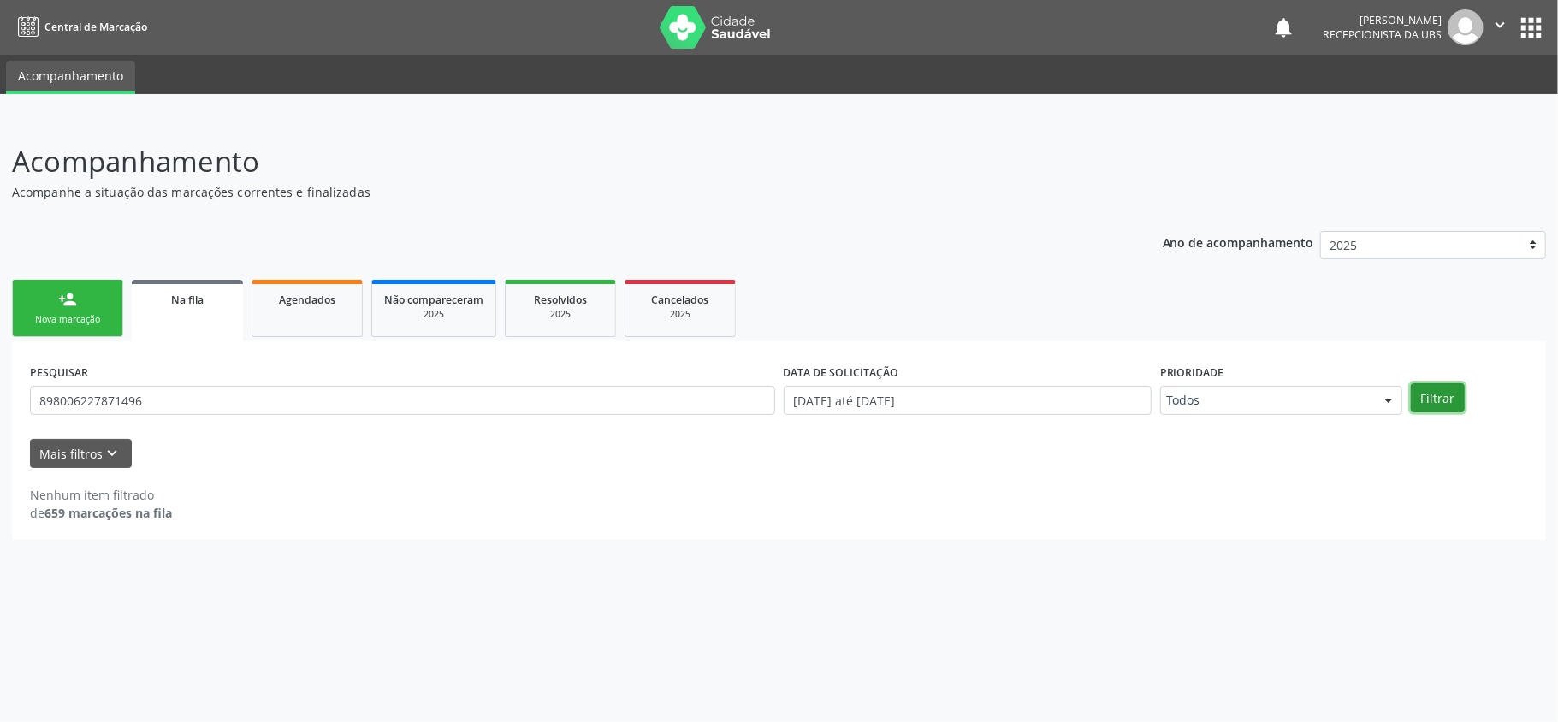
click at [1444, 383] on button "Filtrar" at bounding box center [1438, 397] width 54 height 29
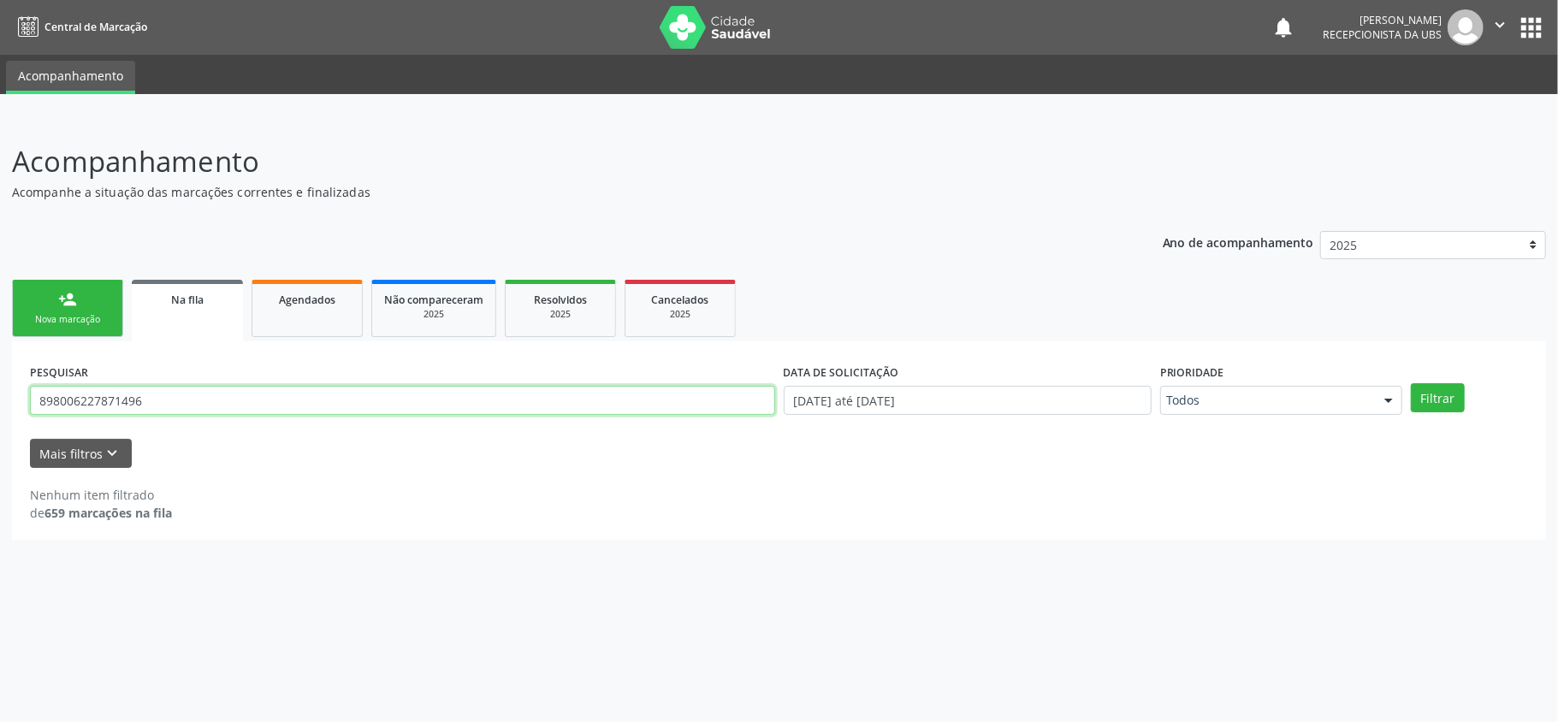
drag, startPoint x: 169, startPoint y: 411, endPoint x: 0, endPoint y: 411, distance: 169.4
click at [0, 411] on div "Acompanhamento Acompanhe a situação das marcações correntes e finalizadas Relat…" at bounding box center [779, 420] width 1558 height 604
type input "17539479442"
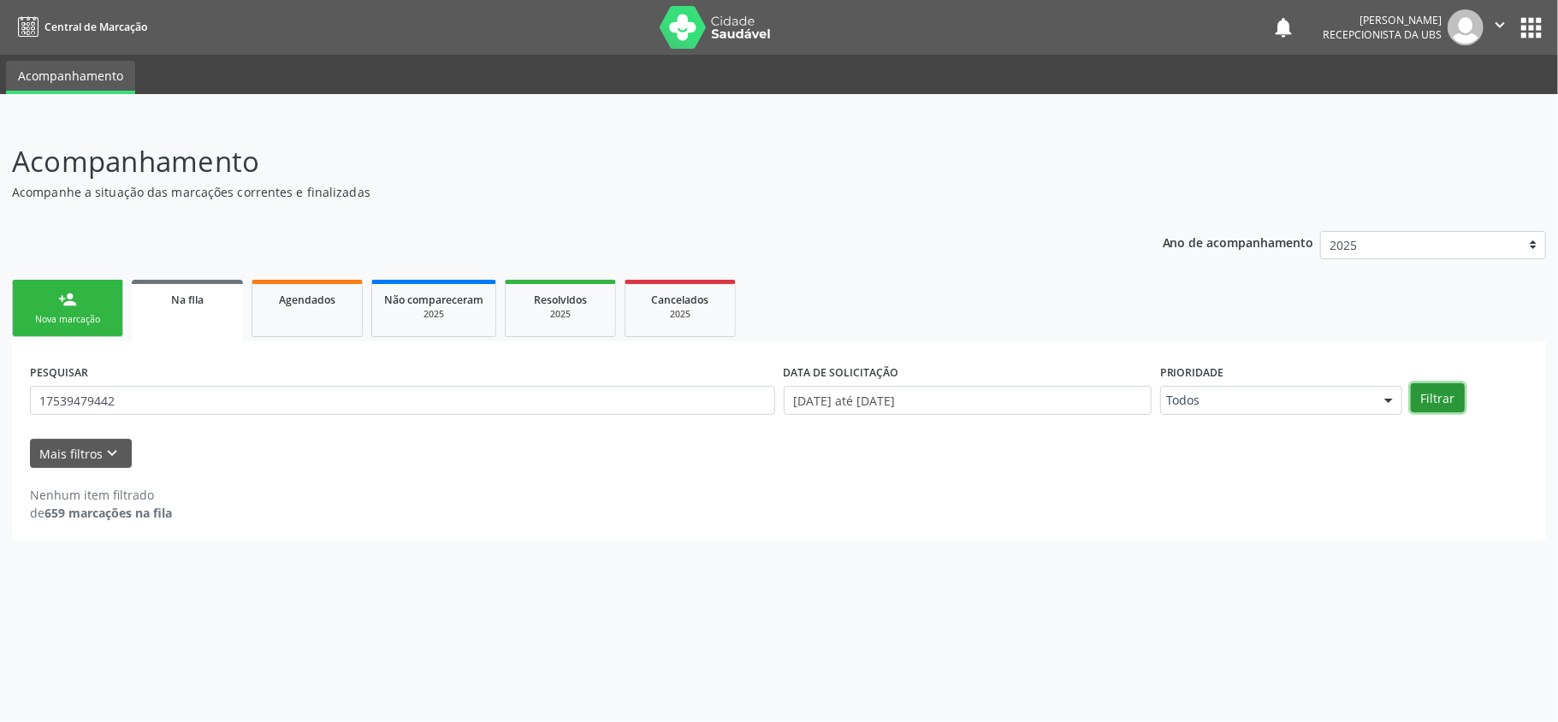
click at [1439, 394] on button "Filtrar" at bounding box center [1438, 397] width 54 height 29
click at [1497, 25] on icon "" at bounding box center [1500, 24] width 19 height 19
click at [1435, 111] on link "Sair" at bounding box center [1456, 104] width 118 height 24
